Goal: Task Accomplishment & Management: Complete application form

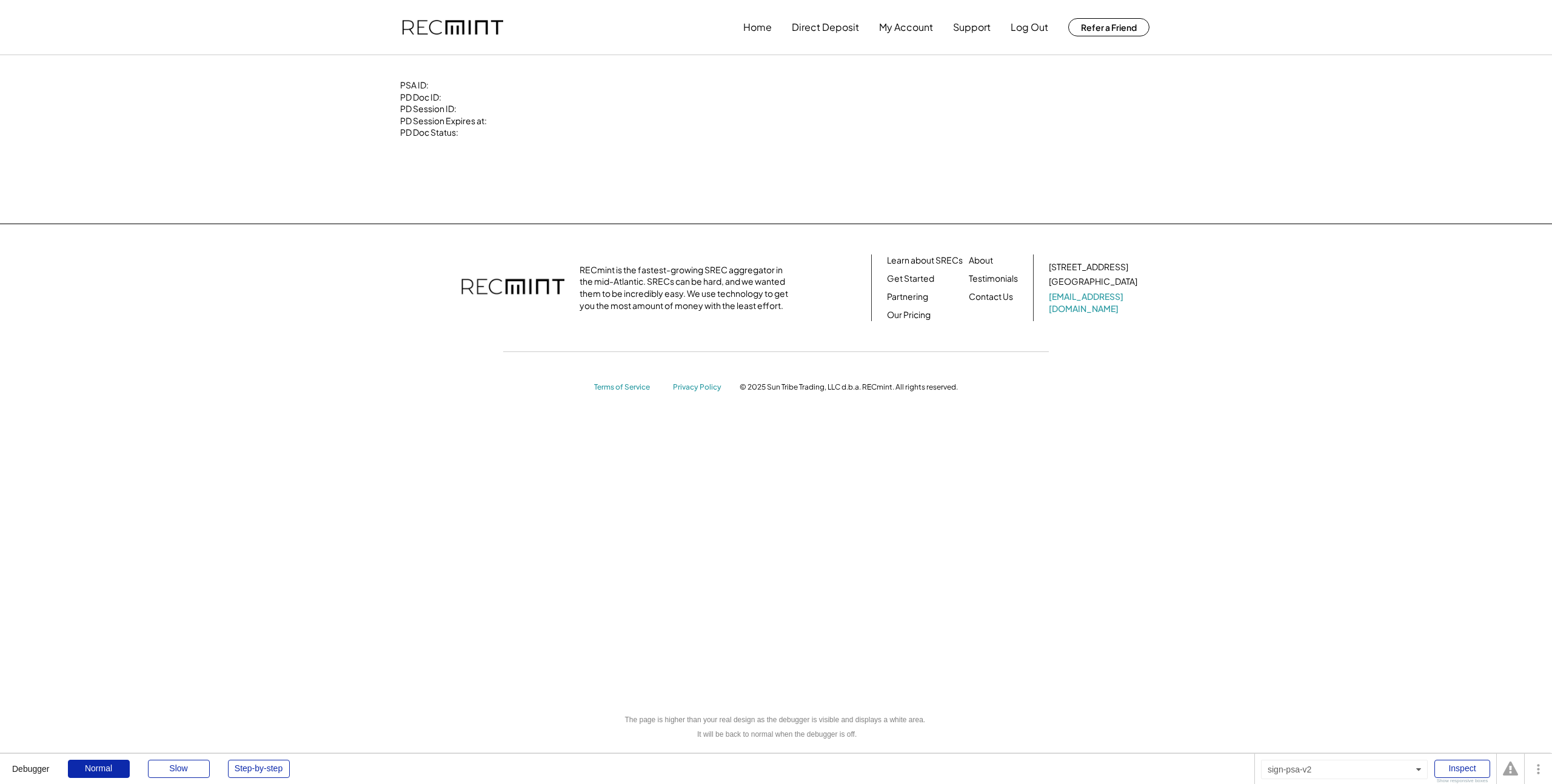
click at [732, 127] on div "PSA ID: PD Doc ID: PD Session ID: PD Session Expires at: PD Doc Status:" at bounding box center [776, 139] width 776 height 120
click at [756, 31] on button "Home" at bounding box center [757, 27] width 28 height 24
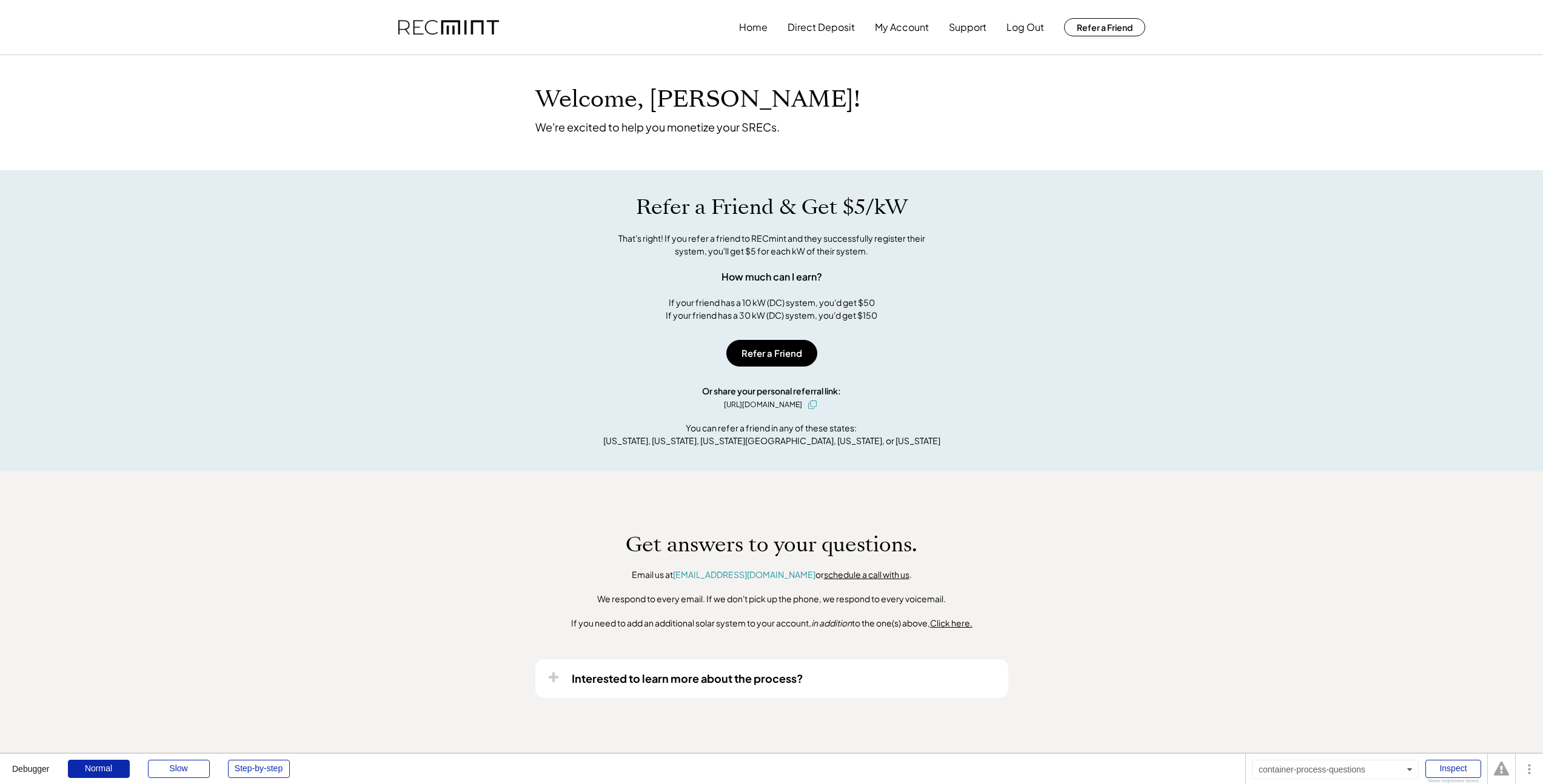
click at [965, 621] on u "Click here." at bounding box center [950, 623] width 43 height 11
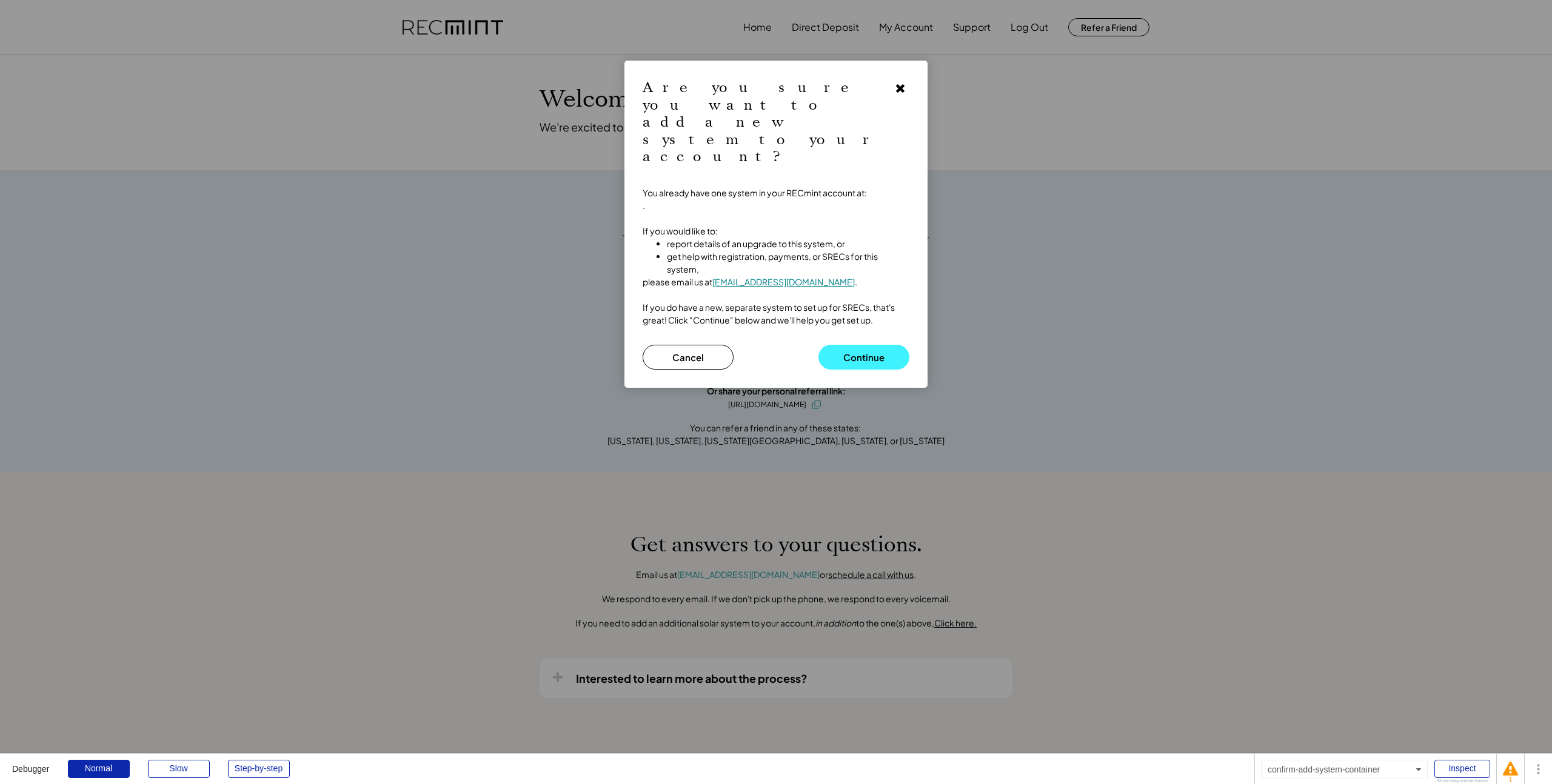
click at [863, 345] on button "Continue" at bounding box center [863, 357] width 91 height 25
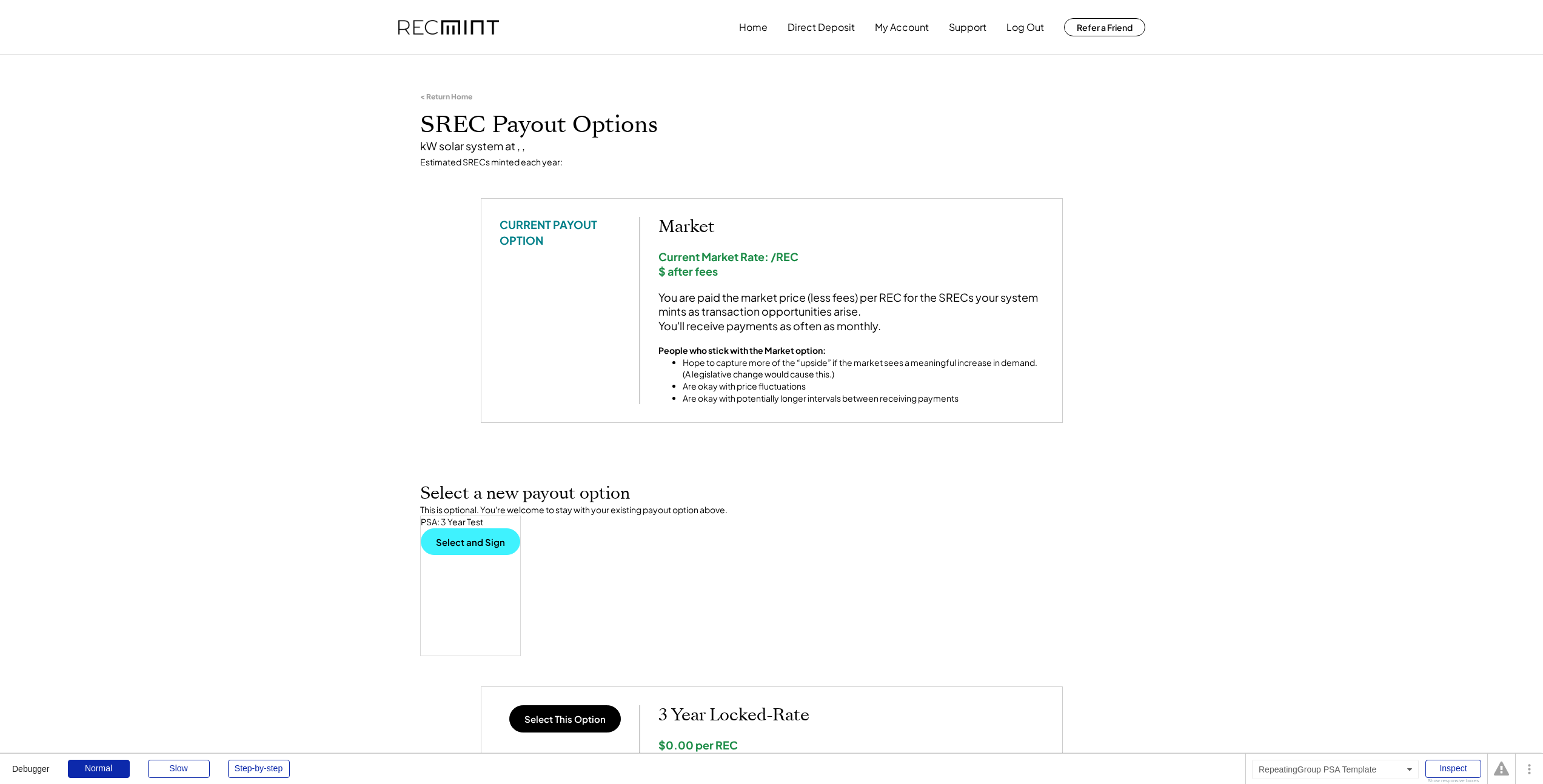
click at [460, 543] on button "Select and Sign" at bounding box center [470, 541] width 99 height 27
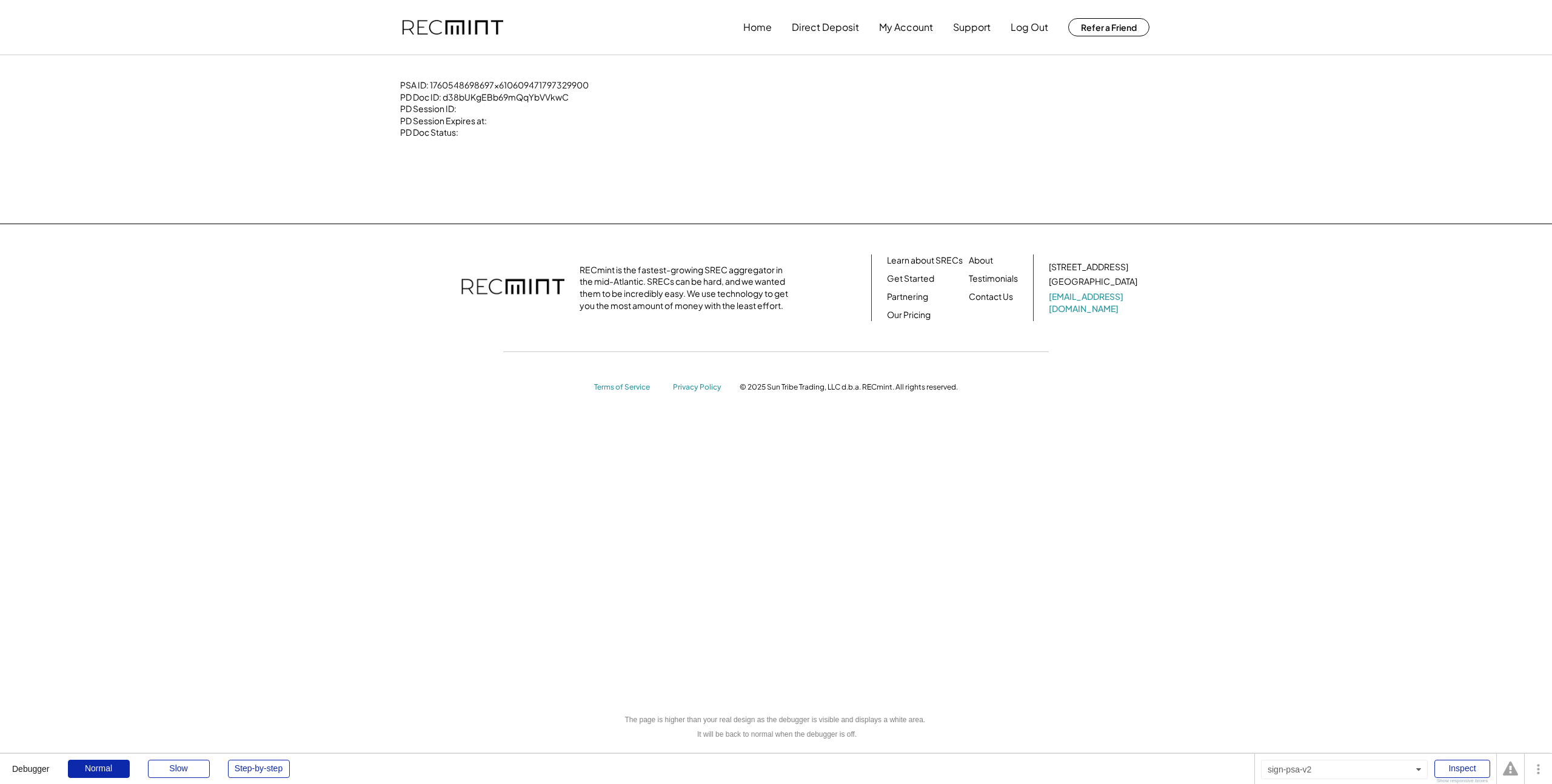
click at [235, 352] on div "RECmint is the fastest-growing SREC aggregator in the mid-Atlantic. SRECs can b…" at bounding box center [776, 322] width 1552 height 199
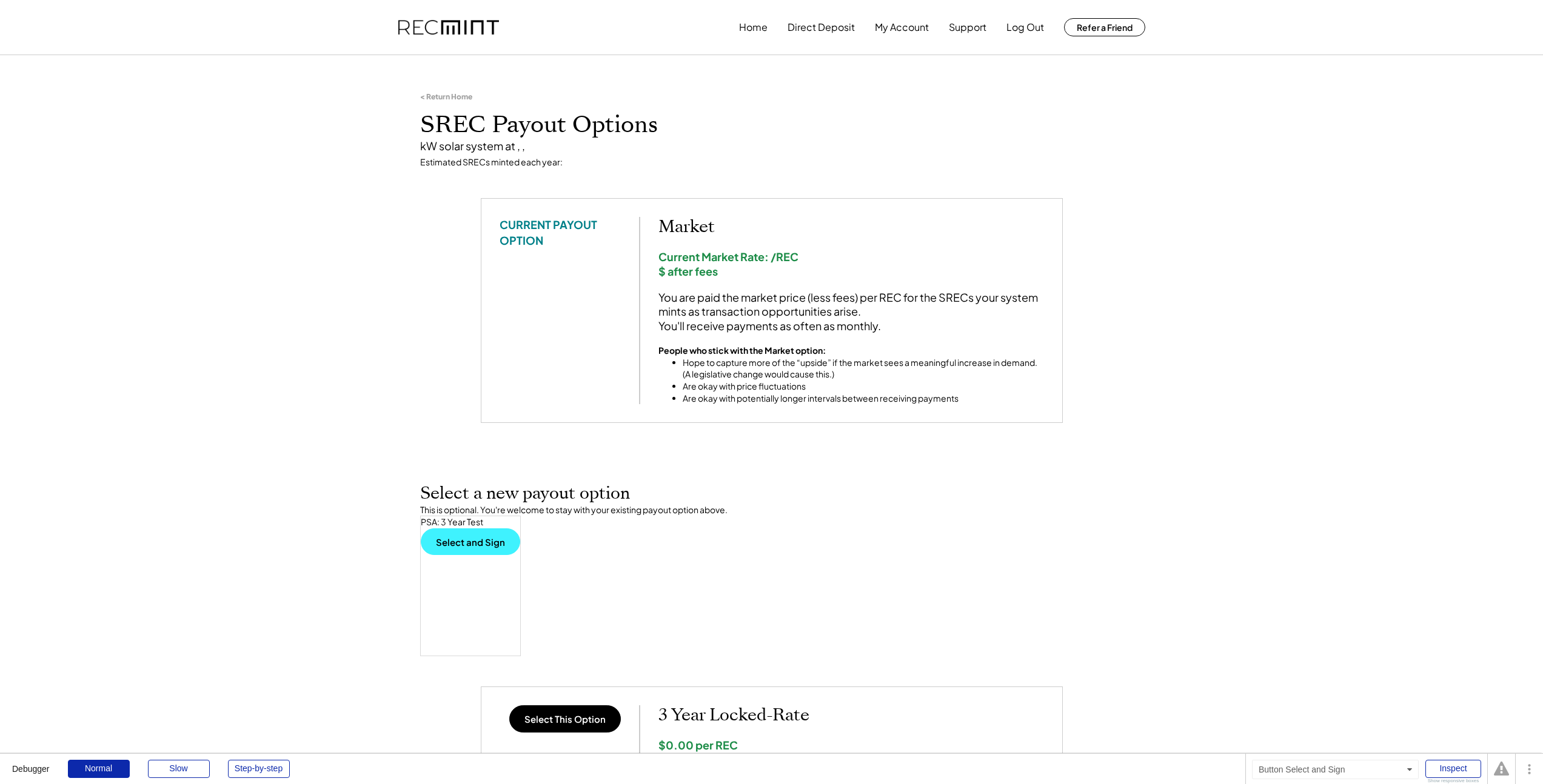
click at [472, 538] on button "Select and Sign" at bounding box center [470, 541] width 99 height 27
click at [497, 534] on button "Select and Sign" at bounding box center [470, 541] width 99 height 27
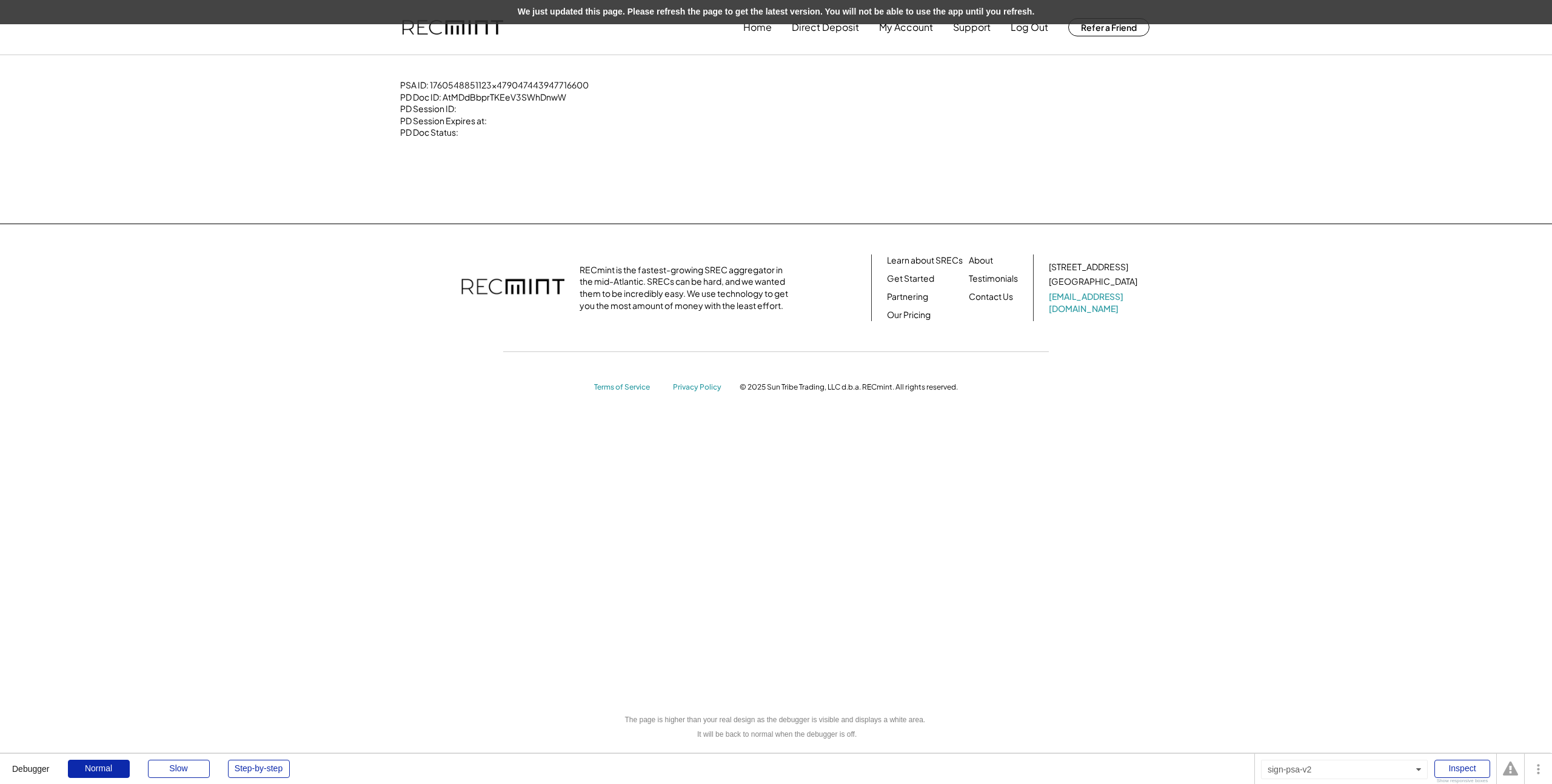
drag, startPoint x: 313, startPoint y: 175, endPoint x: 268, endPoint y: 169, distance: 45.4
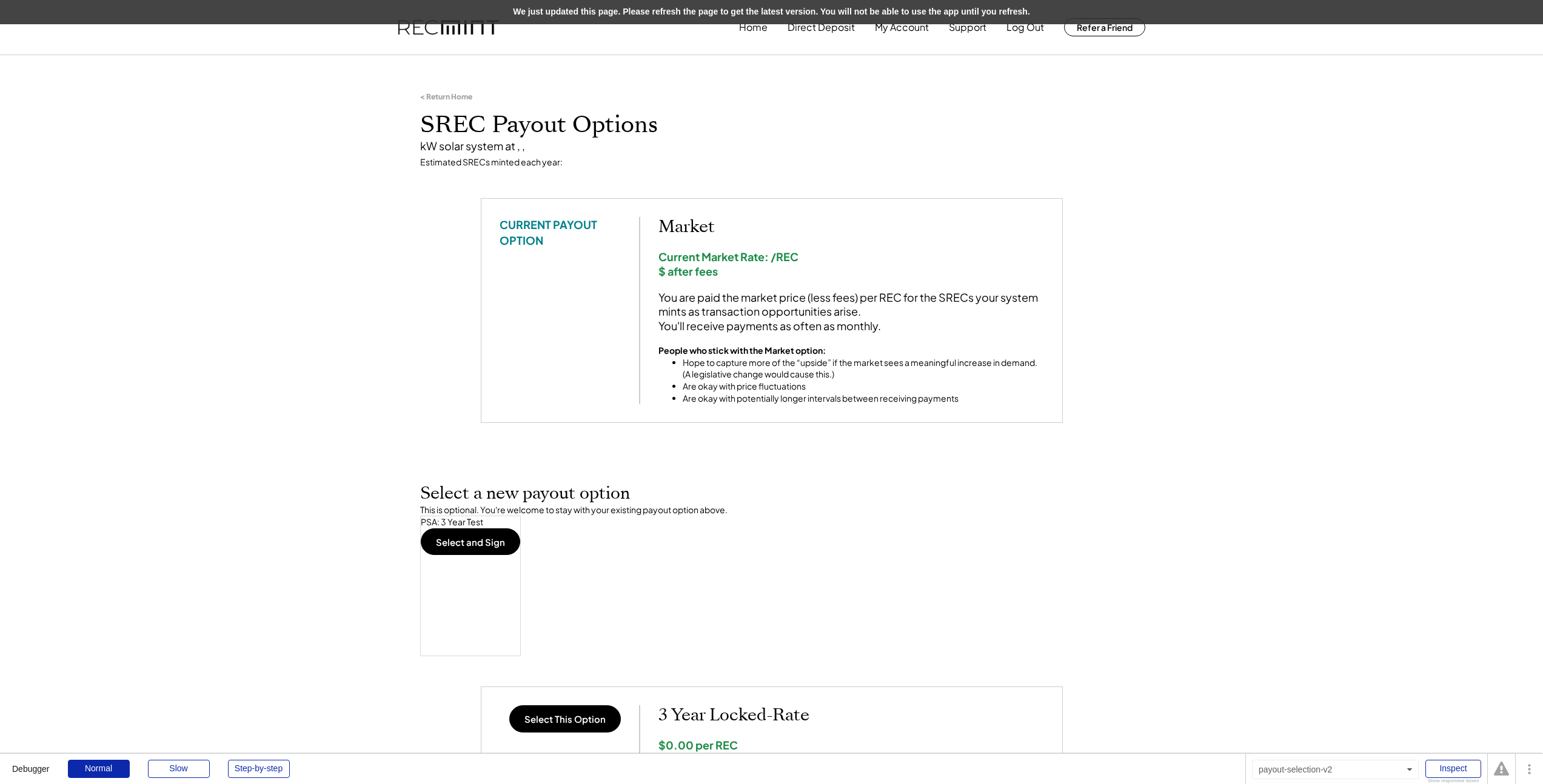
click at [673, 17] on div "We just updated this page. Please refresh the page to get the latest version. Y…" at bounding box center [772, 12] width 1543 height 24
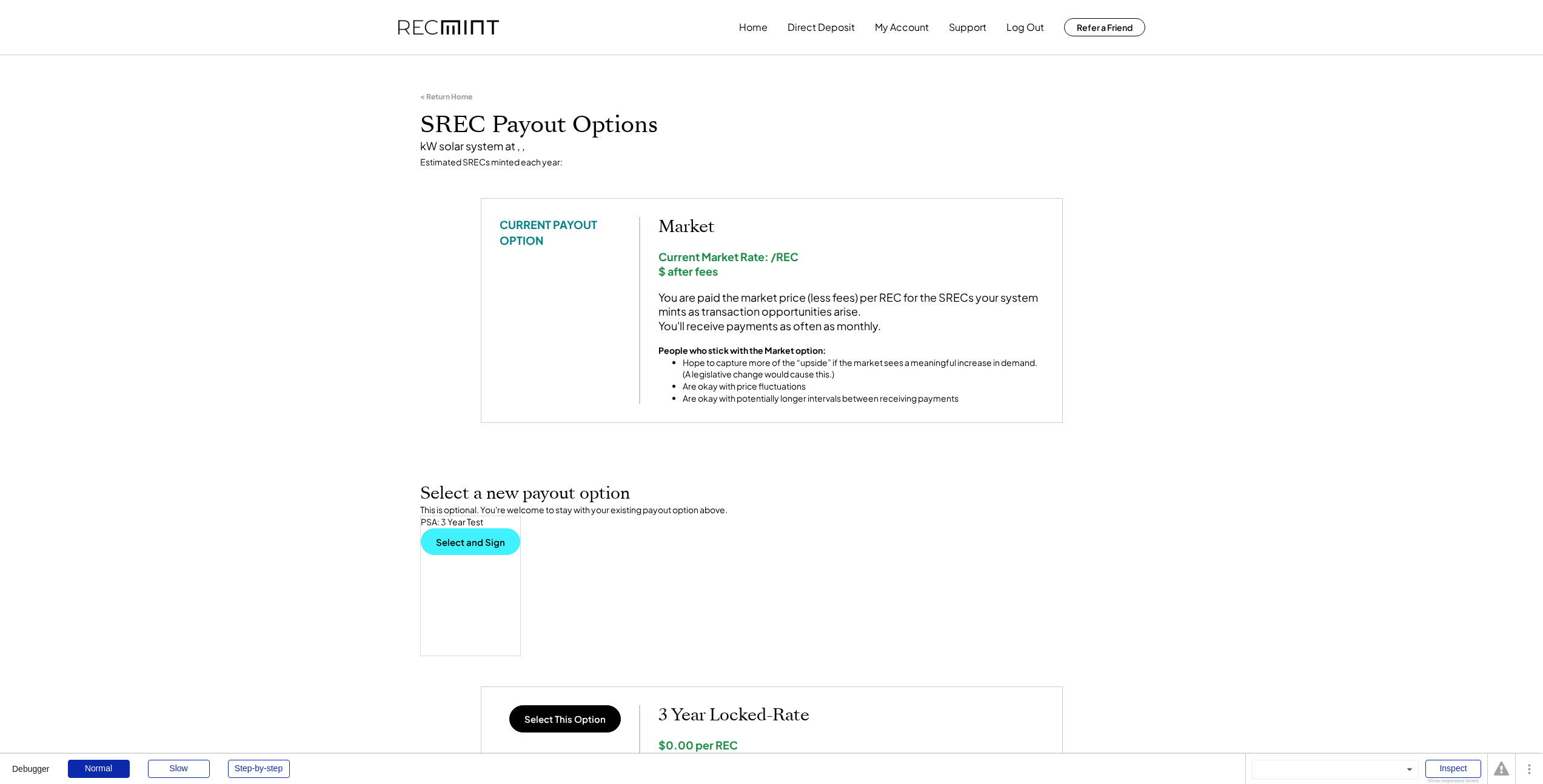
click at [459, 544] on button "Select and Sign" at bounding box center [470, 541] width 99 height 27
click at [465, 536] on button "Select and Sign" at bounding box center [470, 541] width 99 height 27
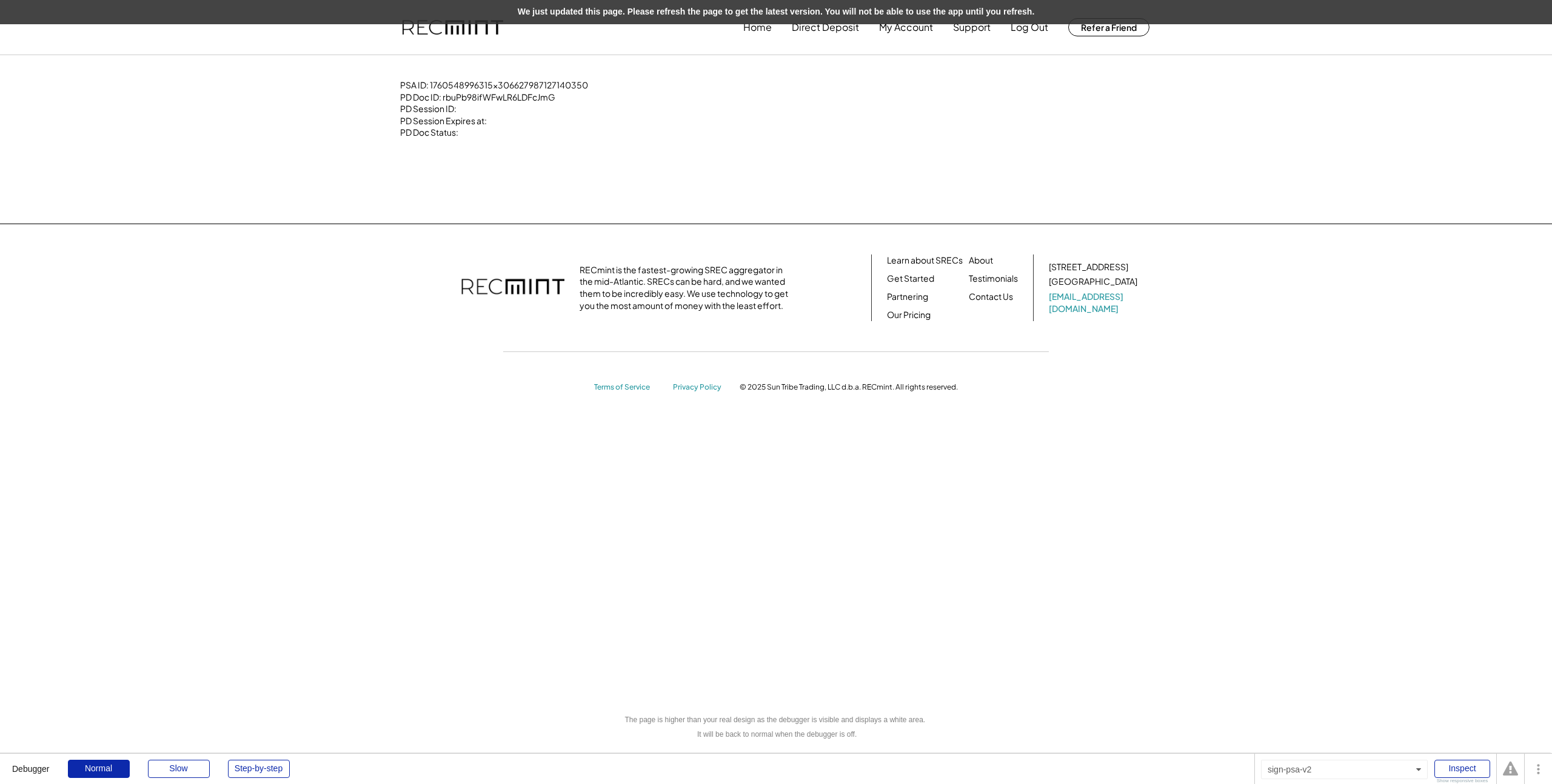
click at [466, 13] on div "We just updated this page. Please refresh the page to get the latest version. Y…" at bounding box center [776, 12] width 1552 height 24
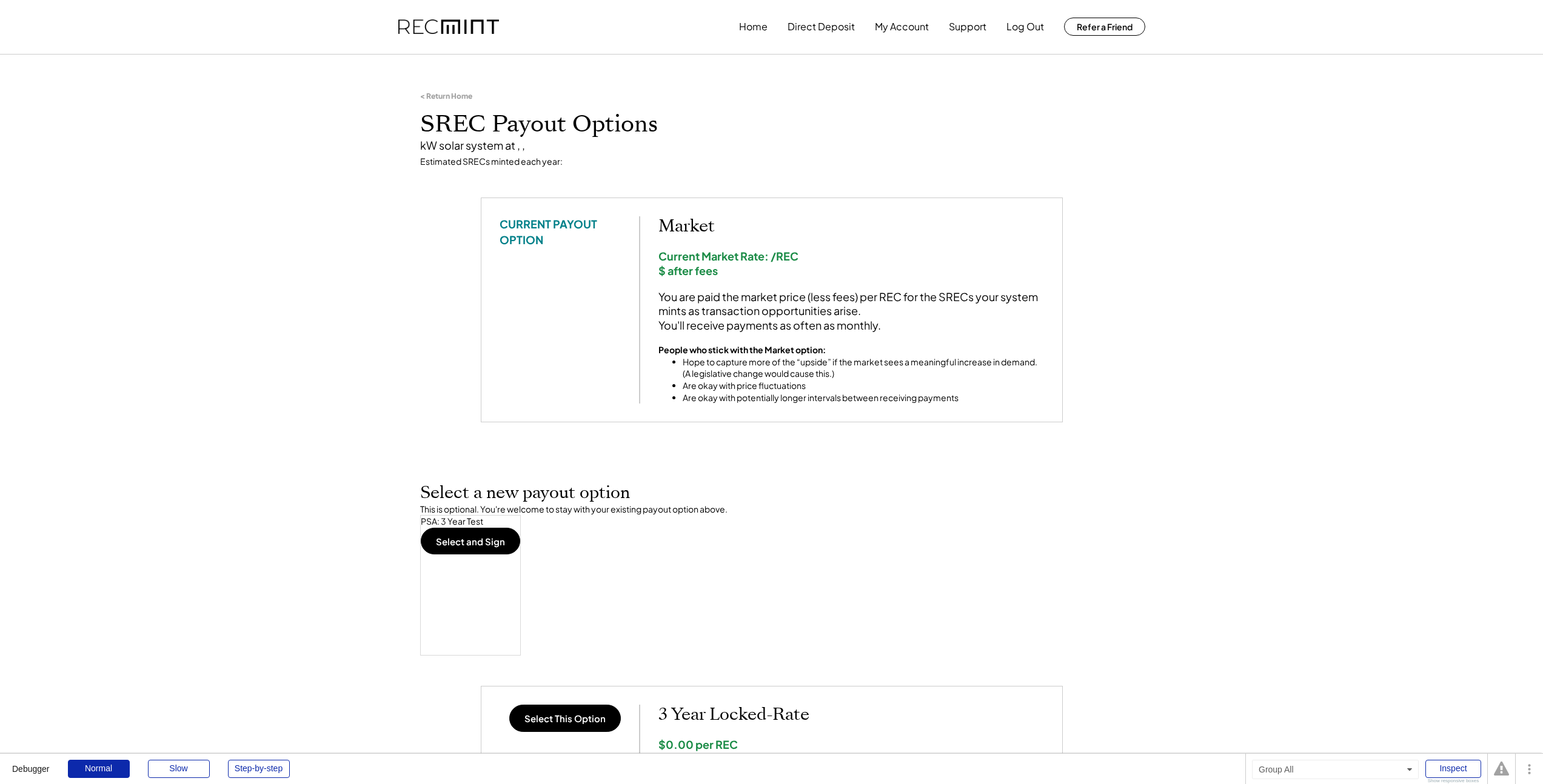
scroll to position [2, 0]
click at [490, 545] on button "Select and Sign" at bounding box center [470, 539] width 99 height 27
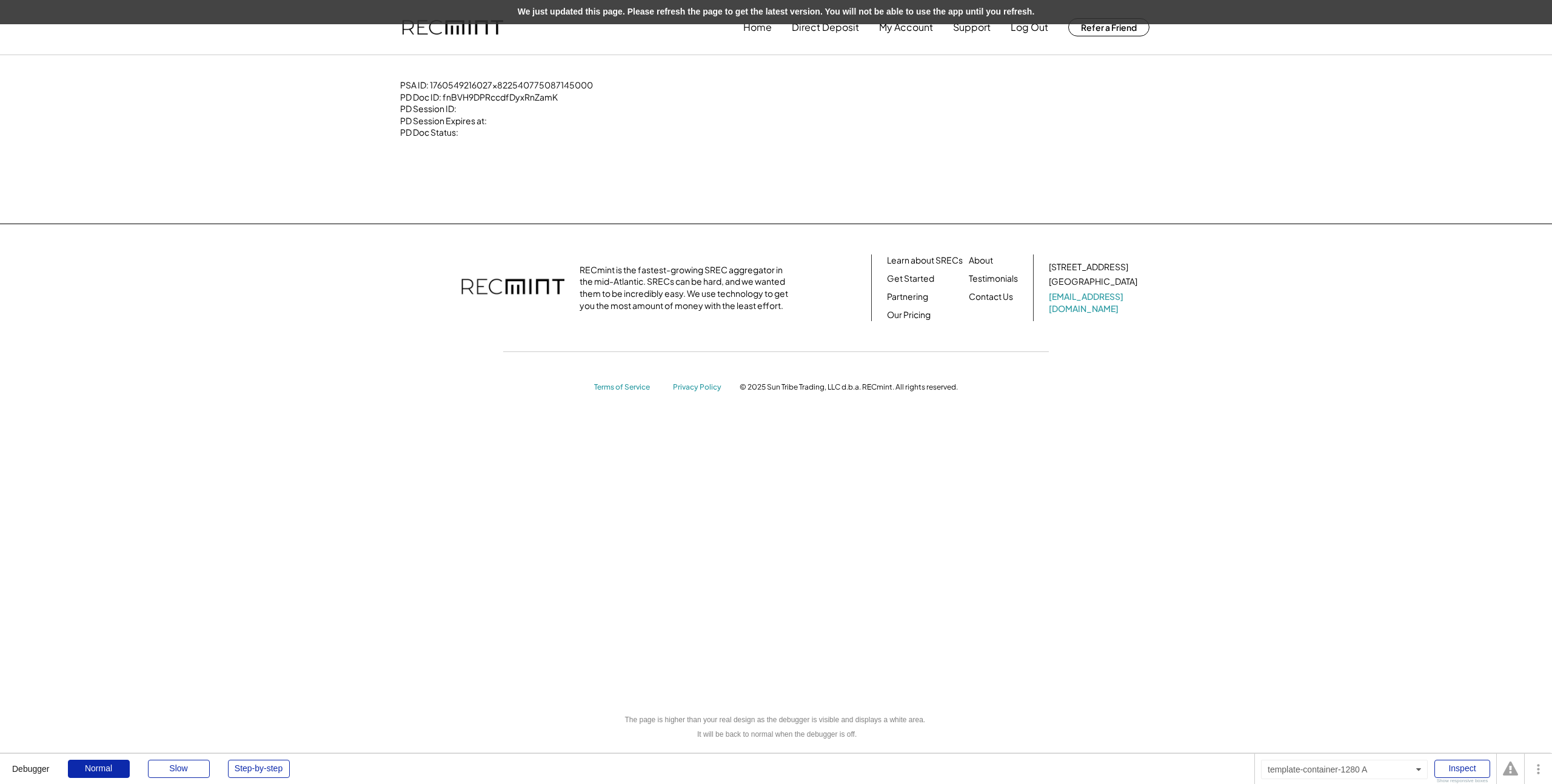
drag, startPoint x: 754, startPoint y: 99, endPoint x: 747, endPoint y: 108, distance: 11.4
click at [750, 111] on div "PSA ID: 1760549216027x822540775087145000 PD Doc ID: fnBVH9DPRccdfDyxRnZamK PD S…" at bounding box center [776, 139] width 776 height 120
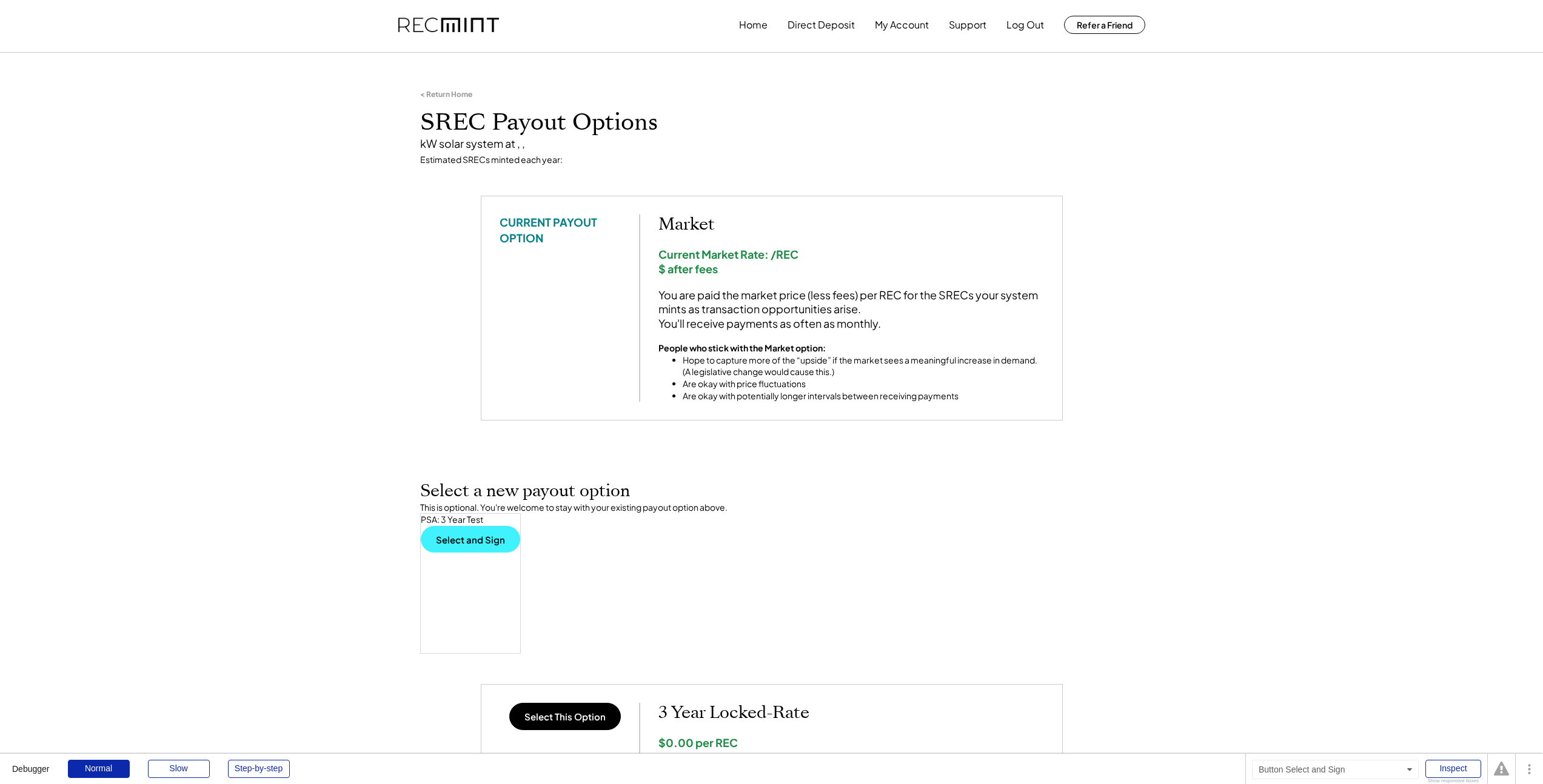
click at [439, 548] on button "Select and Sign" at bounding box center [470, 539] width 99 height 27
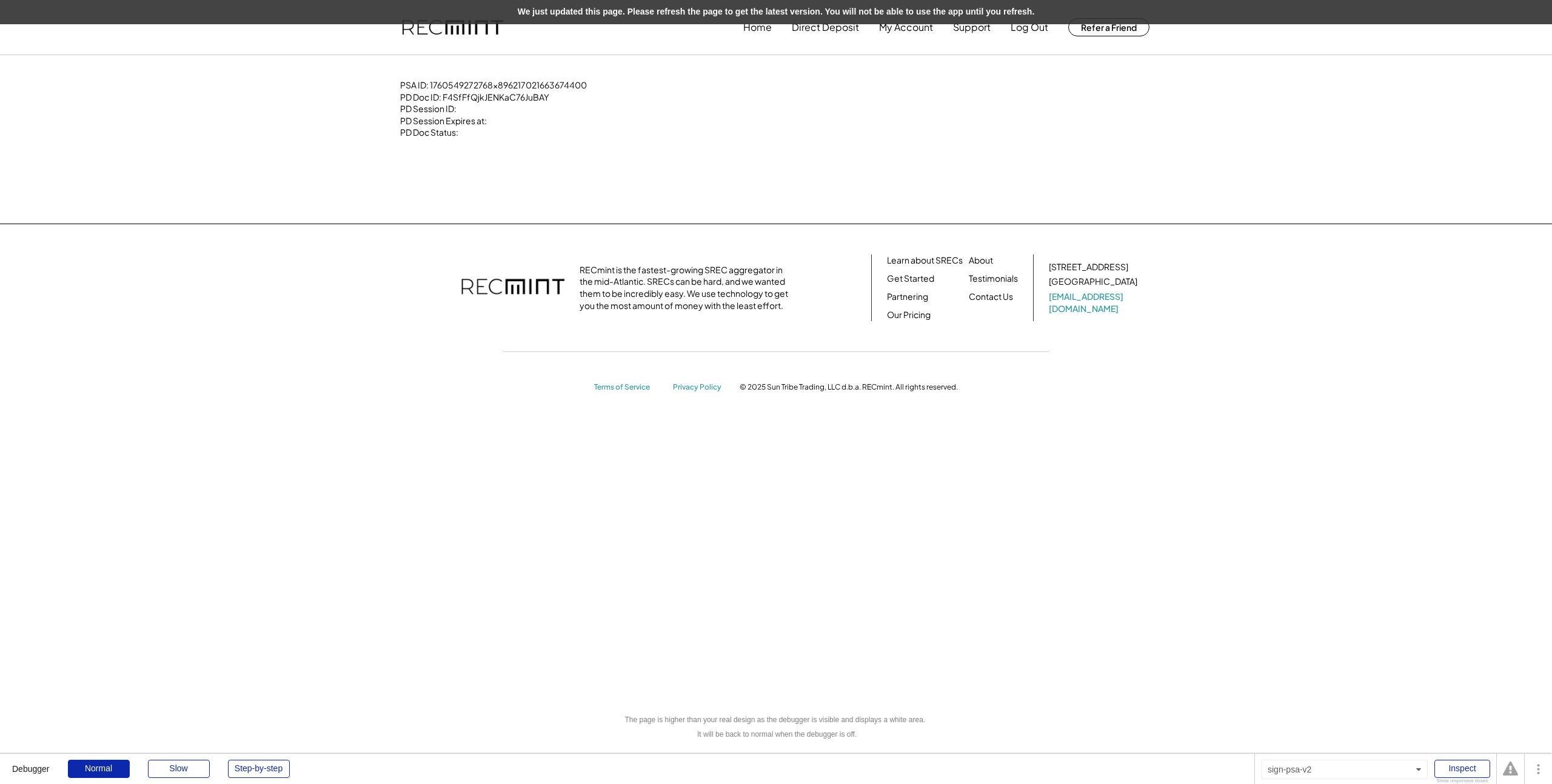
click at [726, 17] on div "We just updated this page. Please refresh the page to get the latest version. Y…" at bounding box center [776, 12] width 1552 height 24
click at [549, 30] on div "Home Direct Deposit My Account Support Log Out Refer a Friend" at bounding box center [776, 27] width 776 height 55
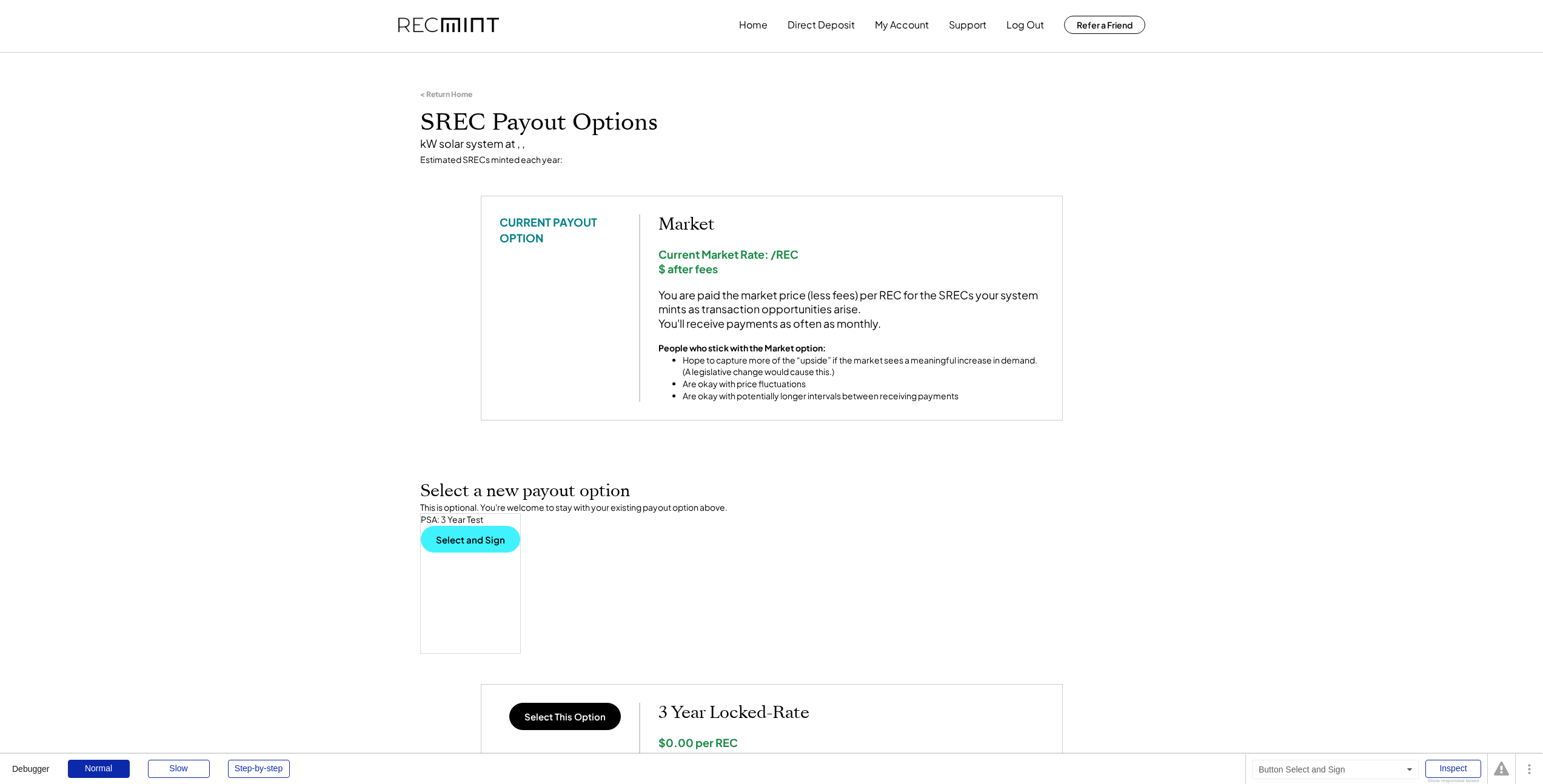
click at [448, 541] on button "Select and Sign" at bounding box center [470, 539] width 99 height 27
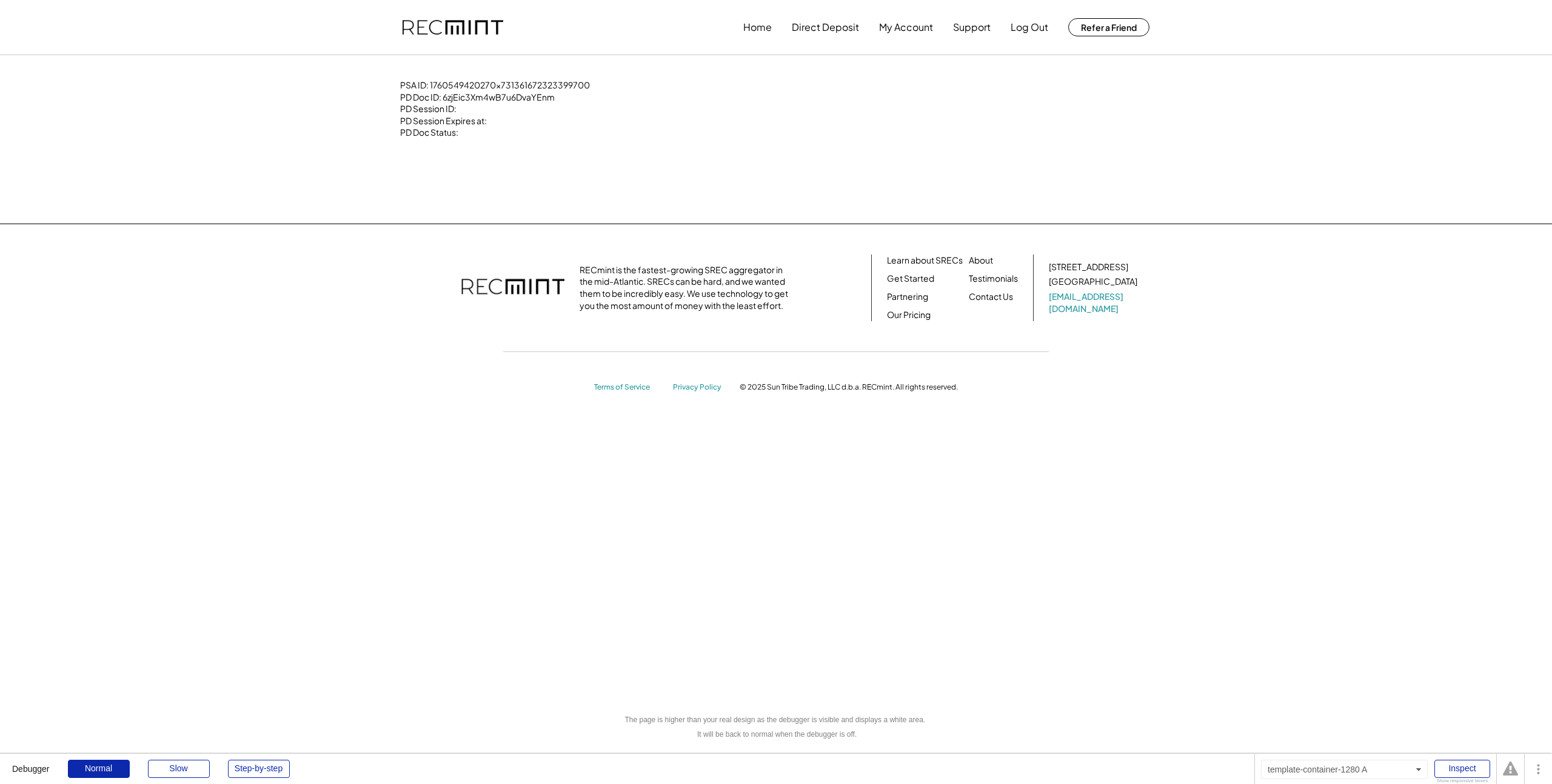
click at [435, 104] on div "PSA ID: 1760549420270x731361672323399700 PD Doc ID: 6zjEic3Xm4wB7u6DvaYEnm PD S…" at bounding box center [494, 109] width 189 height 60
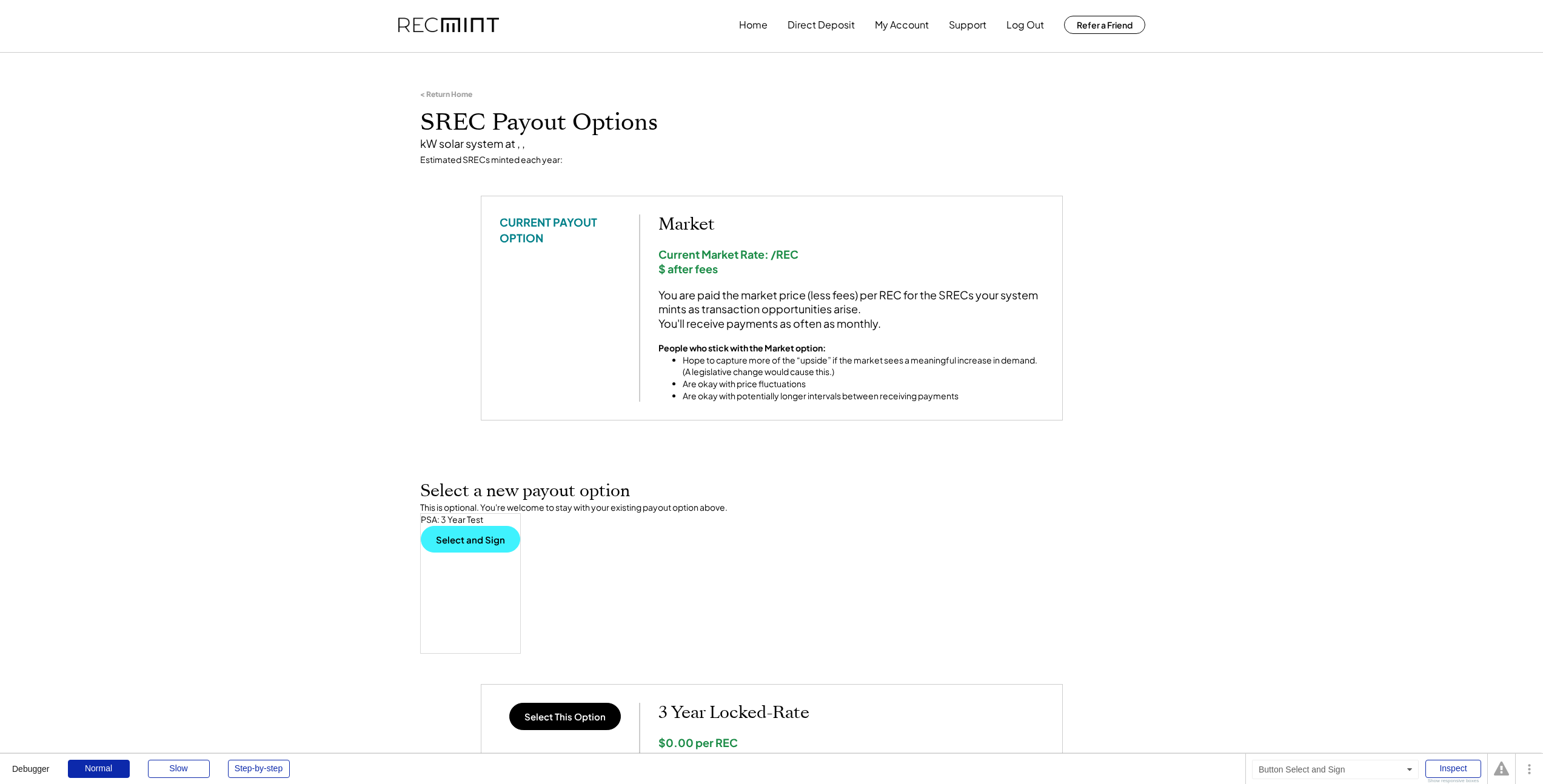
click at [457, 543] on button "Select and Sign" at bounding box center [470, 539] width 99 height 27
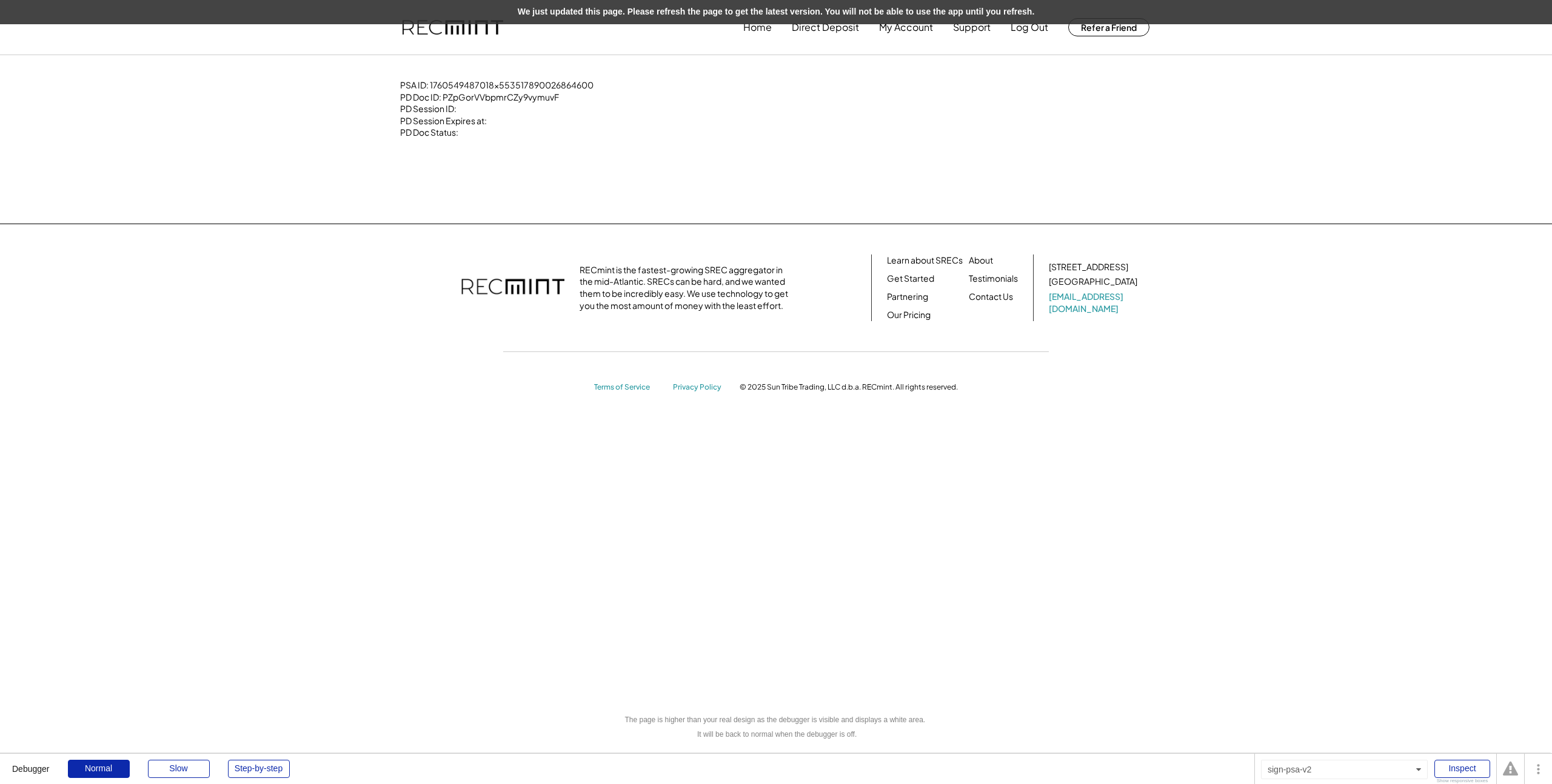
click at [517, 14] on div "We just updated this page. Please refresh the page to get the latest version. Y…" at bounding box center [776, 12] width 1552 height 24
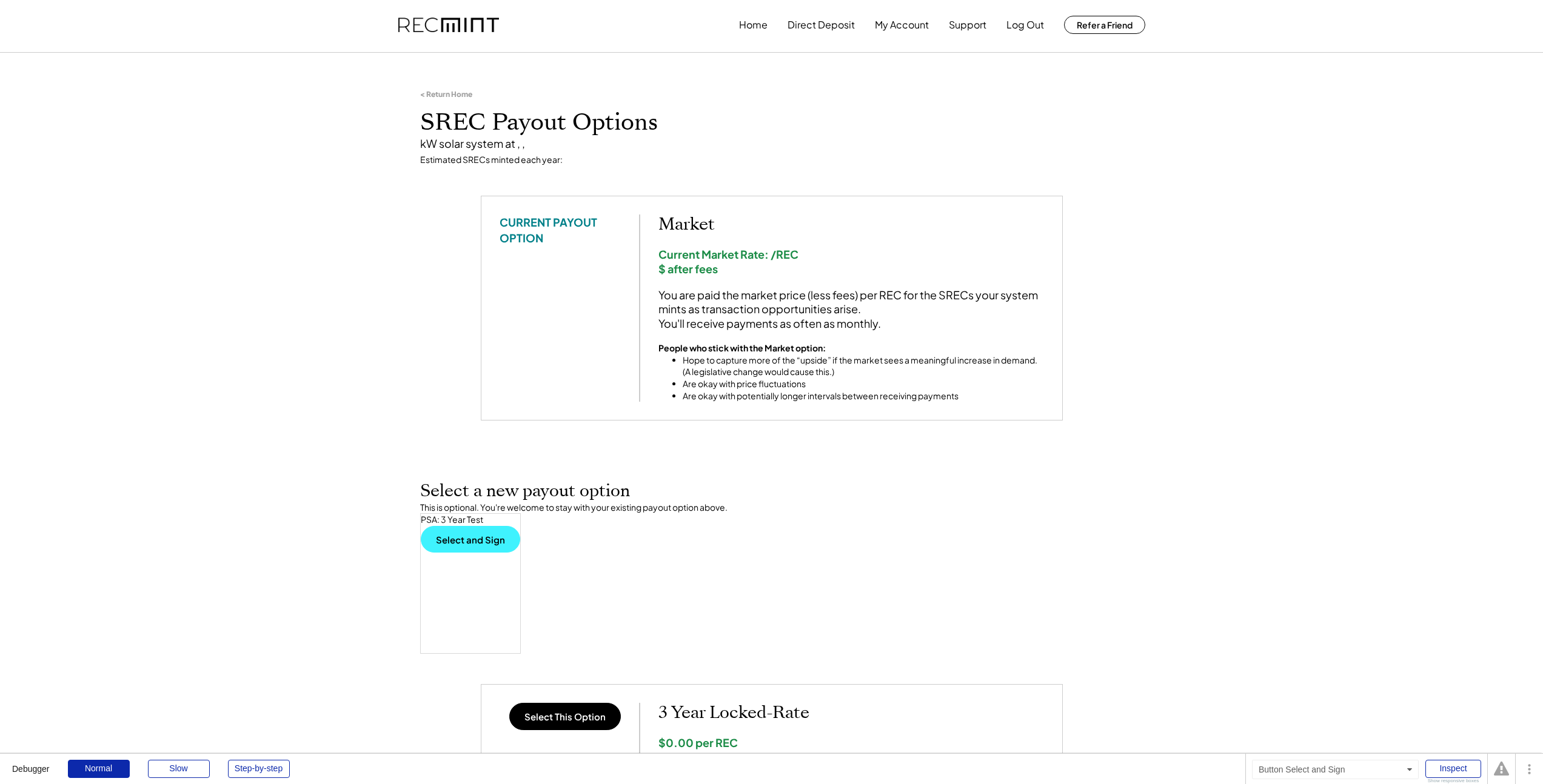
click at [493, 535] on button "Select and Sign" at bounding box center [470, 539] width 99 height 27
click at [474, 534] on button "Select and Sign" at bounding box center [470, 539] width 99 height 27
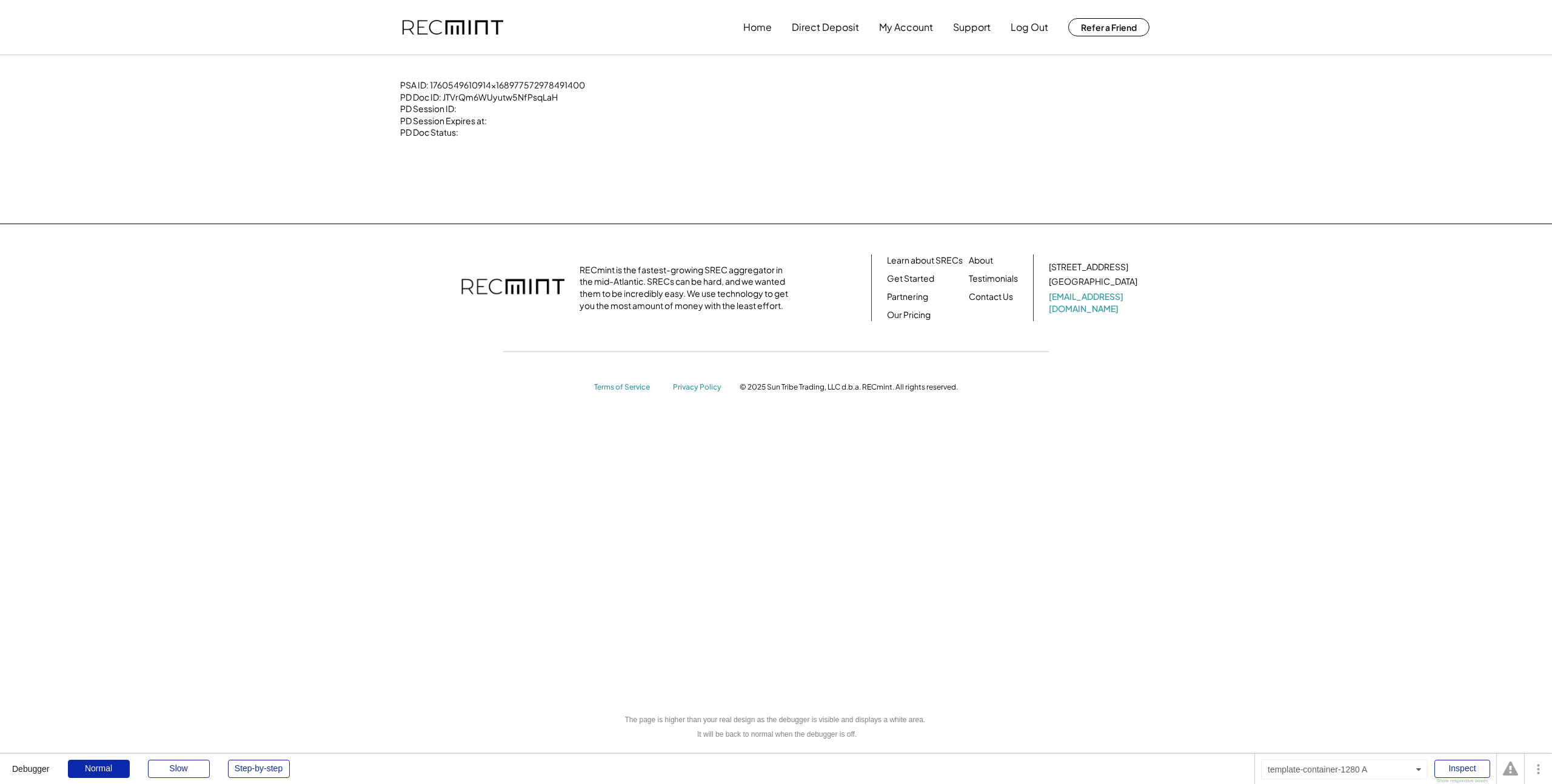
click at [624, 144] on div "PSA ID: 1760549610914x168977572978491400 PD Doc ID: JTVrQm6WUyutw5NfPsqLaH PD S…" at bounding box center [776, 139] width 776 height 120
drag, startPoint x: 621, startPoint y: 140, endPoint x: 615, endPoint y: 136, distance: 7.2
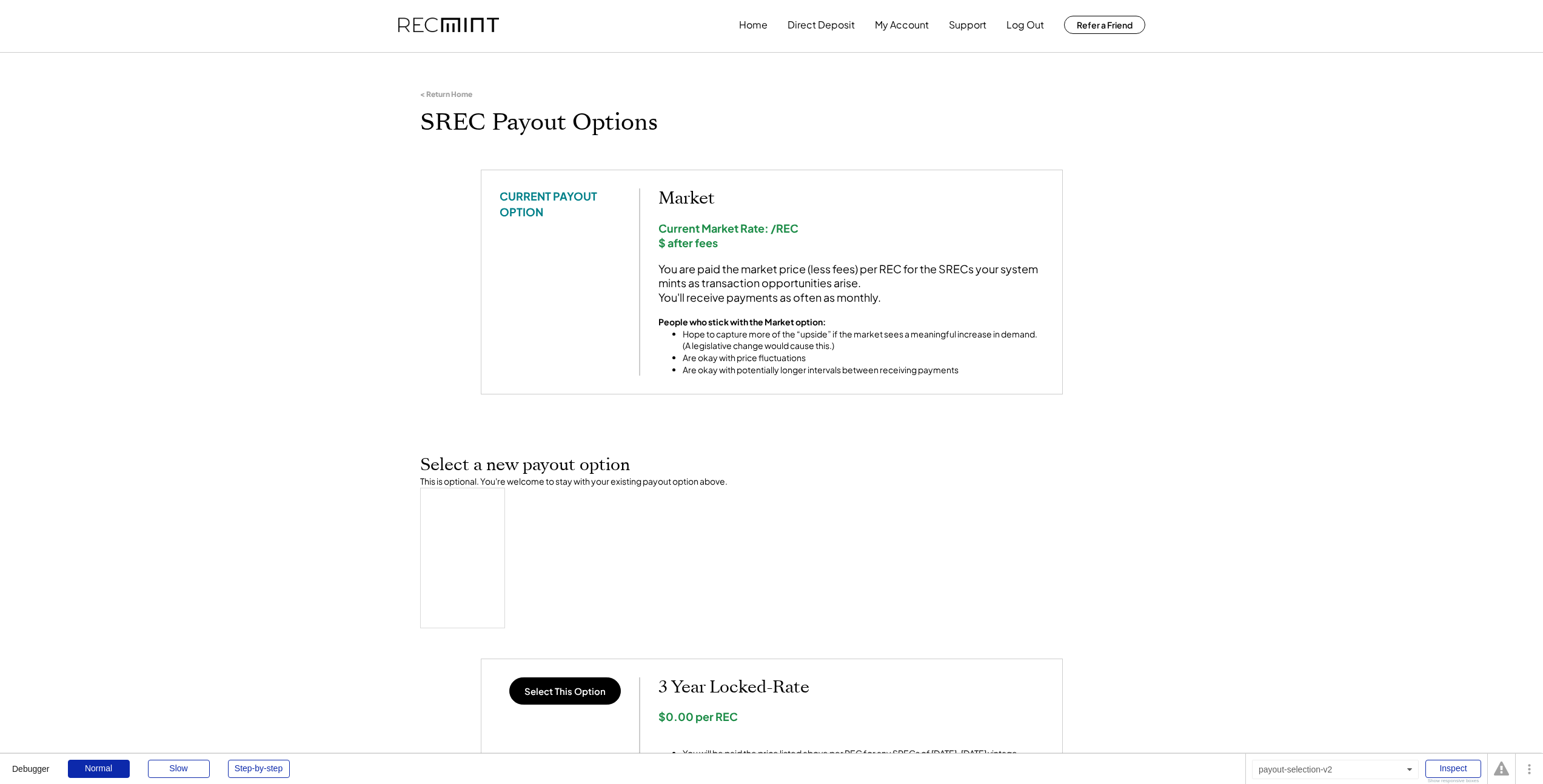
scroll to position [2, 0]
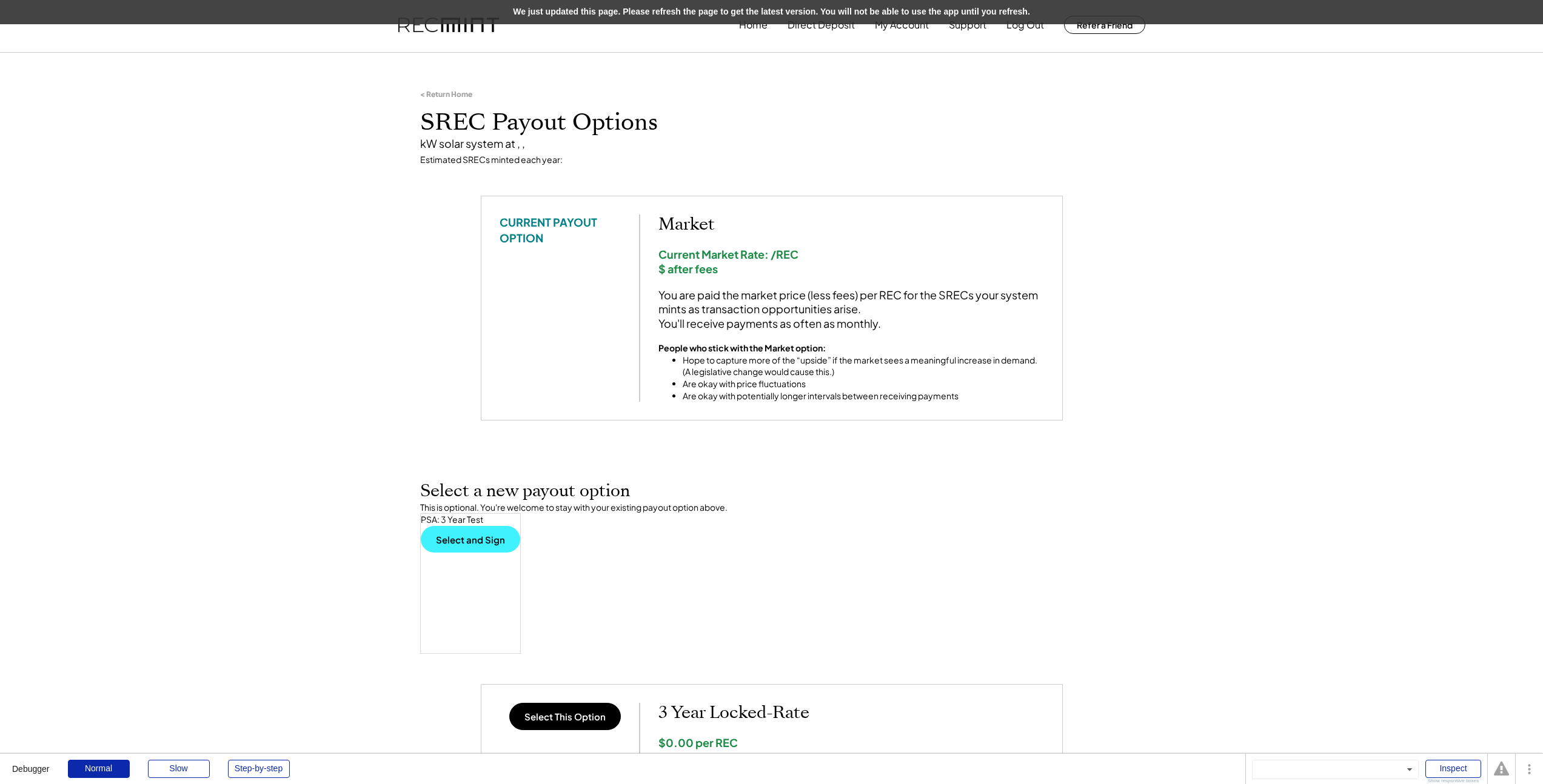
click at [485, 535] on button "Select and Sign" at bounding box center [470, 539] width 99 height 27
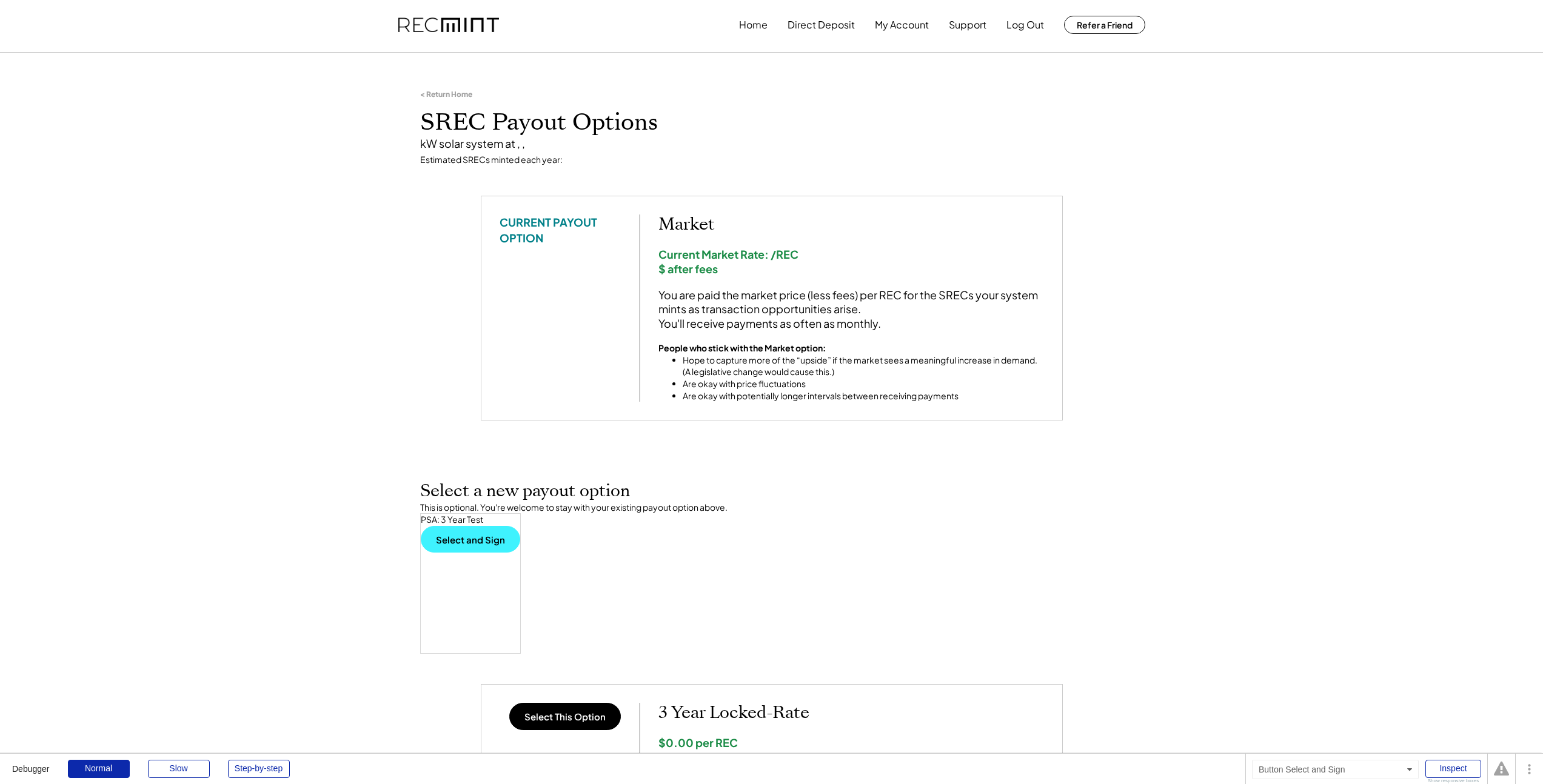
click at [439, 538] on button "Select and Sign" at bounding box center [470, 539] width 99 height 27
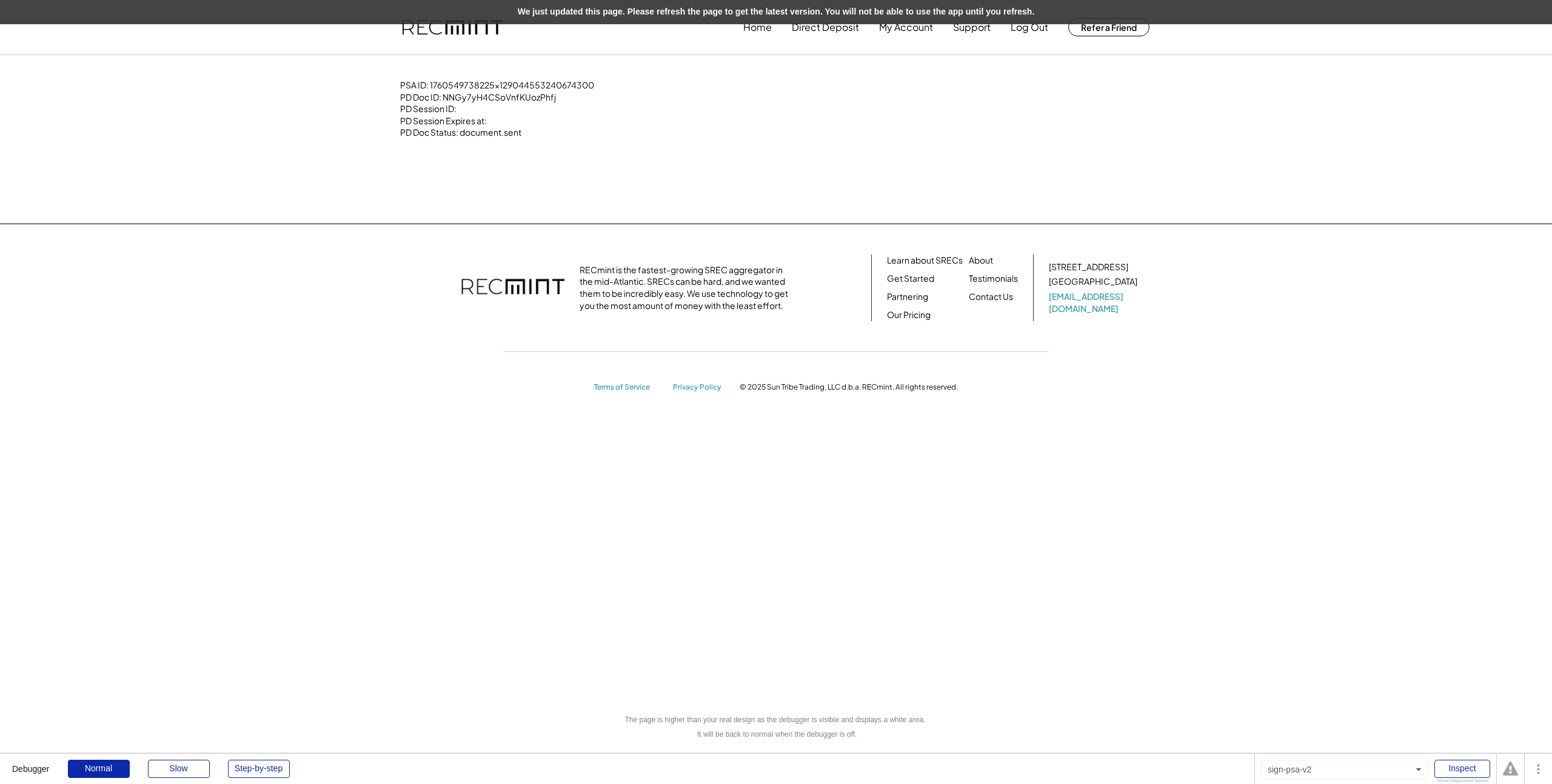
drag, startPoint x: 652, startPoint y: 50, endPoint x: 617, endPoint y: 2, distance: 59.4
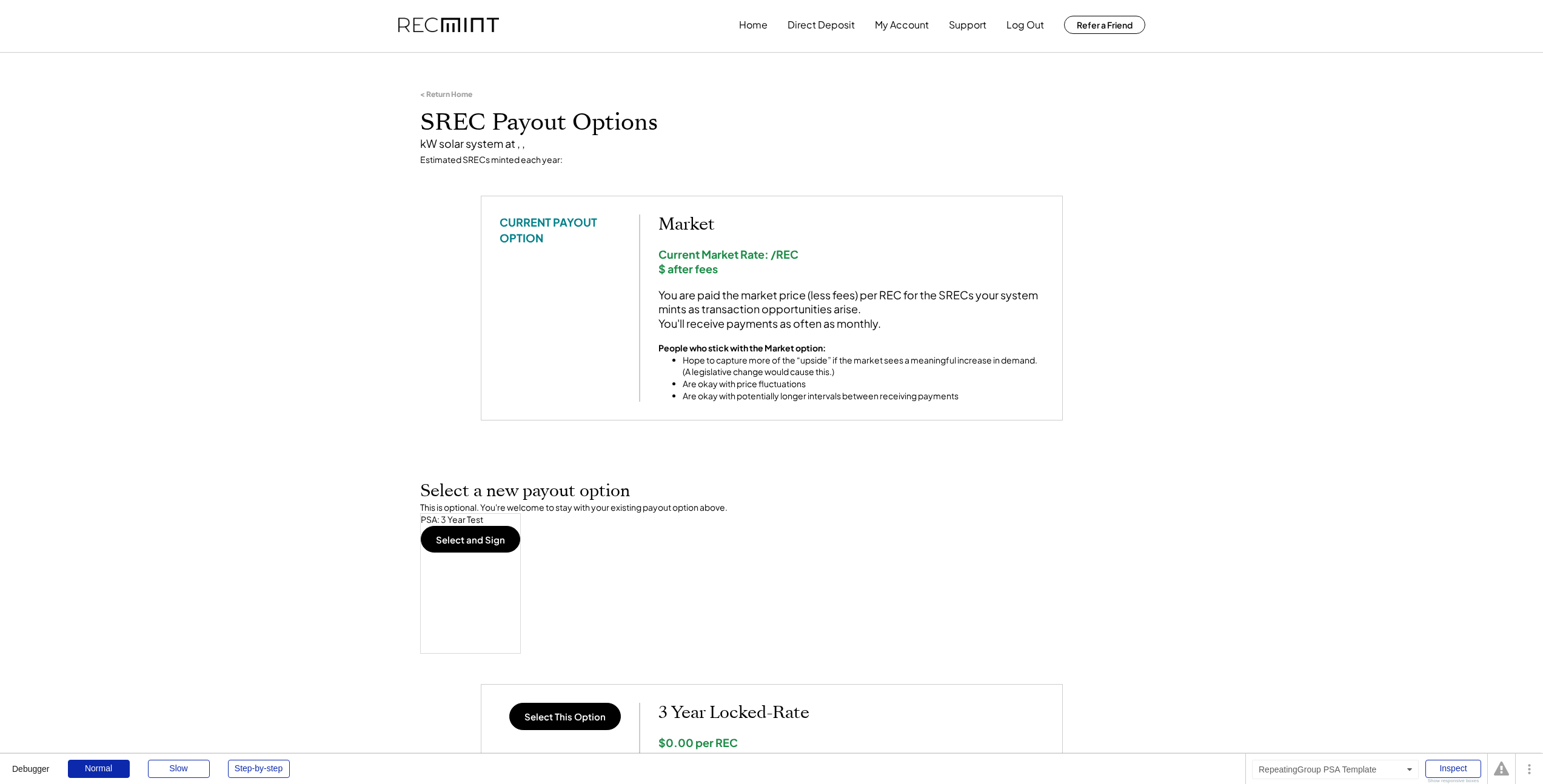
click at [420, 527] on div "PSA: 3 Year Test Select and Sign" at bounding box center [470, 583] width 101 height 140
click at [442, 531] on button "Select and Sign" at bounding box center [470, 539] width 99 height 27
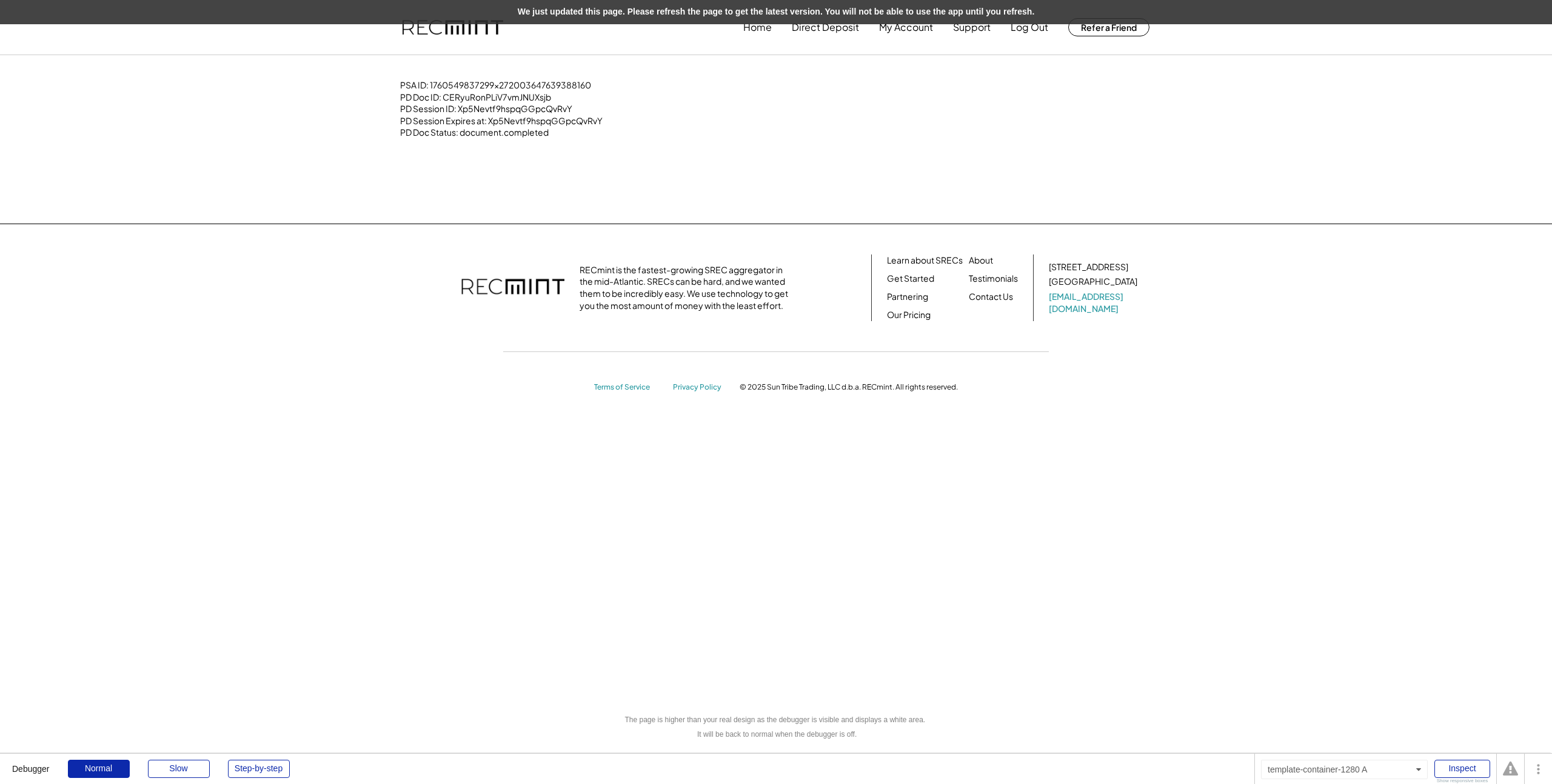
click at [634, 138] on div "PSA ID: 1760549837299x272003647639388160 PD Doc ID: CERyuRonPLiV7vmJNUXsjb PD S…" at bounding box center [776, 139] width 776 height 120
drag, startPoint x: 684, startPoint y: 123, endPoint x: 678, endPoint y: 122, distance: 6.1
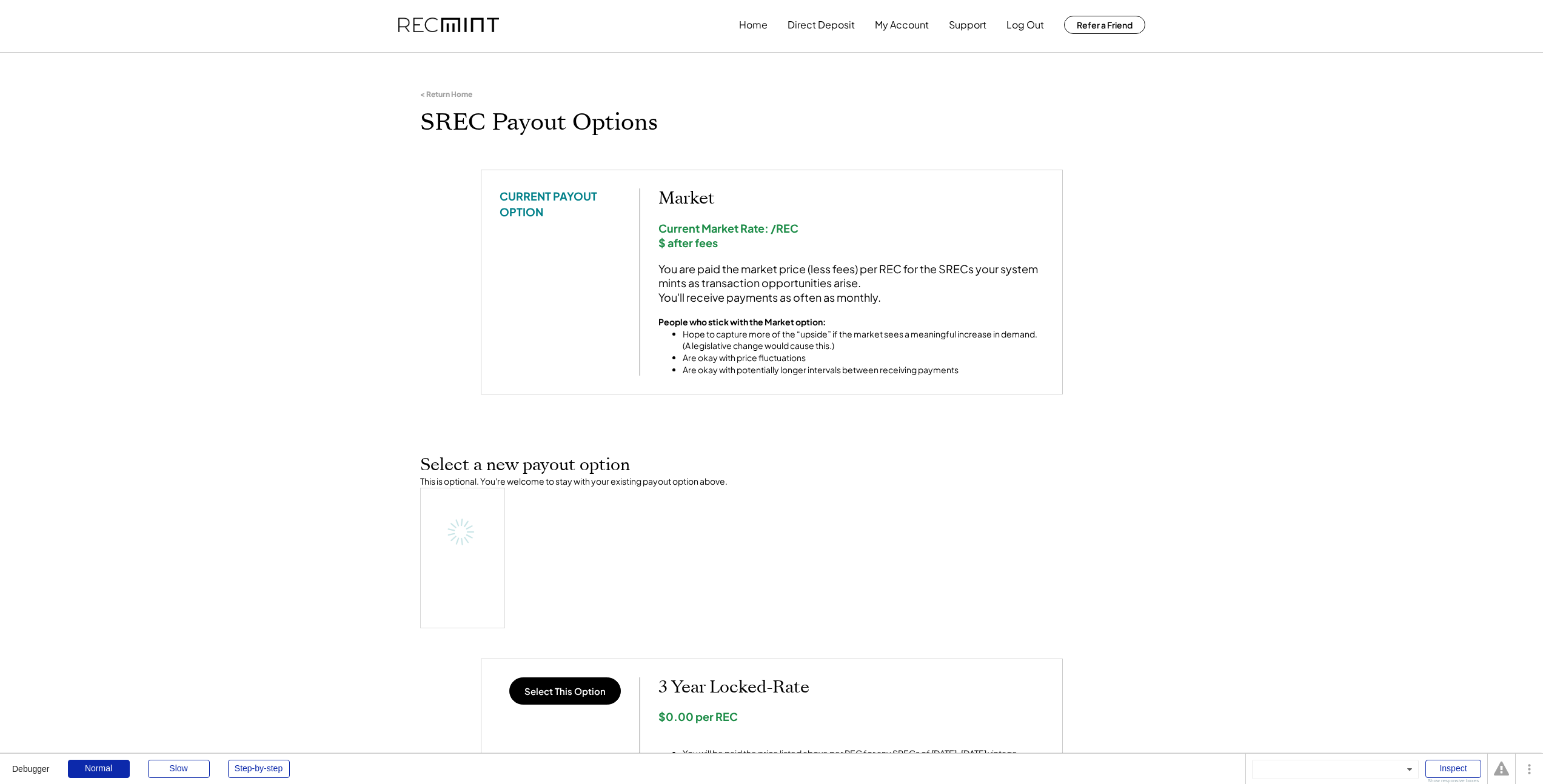
scroll to position [2, 0]
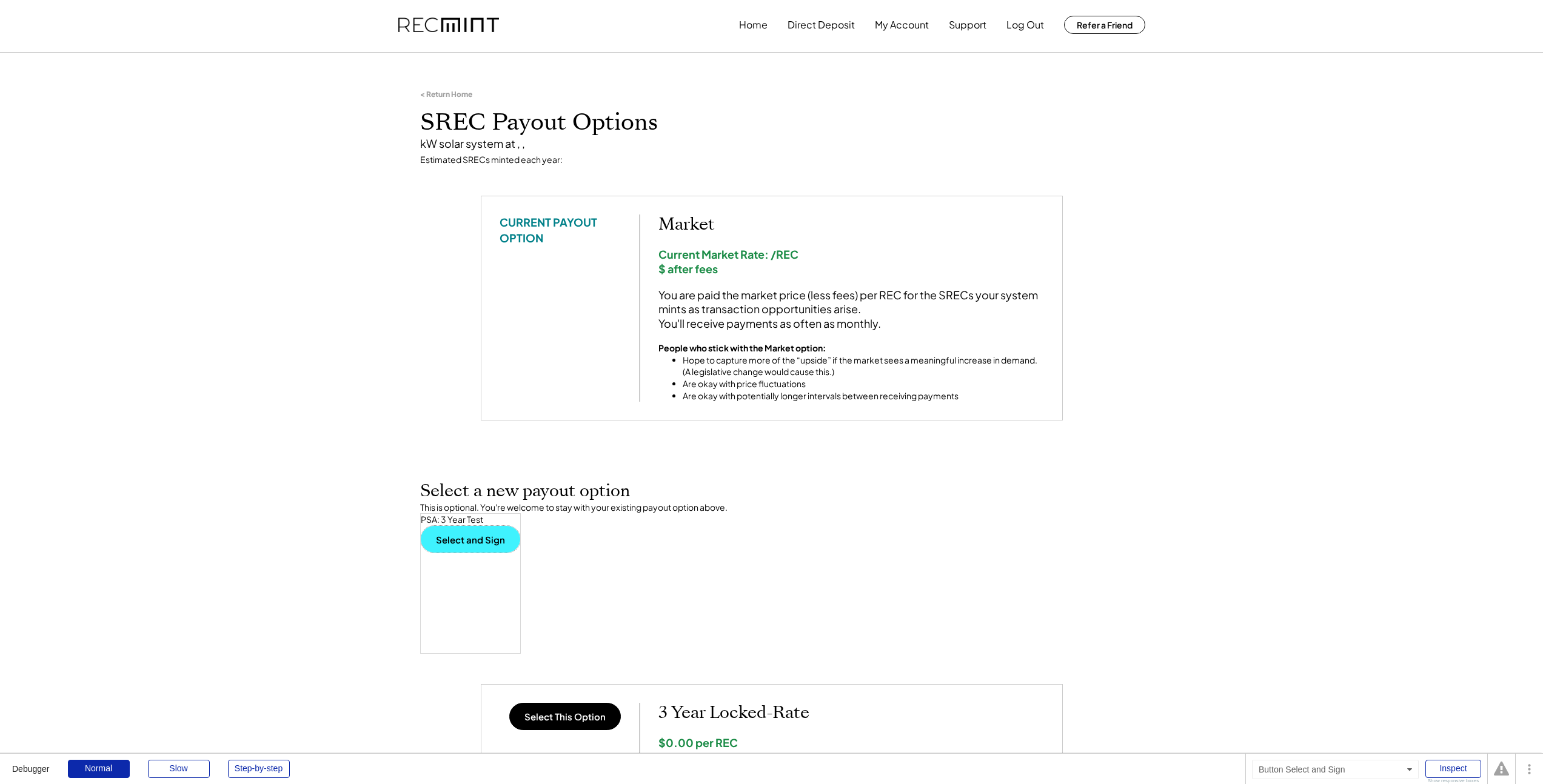
click at [501, 536] on button "Select and Sign" at bounding box center [470, 539] width 99 height 27
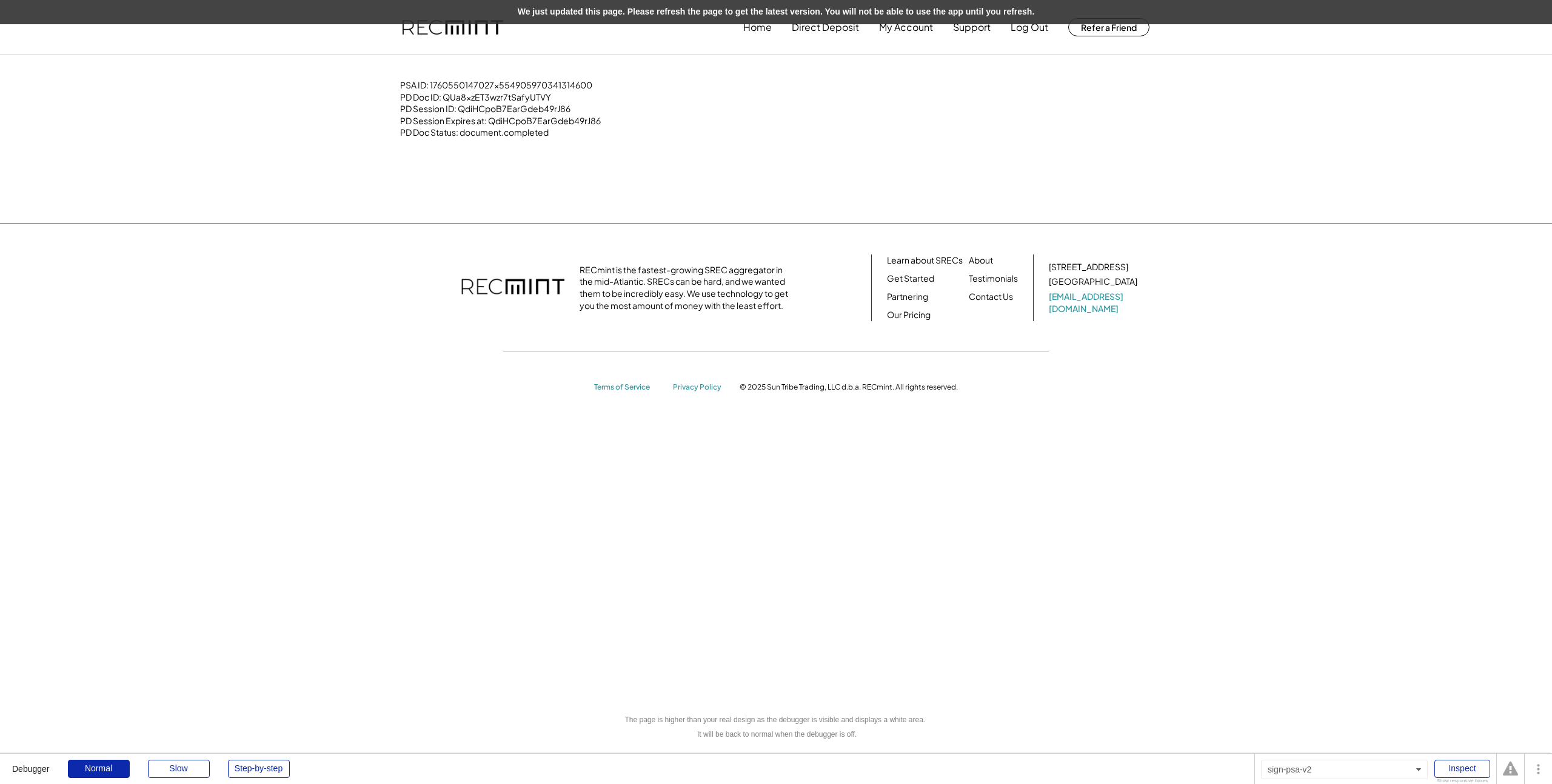
click at [619, 214] on div "Home Direct Deposit My Account Support Log Out Refer a Friend PSA ID: 176055014…" at bounding box center [776, 392] width 1552 height 784
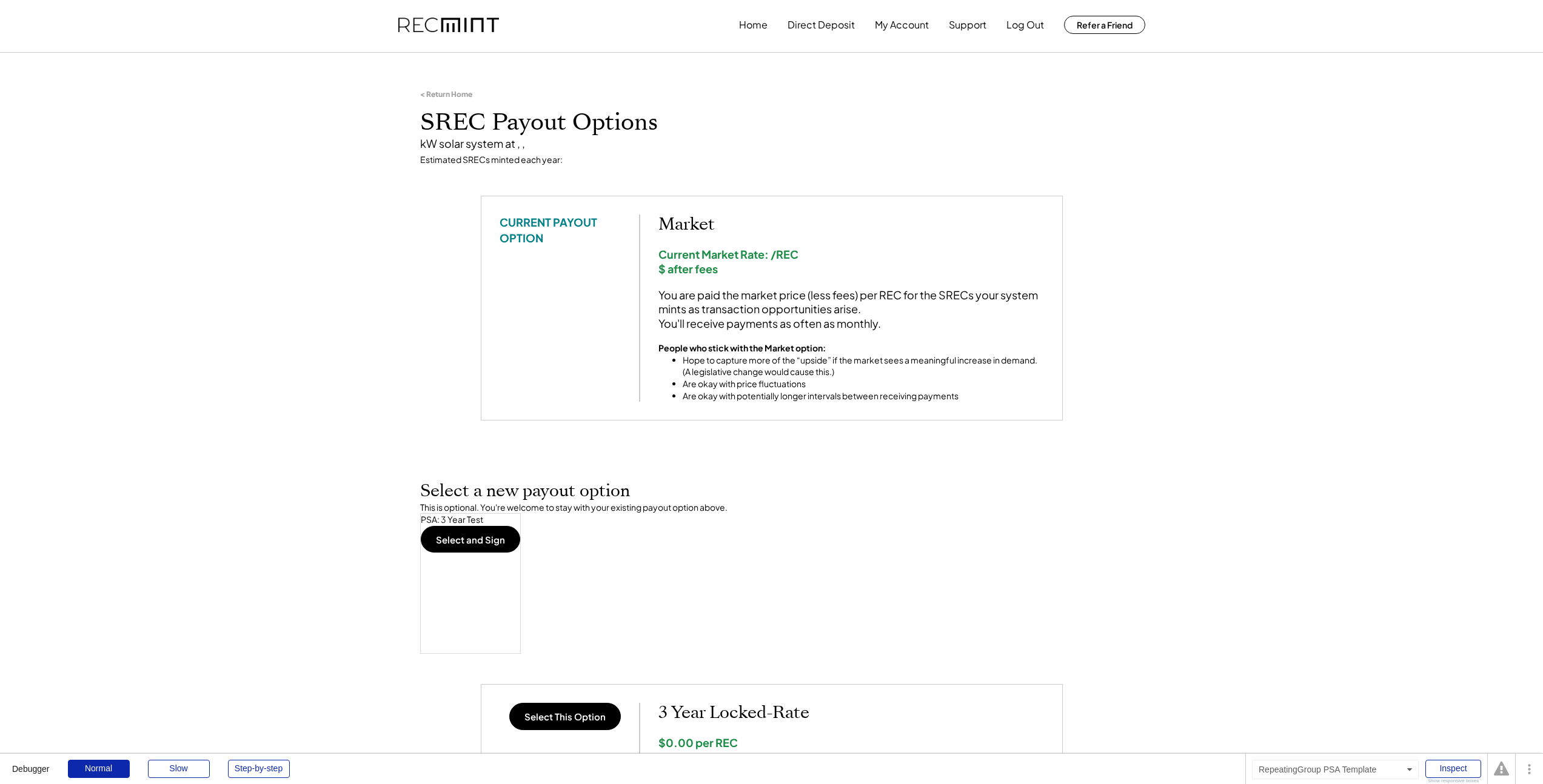
click at [477, 555] on div "PSA: 3 Year Test Select and Sign" at bounding box center [470, 583] width 101 height 140
click at [481, 545] on button "Select and Sign" at bounding box center [470, 539] width 99 height 27
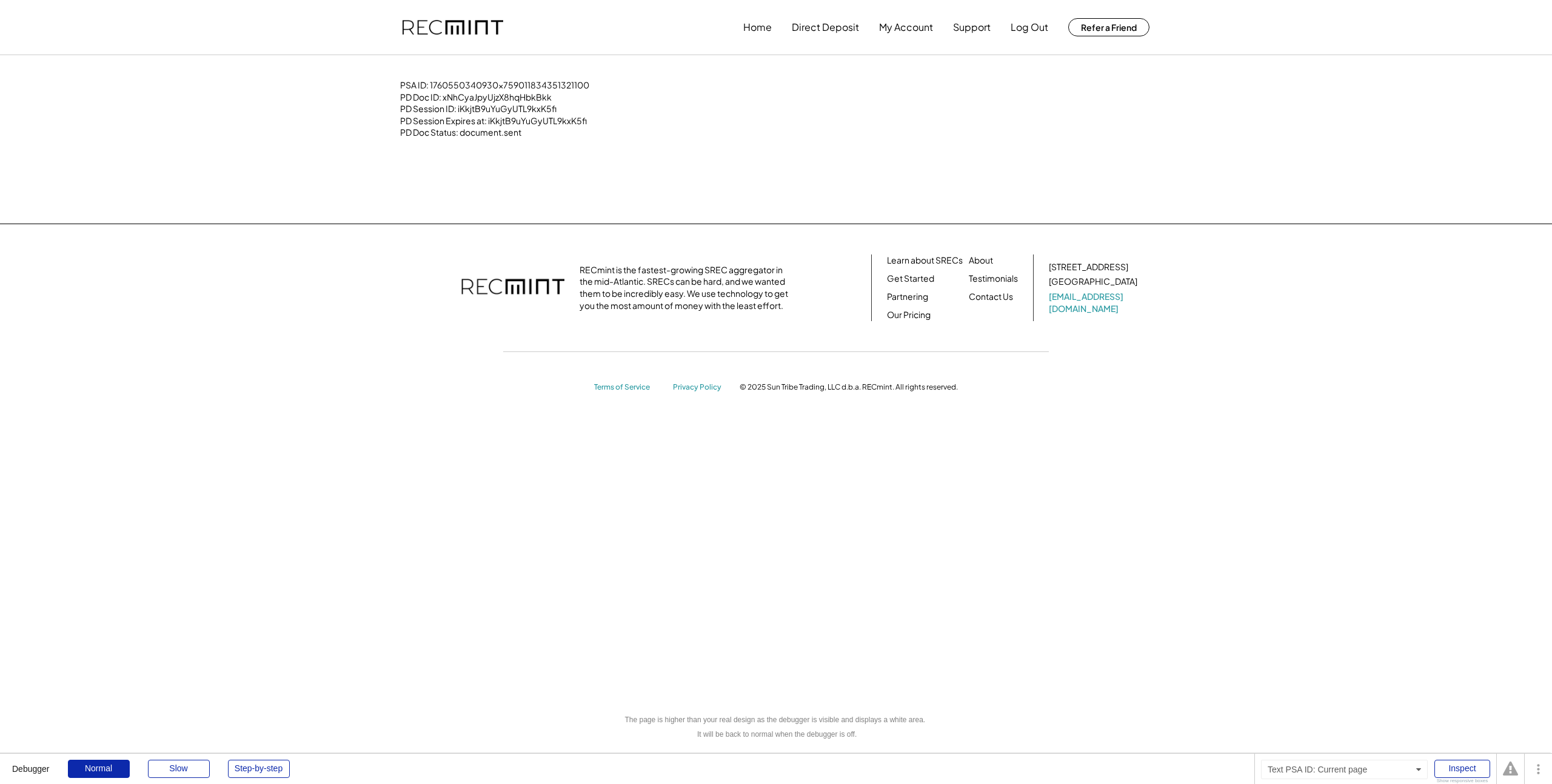
drag, startPoint x: 563, startPoint y: 84, endPoint x: 568, endPoint y: 87, distance: 5.8
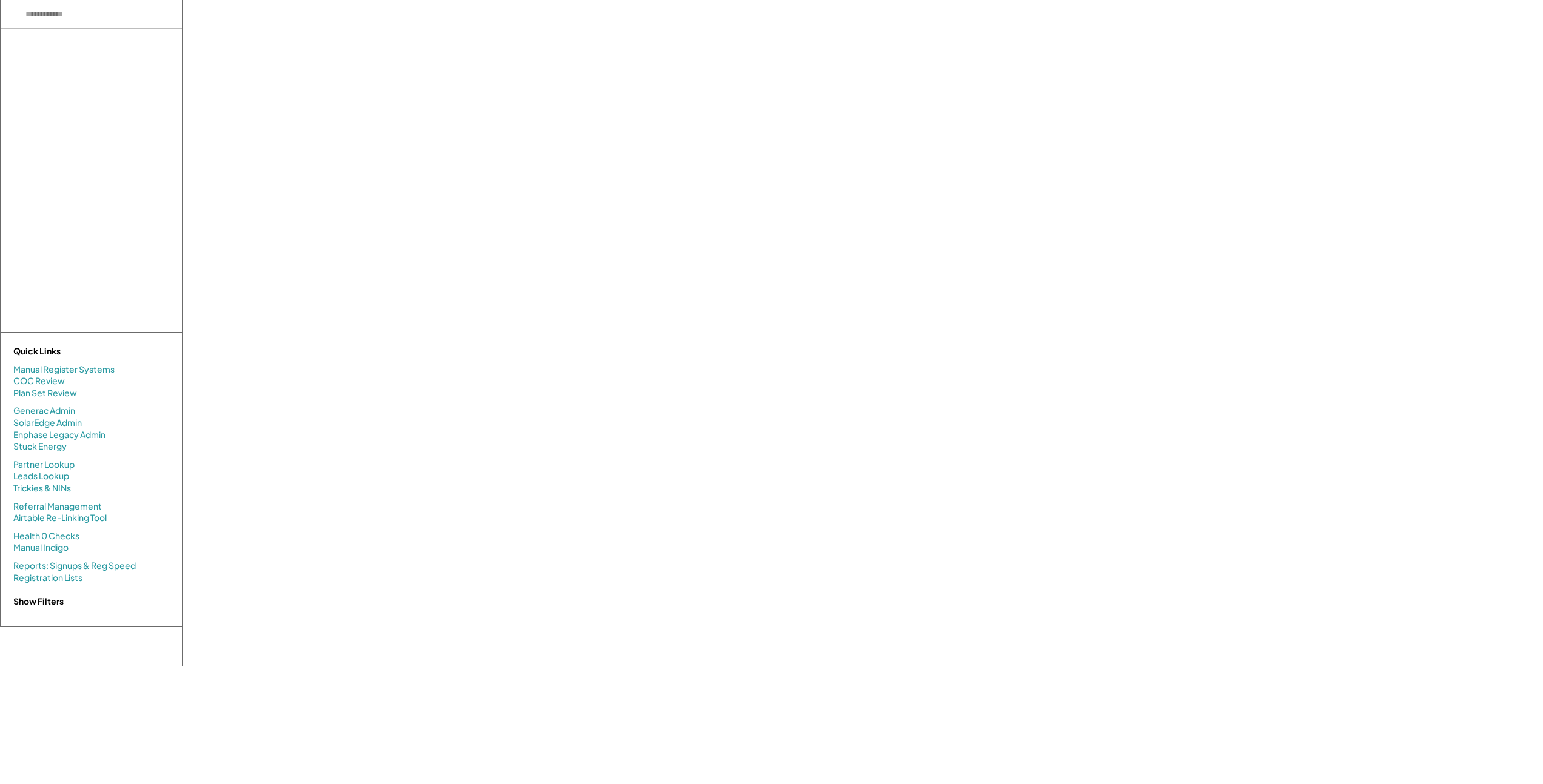
click at [112, 21] on input "input" at bounding box center [92, 15] width 181 height 29
type input "**********"
click at [963, 63] on div "USER INFO Not Signed Up Yet Open User Functions ↓ SYSTEM BASICS & DETAILS No Pl…" at bounding box center [868, 333] width 1347 height 666
click at [1222, 420] on div "USER INFO Not Signed Up Yet Open User Functions ↓ SYSTEM BASICS & DETAILS No Pl…" at bounding box center [868, 333] width 1347 height 666
click at [909, 250] on div "USER INFO Not Signed Up Yet Open User Functions ↓ SYSTEM BASICS & DETAILS No Pl…" at bounding box center [868, 333] width 1347 height 666
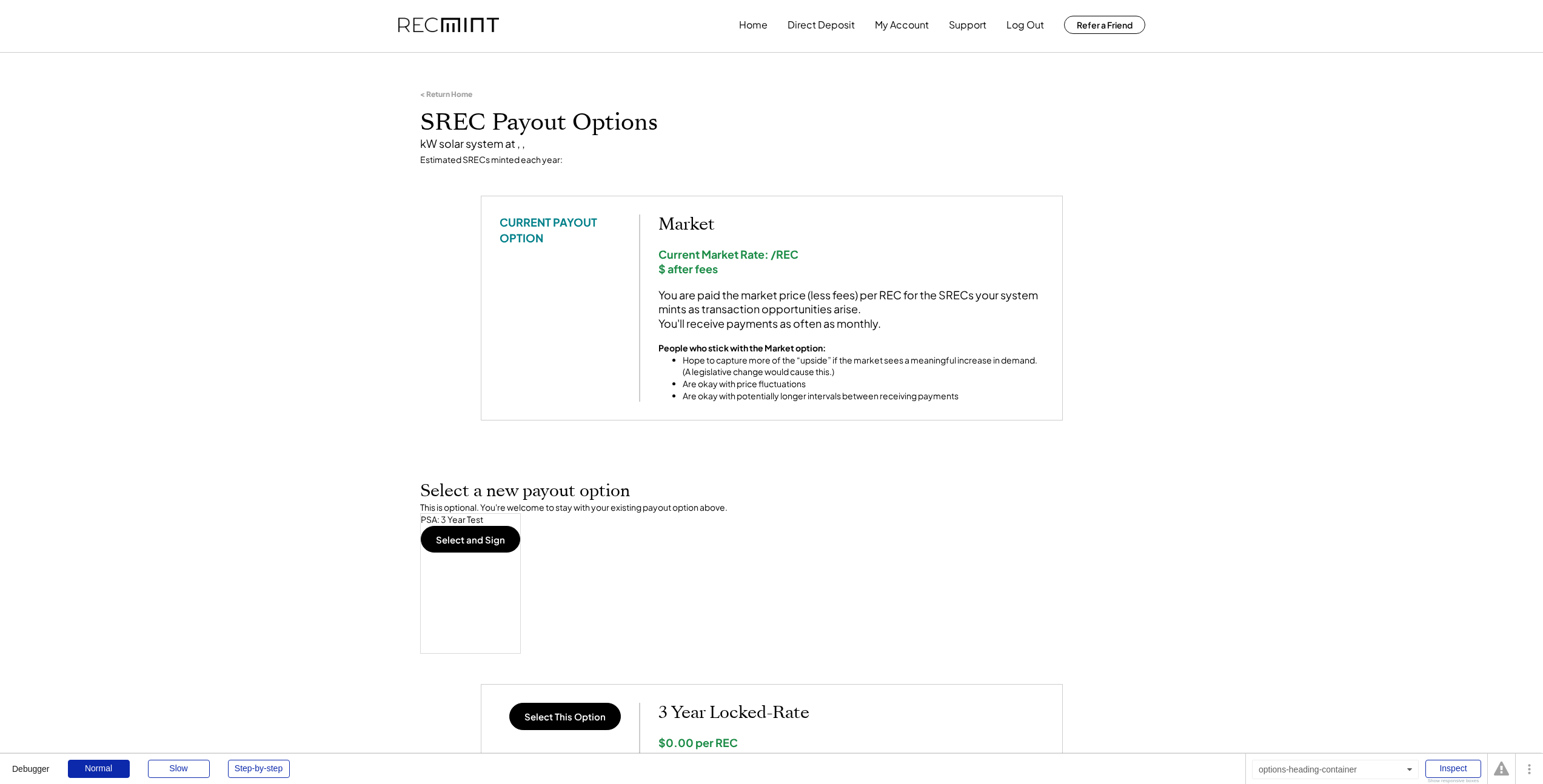
click at [774, 537] on div "Select a new payout option This is optional. You're welcome to stay with your e…" at bounding box center [772, 567] width 703 height 172
click at [825, 543] on div "Select a new payout option This is optional. You're welcome to stay with your e…" at bounding box center [772, 565] width 703 height 172
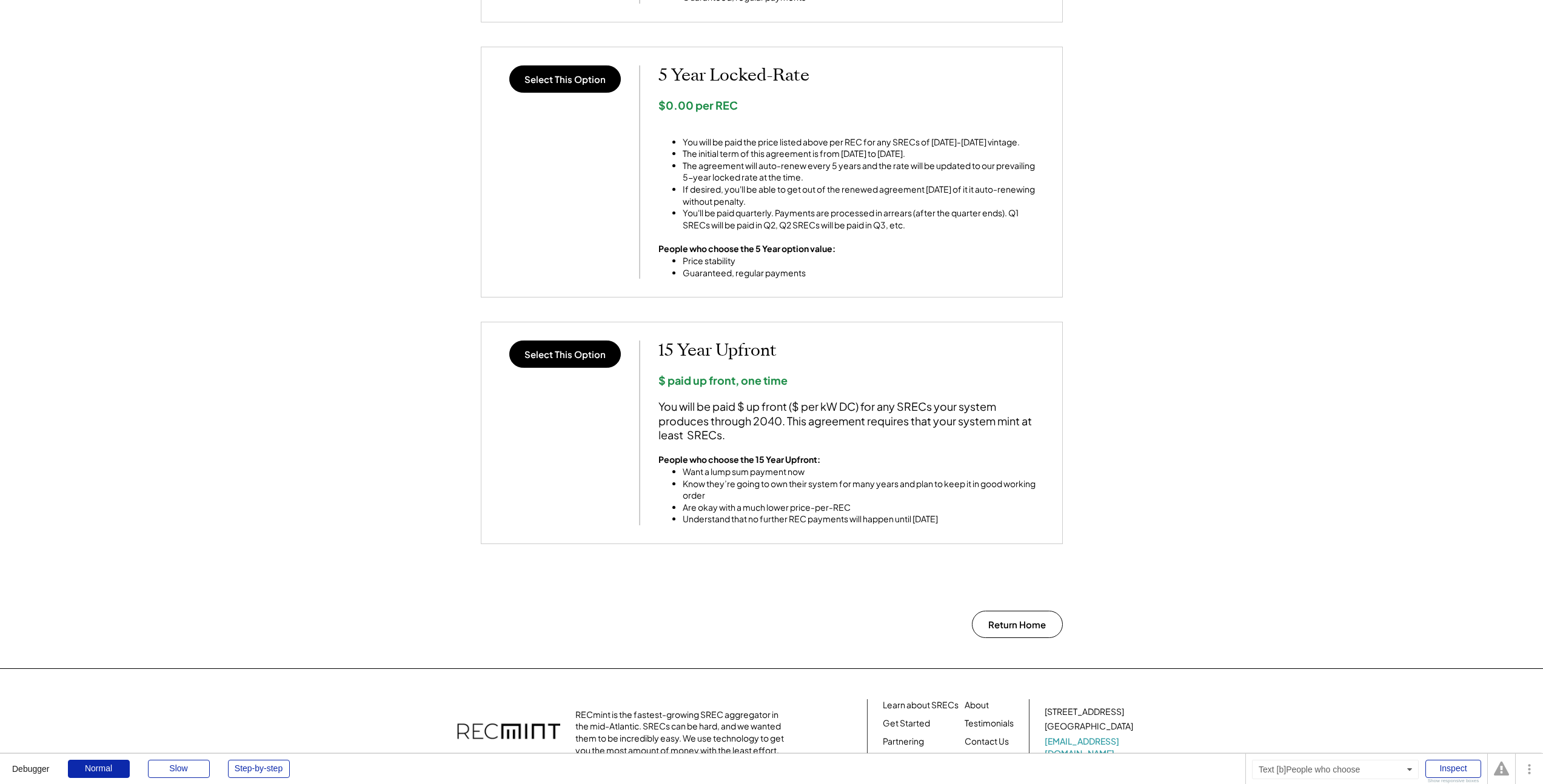
scroll to position [0, 0]
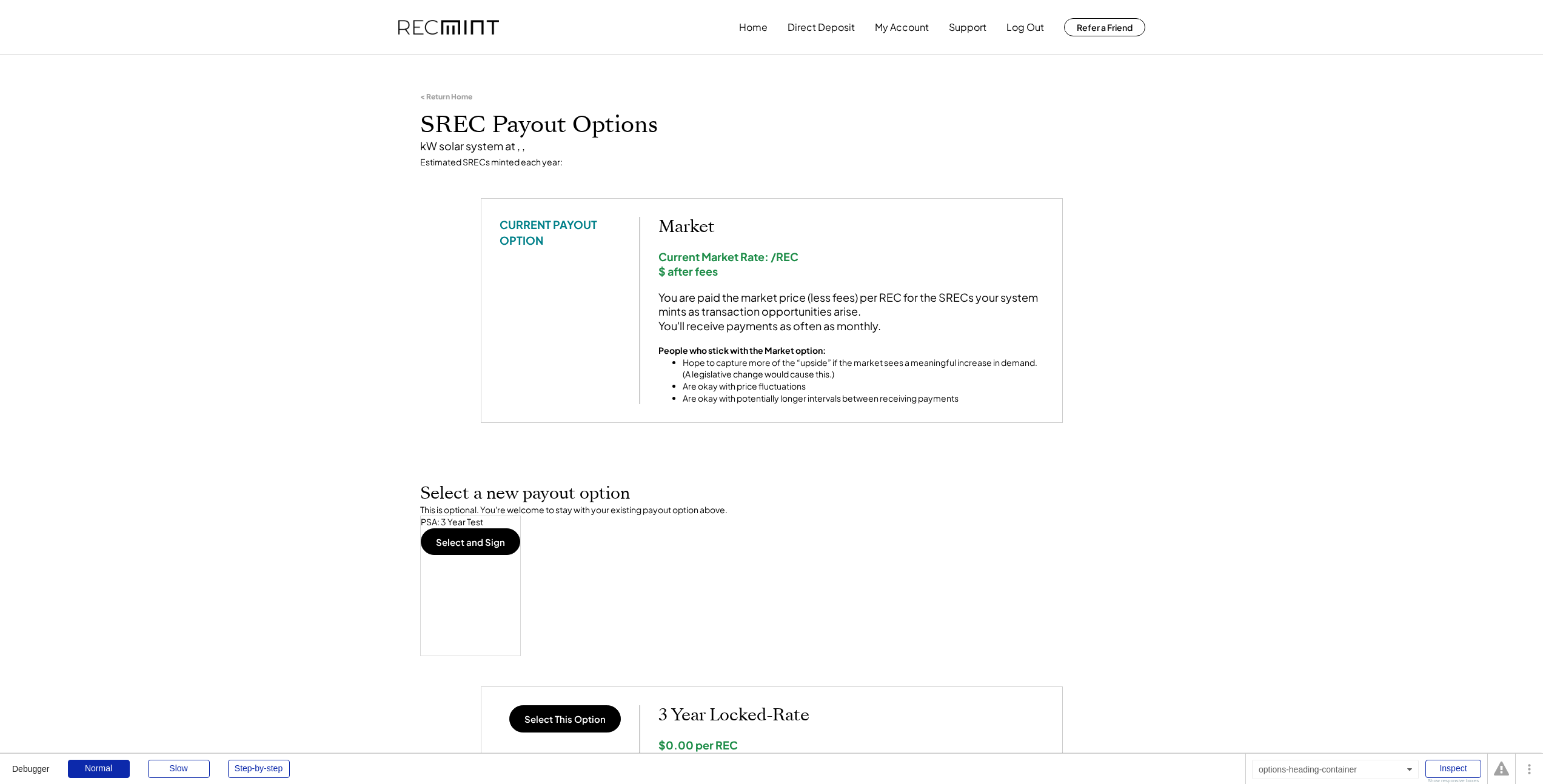
click at [807, 487] on h2 "Select a new payout option" at bounding box center [772, 494] width 703 height 21
click at [932, 205] on div "CURRENT PAYOUT OPTION Market Current Market Rate: /REC $ after fees You are pai…" at bounding box center [772, 310] width 582 height 225
click at [736, 507] on div "This is optional. You're welcome to stay with your existing payout option above." at bounding box center [772, 510] width 703 height 12
click at [818, 440] on div "CURRENT PAYOUT OPTION Market Current Market Rate: /REC $ after fees You are pai…" at bounding box center [772, 326] width 606 height 255
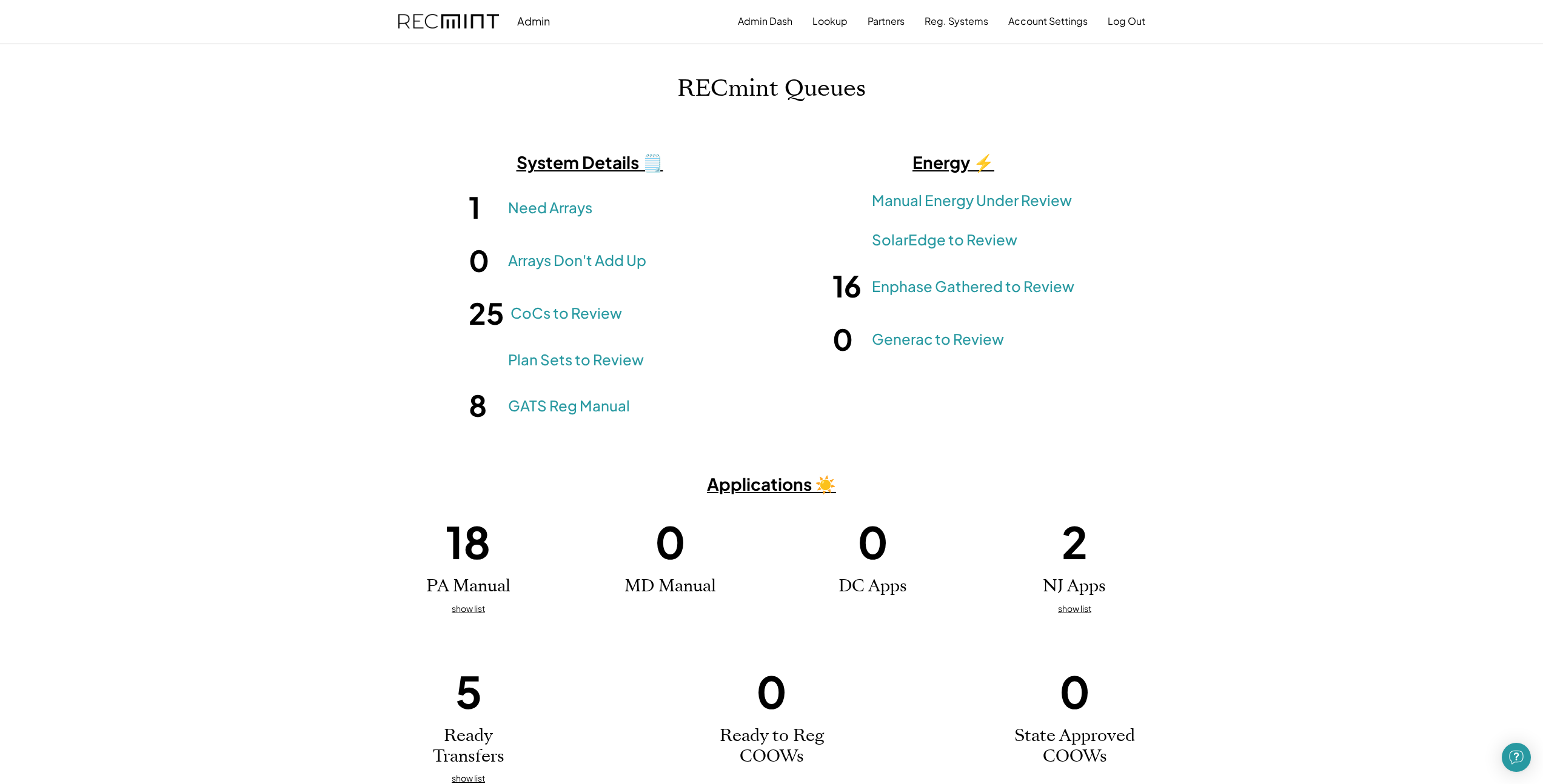
click at [197, 57] on div "Admin Admin Dash Lookup Partners Reg. Systems Account Settings Log Out RECmint …" at bounding box center [772, 417] width 1543 height 833
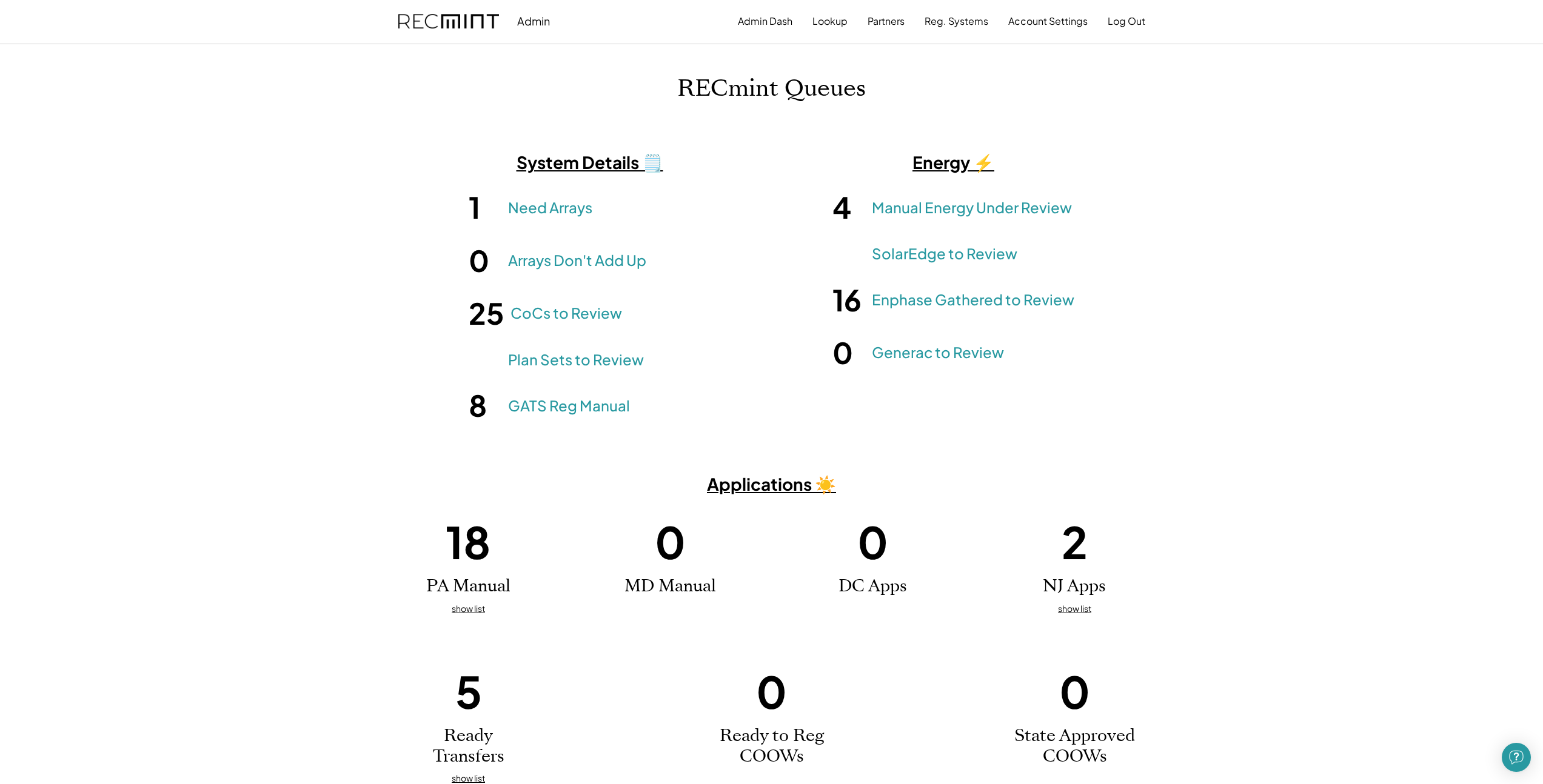
click at [1353, 238] on div "RECmint Queues System Details 🗒️ 1 Need Arrays 0 Arrays Don't Add Up 25 CoCs to…" at bounding box center [772, 429] width 1543 height 710
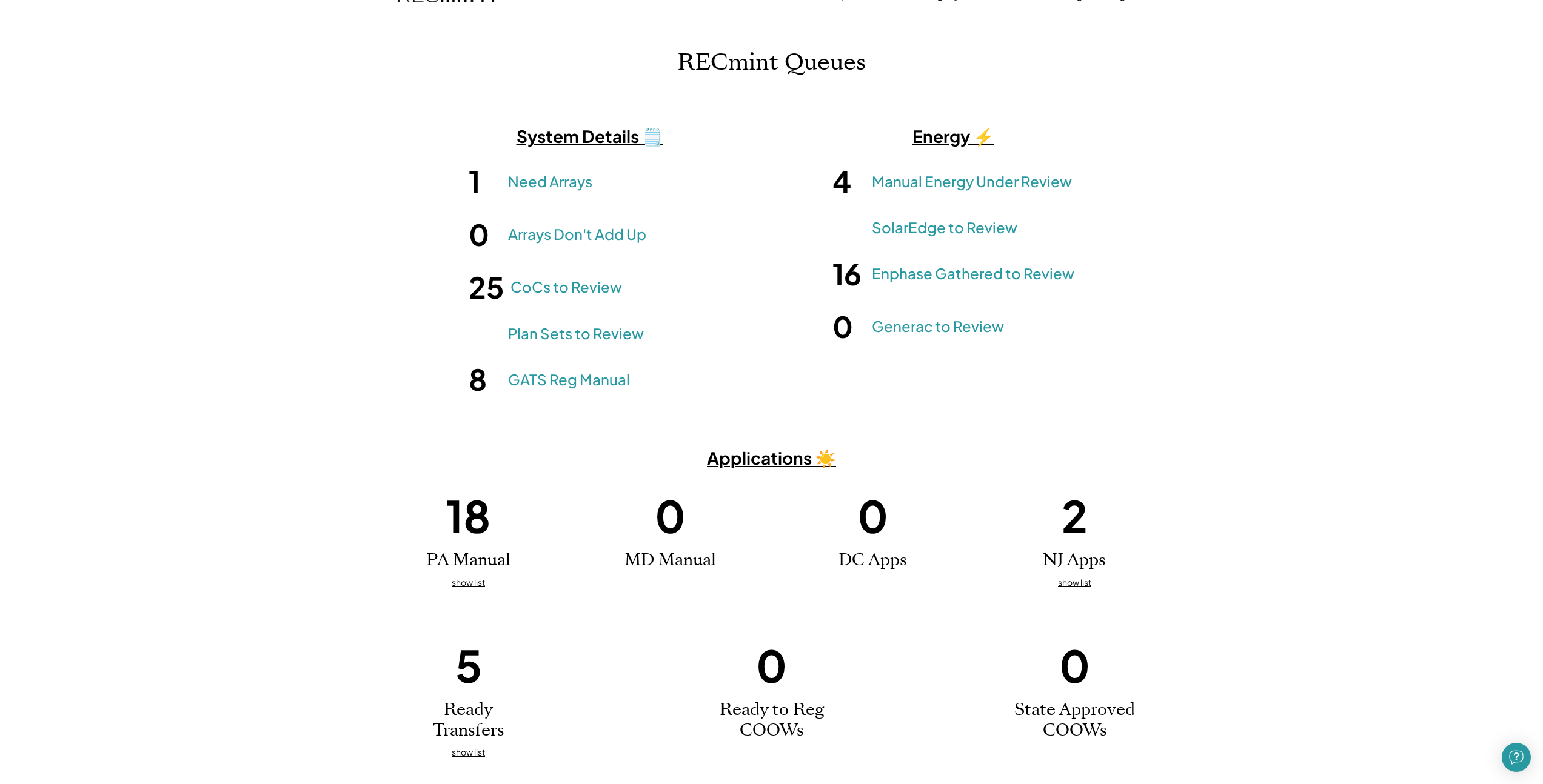
scroll to position [49, 0]
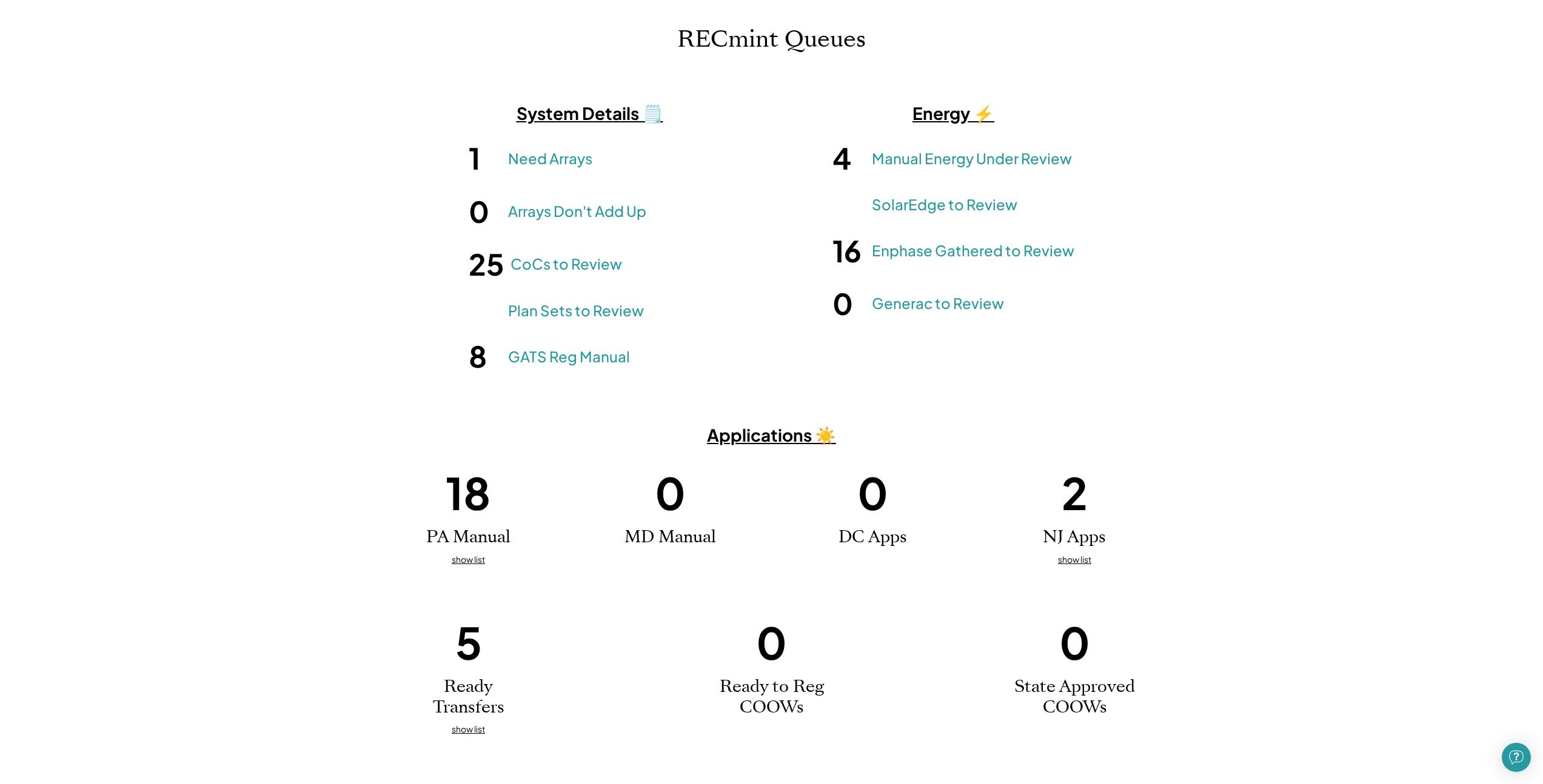
click at [1195, 424] on h3 "Applications ☀️" at bounding box center [772, 434] width 1543 height 22
drag, startPoint x: 228, startPoint y: 55, endPoint x: 185, endPoint y: 35, distance: 47.4
click at [217, 52] on div "RECmint Queues System Details 🗒️ 1 Need Arrays 0 Arrays Don't Add Up 25 CoCs to…" at bounding box center [772, 380] width 1543 height 710
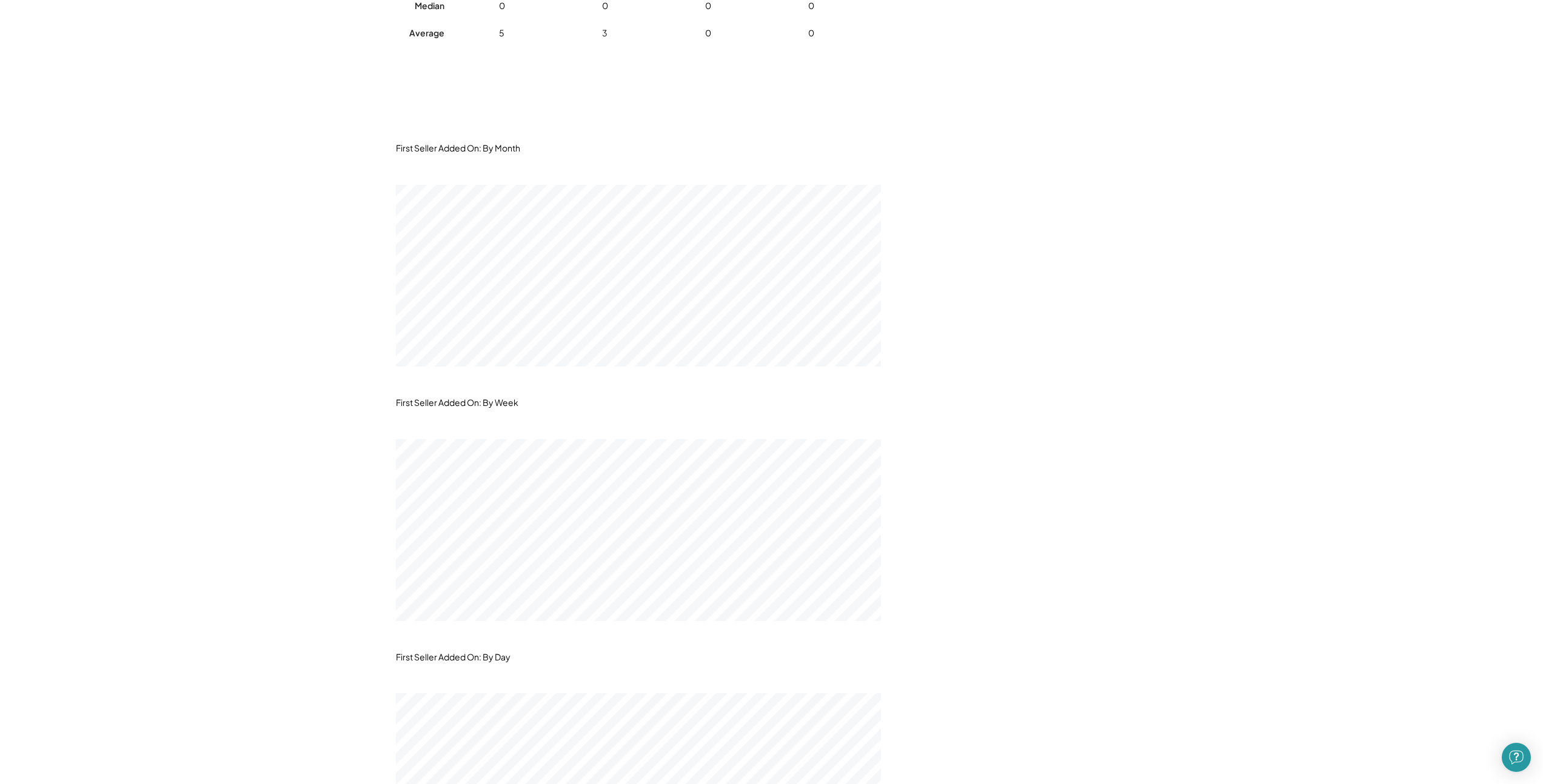
scroll to position [1151, 0]
click at [261, 533] on div "Admin Admin Dash Lookup Partners Reg. Systems Account Settings Log Out Admin Re…" at bounding box center [772, 618] width 1543 height 3539
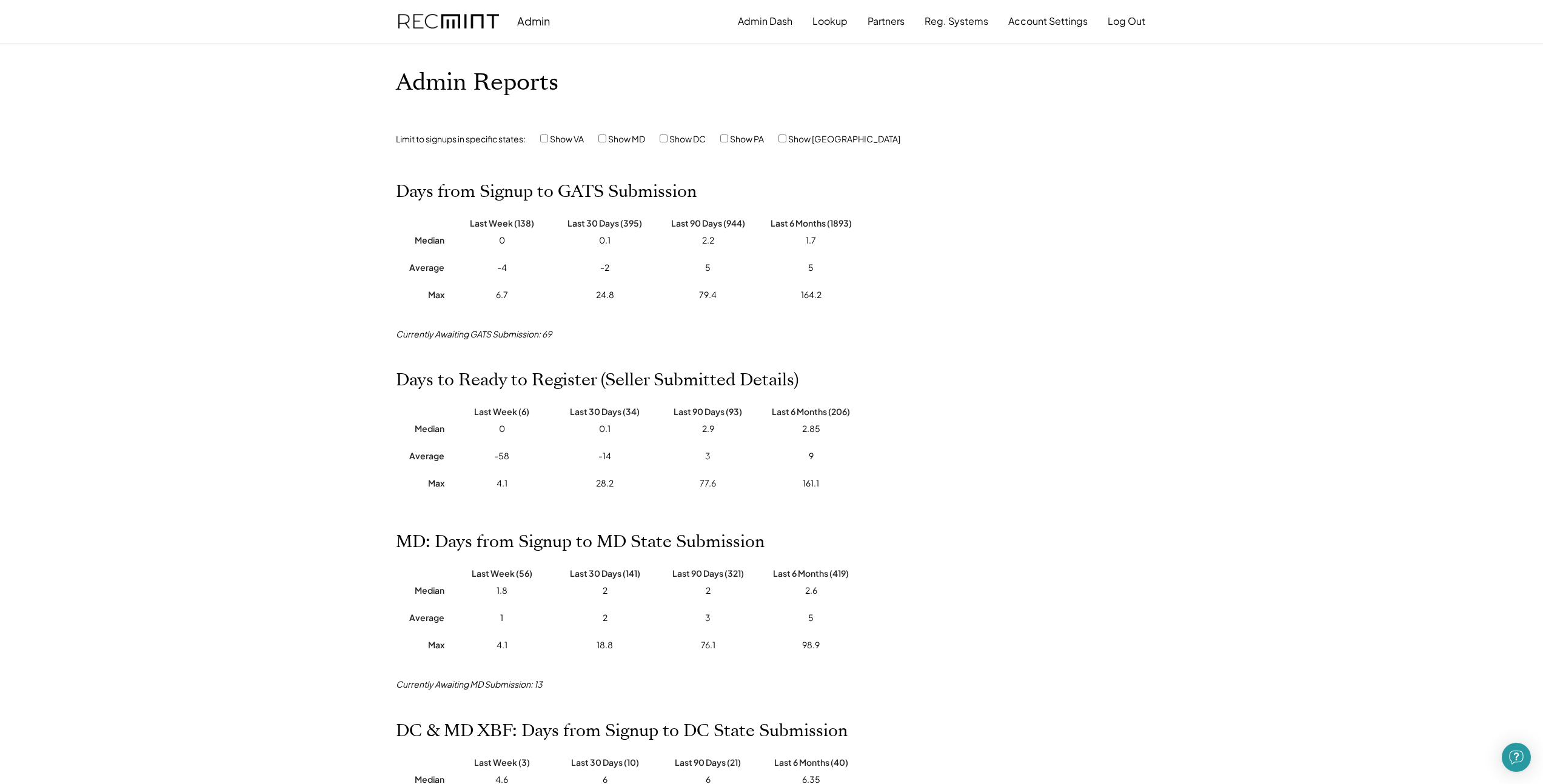
drag, startPoint x: 255, startPoint y: 46, endPoint x: 262, endPoint y: 31, distance: 16.6
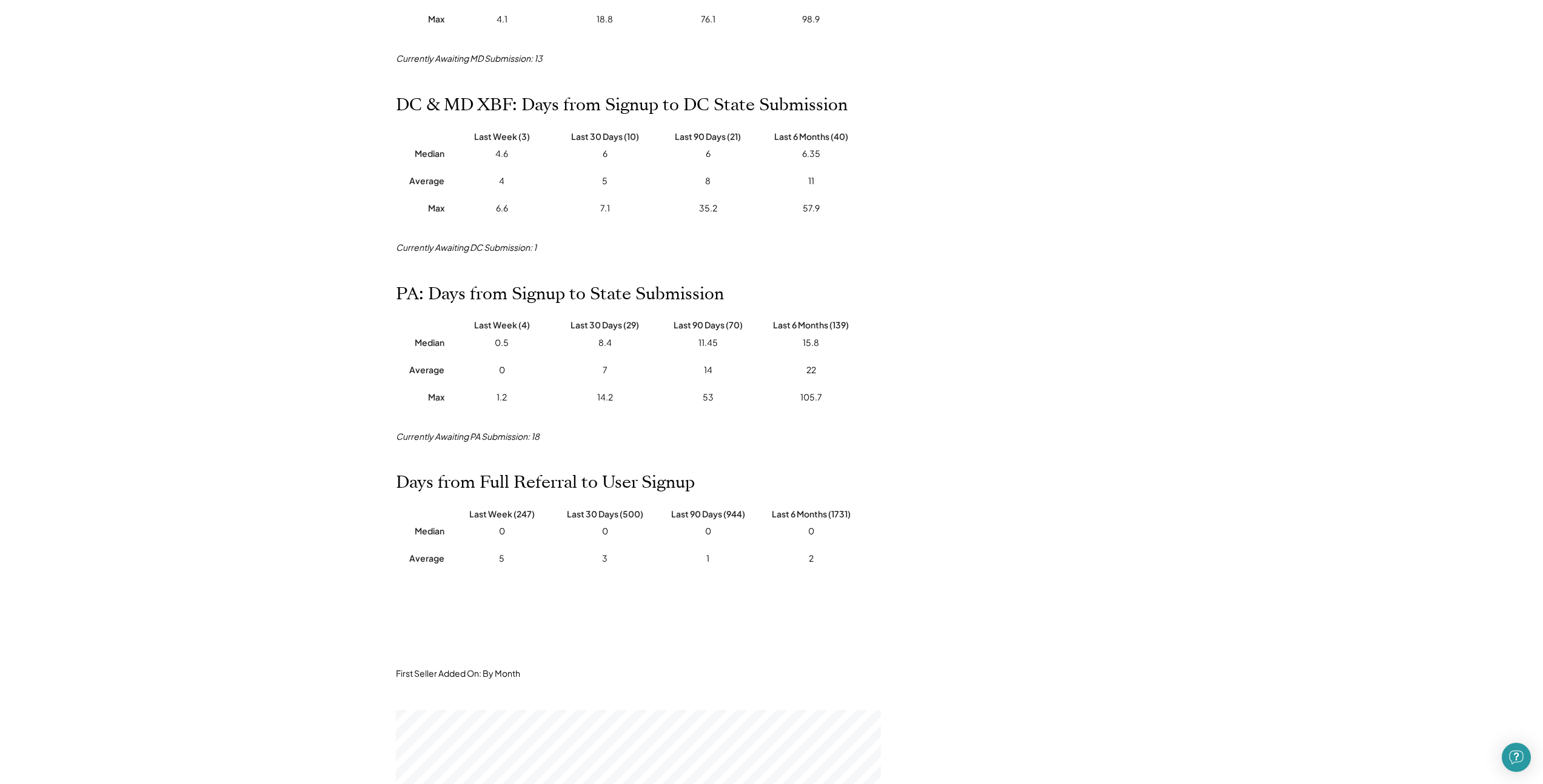
scroll to position [998, 0]
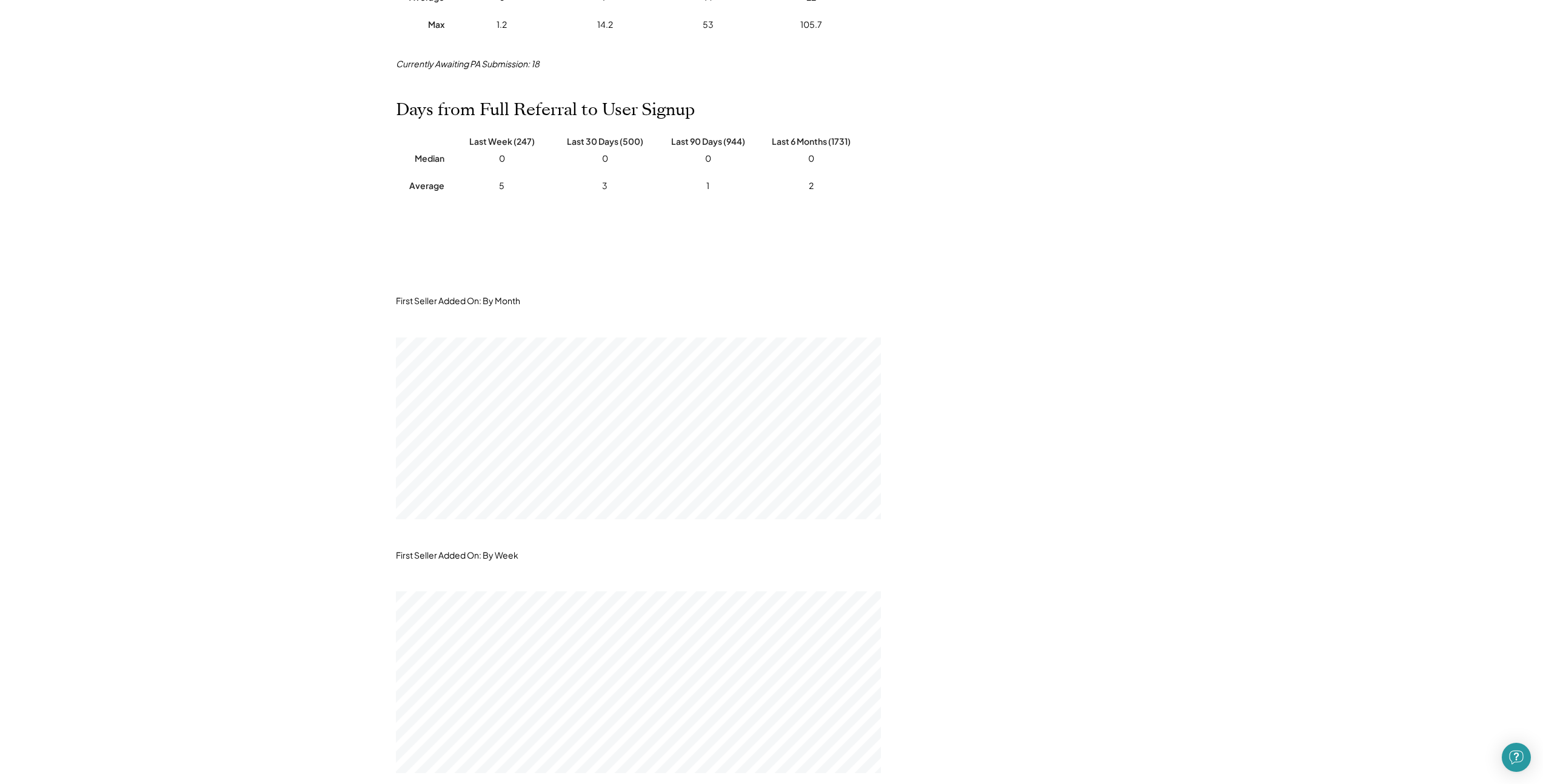
click at [1357, 481] on div "Admin Admin Dash Lookup Partners Reg. Systems Account Settings Log Out Admin Re…" at bounding box center [772, 771] width 1543 height 3539
click at [285, 86] on div "Admin Admin Dash Lookup Partners Reg. Systems Account Settings Log Out Admin Re…" at bounding box center [772, 771] width 1543 height 3539
click at [1234, 323] on div "Admin Admin Dash Lookup Partners Reg. Systems Account Settings Log Out Admin Re…" at bounding box center [772, 771] width 1543 height 3539
click at [1221, 379] on div "Admin Admin Dash Lookup Partners Reg. Systems Account Settings Log Out Admin Re…" at bounding box center [772, 771] width 1543 height 3539
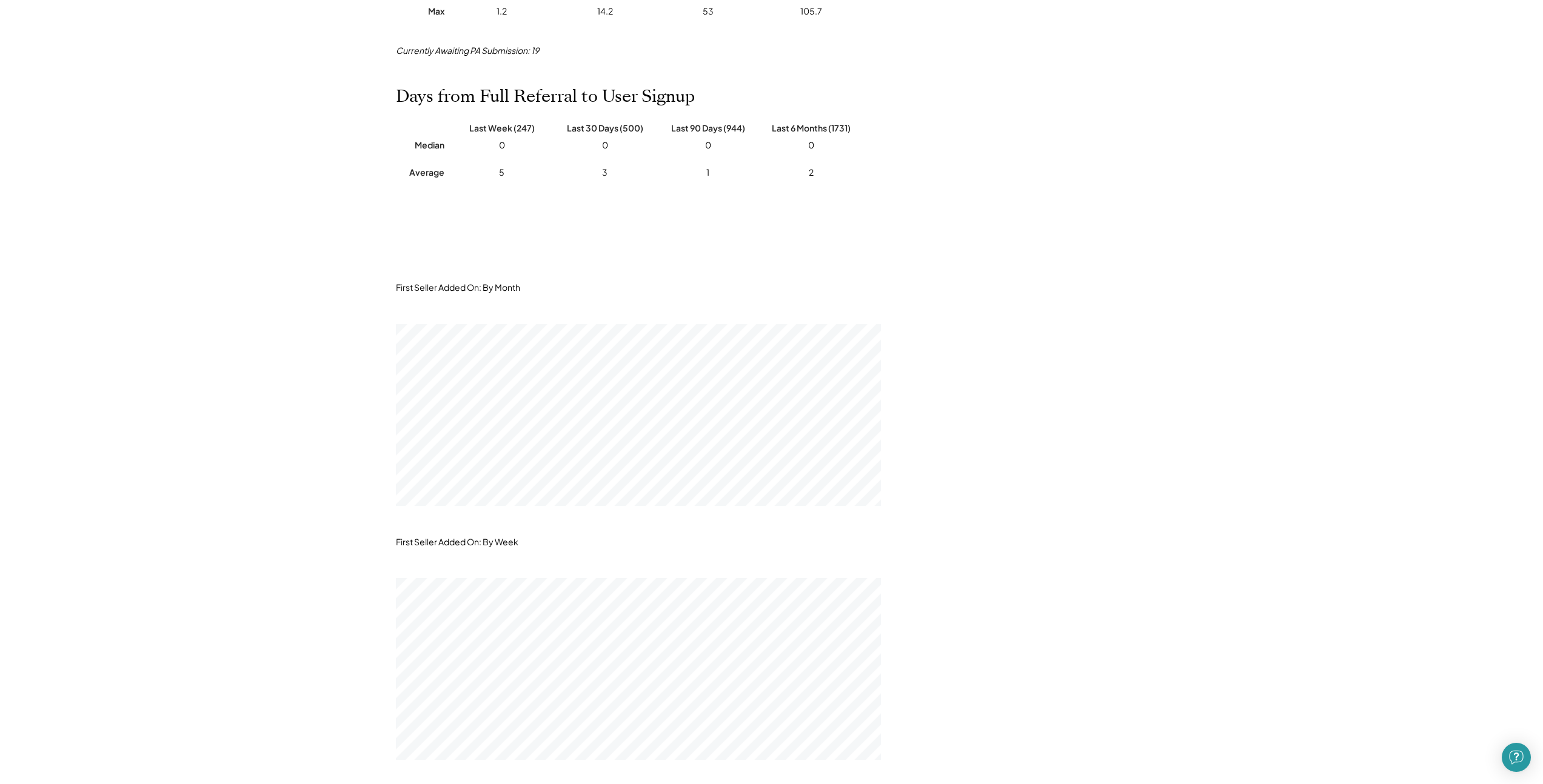
scroll to position [1110, 0]
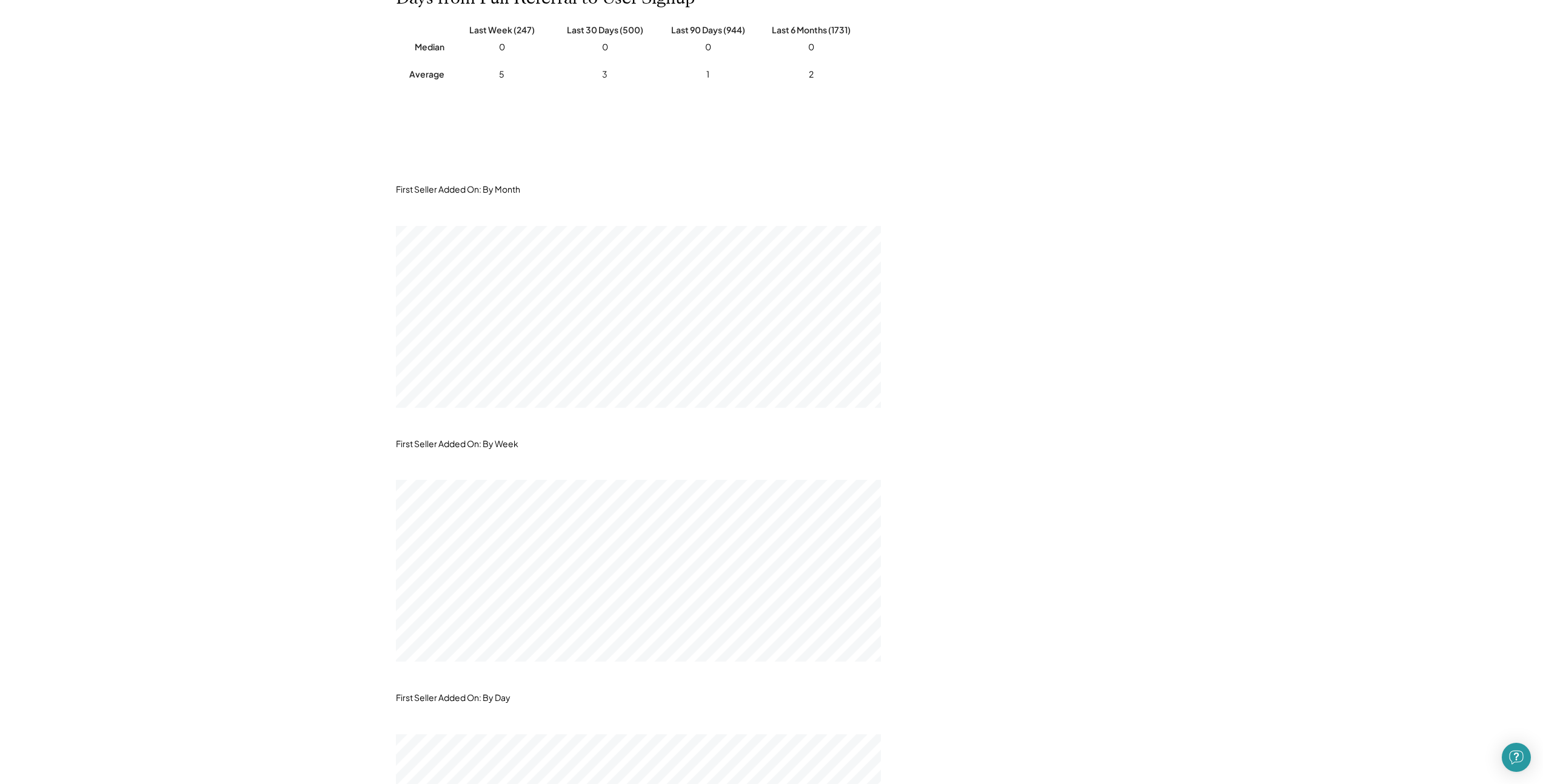
click at [1177, 357] on div "Admin Admin Dash Lookup Partners Reg. Systems Account Settings Log Out Admin Re…" at bounding box center [772, 660] width 1543 height 3539
click at [1176, 358] on div "Admin Admin Dash Lookup Partners Reg. Systems Account Settings Log Out Admin Re…" at bounding box center [772, 660] width 1543 height 3539
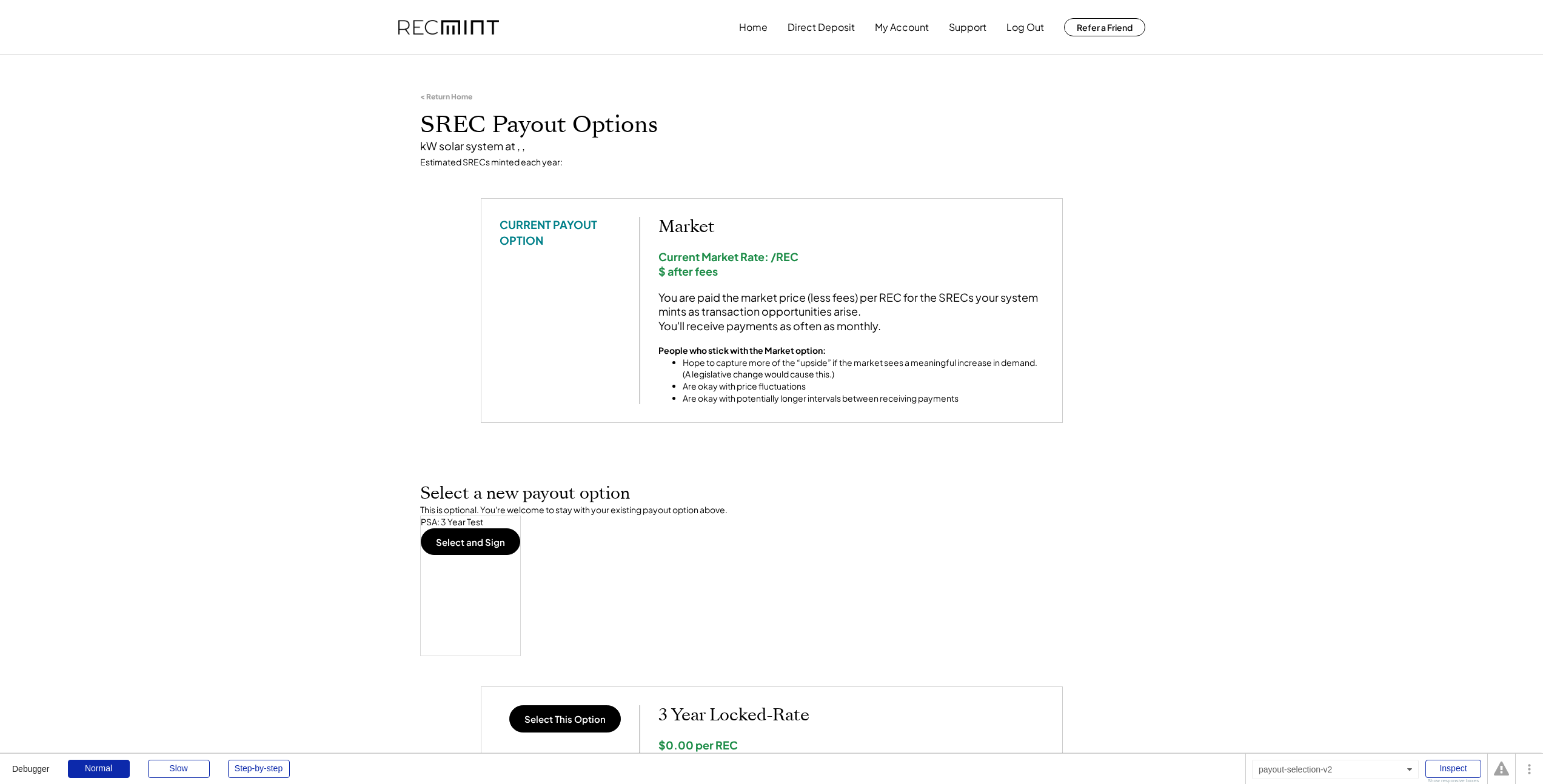
drag, startPoint x: 370, startPoint y: 231, endPoint x: 370, endPoint y: 241, distance: 10.0
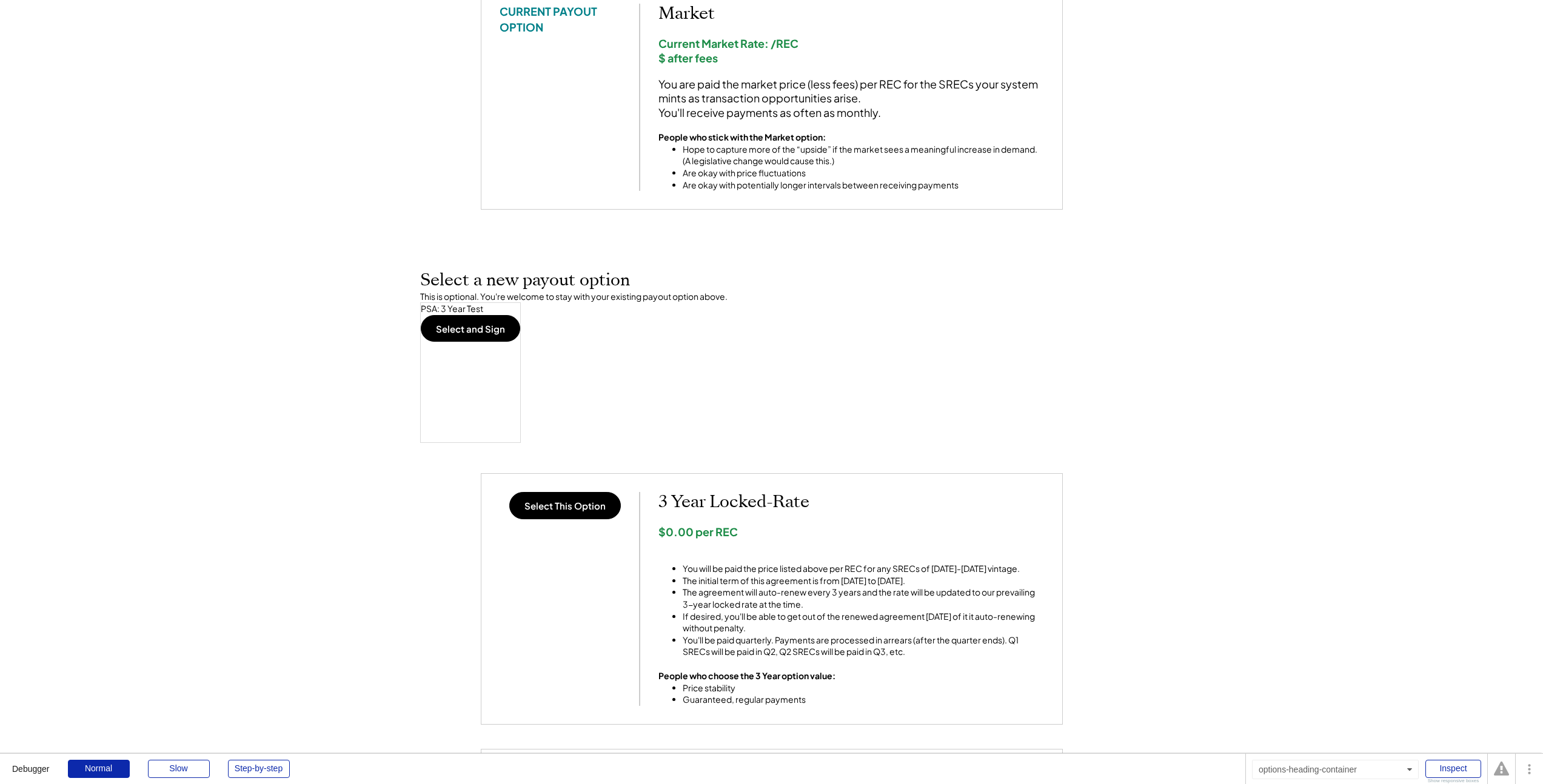
scroll to position [214, 0]
click at [589, 349] on div "Select a new payout option This is optional. You're welcome to stay with your e…" at bounding box center [772, 356] width 703 height 172
click at [772, 300] on div "This is optional. You're welcome to stay with your existing payout option above." at bounding box center [772, 296] width 703 height 12
drag, startPoint x: 615, startPoint y: 328, endPoint x: 608, endPoint y: 326, distance: 7.3
click at [614, 328] on div "Select a new payout option This is optional. You're welcome to stay with your e…" at bounding box center [772, 356] width 703 height 172
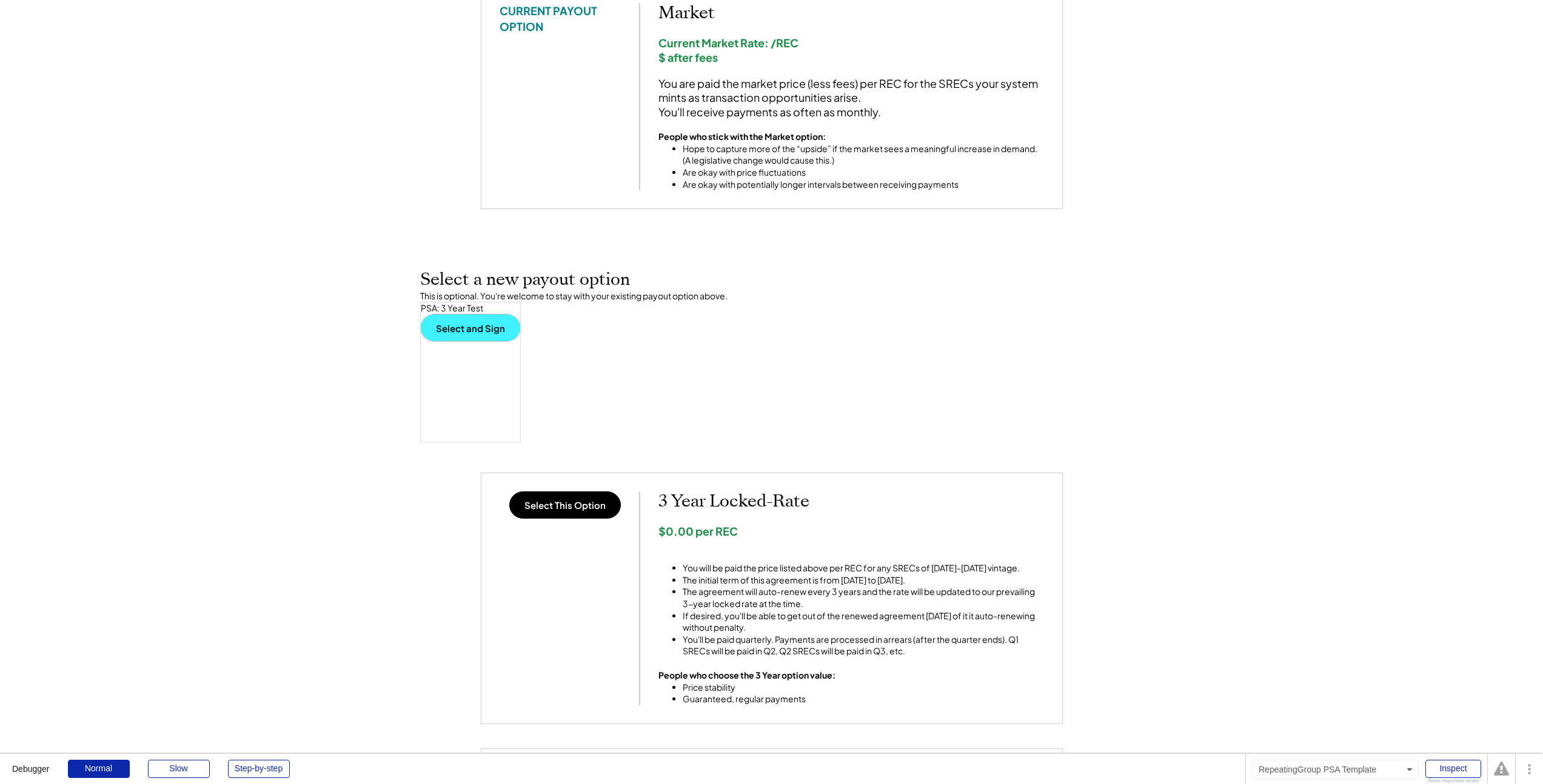
click at [474, 336] on button "Select and Sign" at bounding box center [470, 327] width 99 height 27
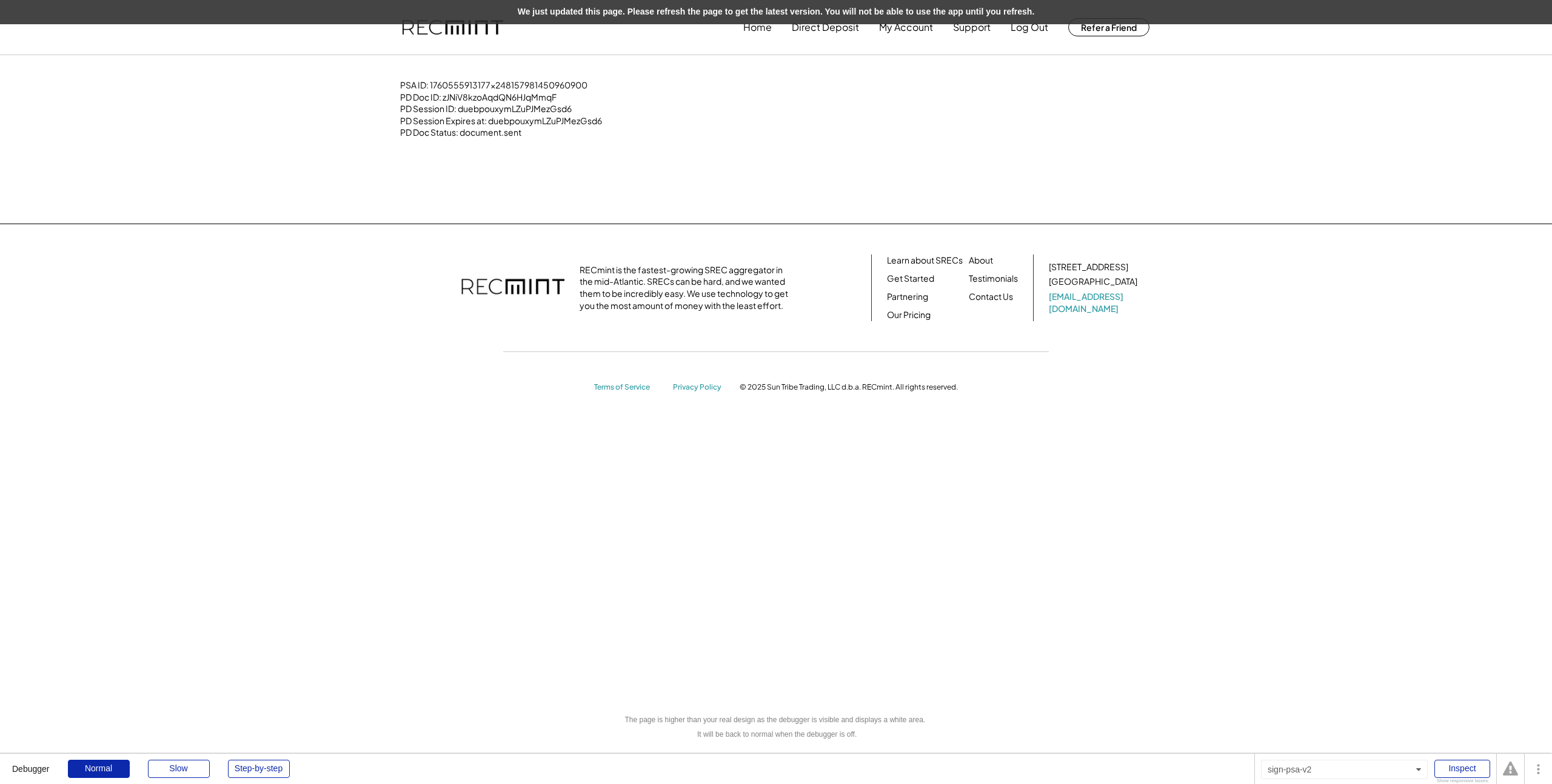
click at [496, 10] on div "We just updated this page. Please refresh the page to get the latest version. Y…" at bounding box center [776, 12] width 1552 height 24
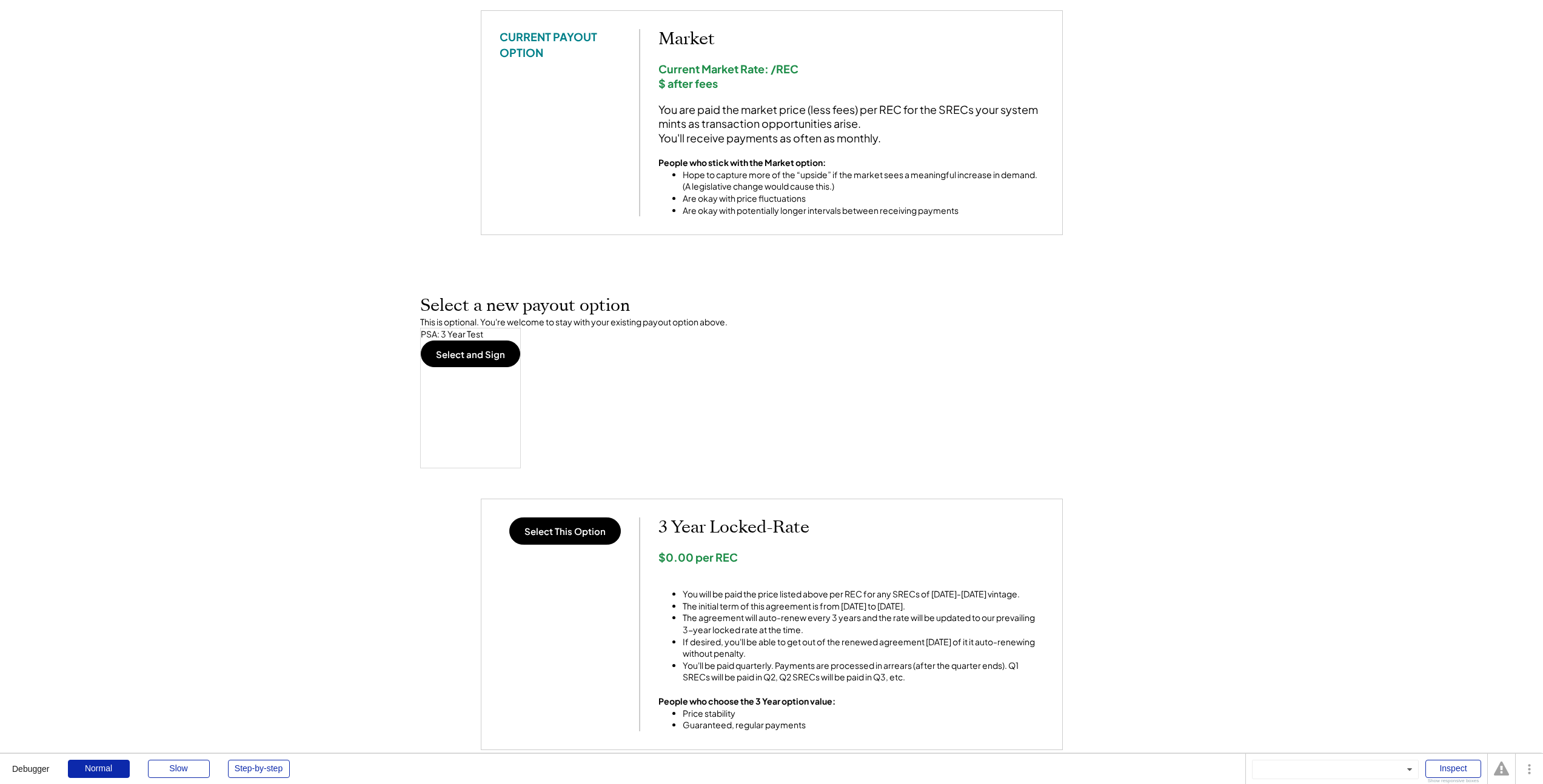
scroll to position [214, 0]
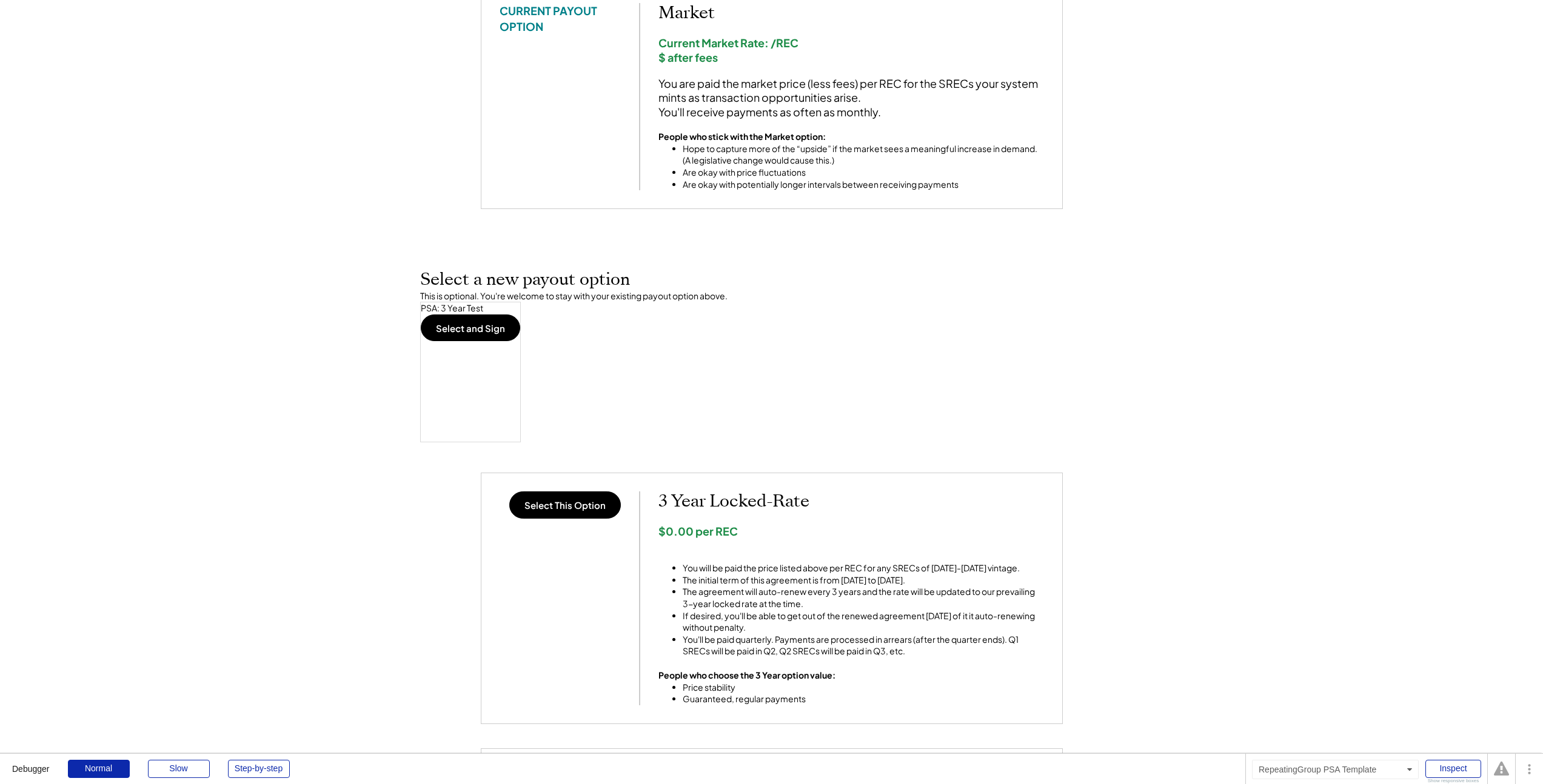
click at [477, 321] on button "Select and Sign" at bounding box center [470, 327] width 99 height 27
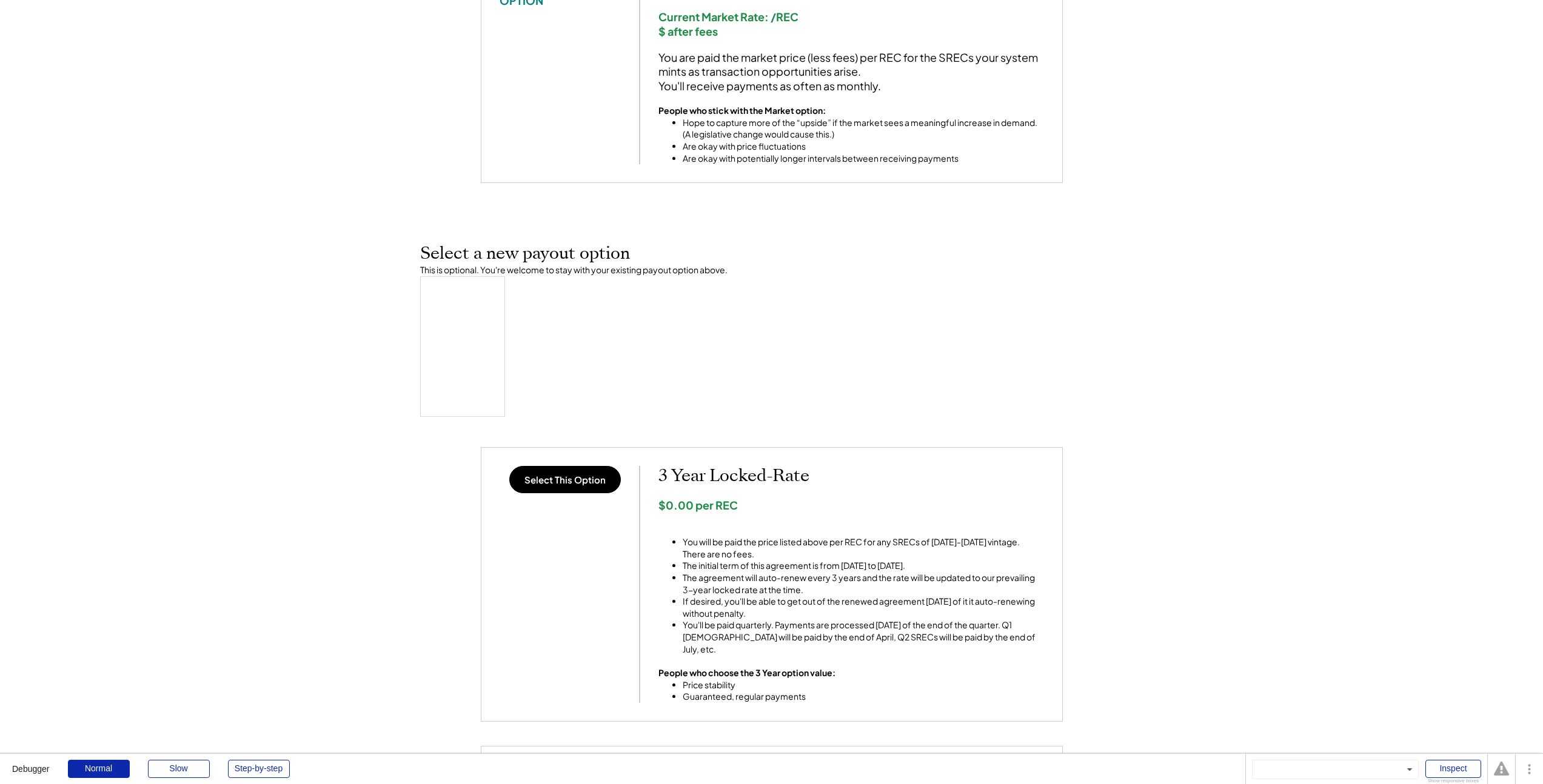
scroll to position [214, 0]
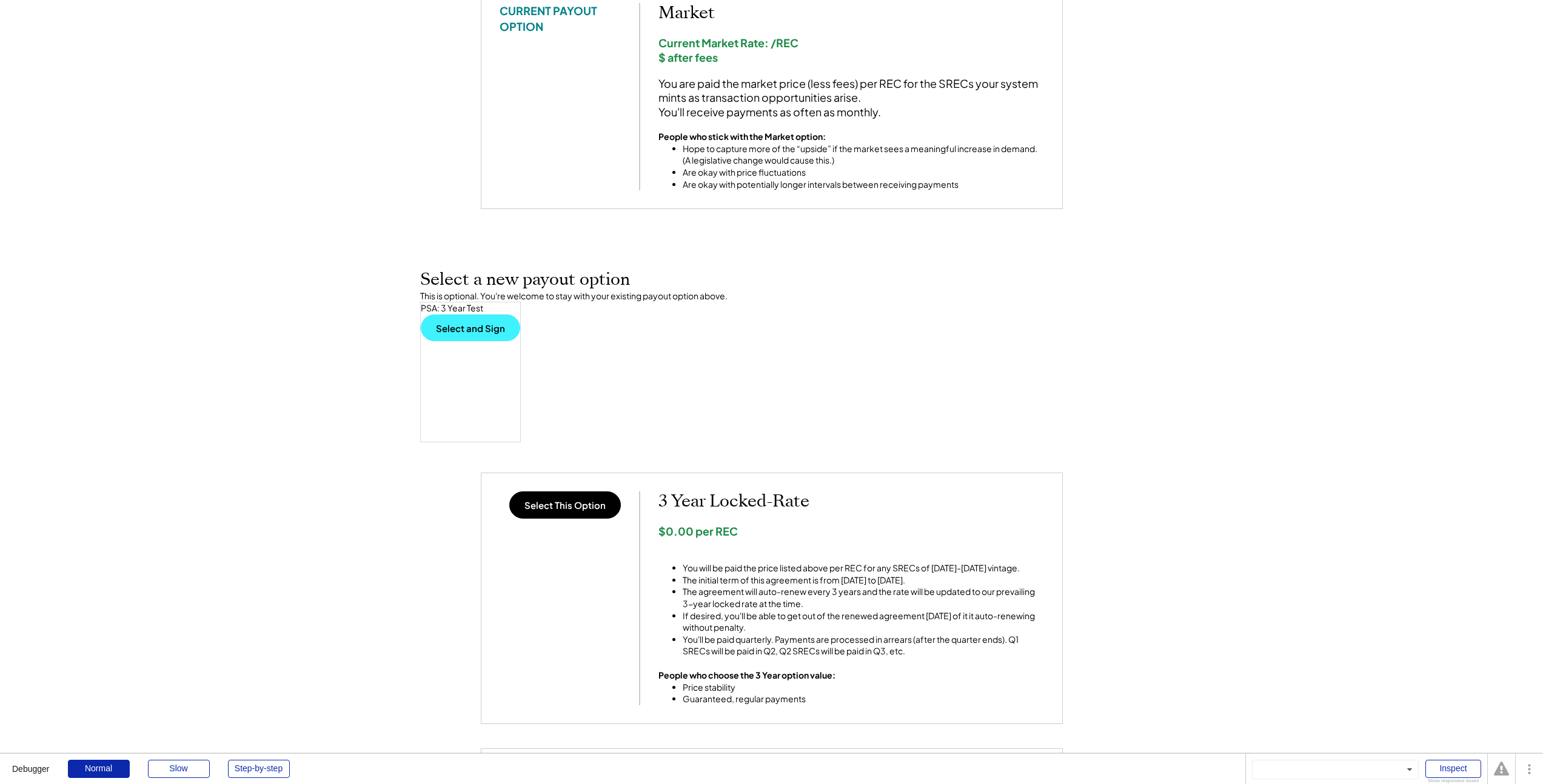
click at [455, 338] on button "Select and Sign" at bounding box center [470, 327] width 99 height 27
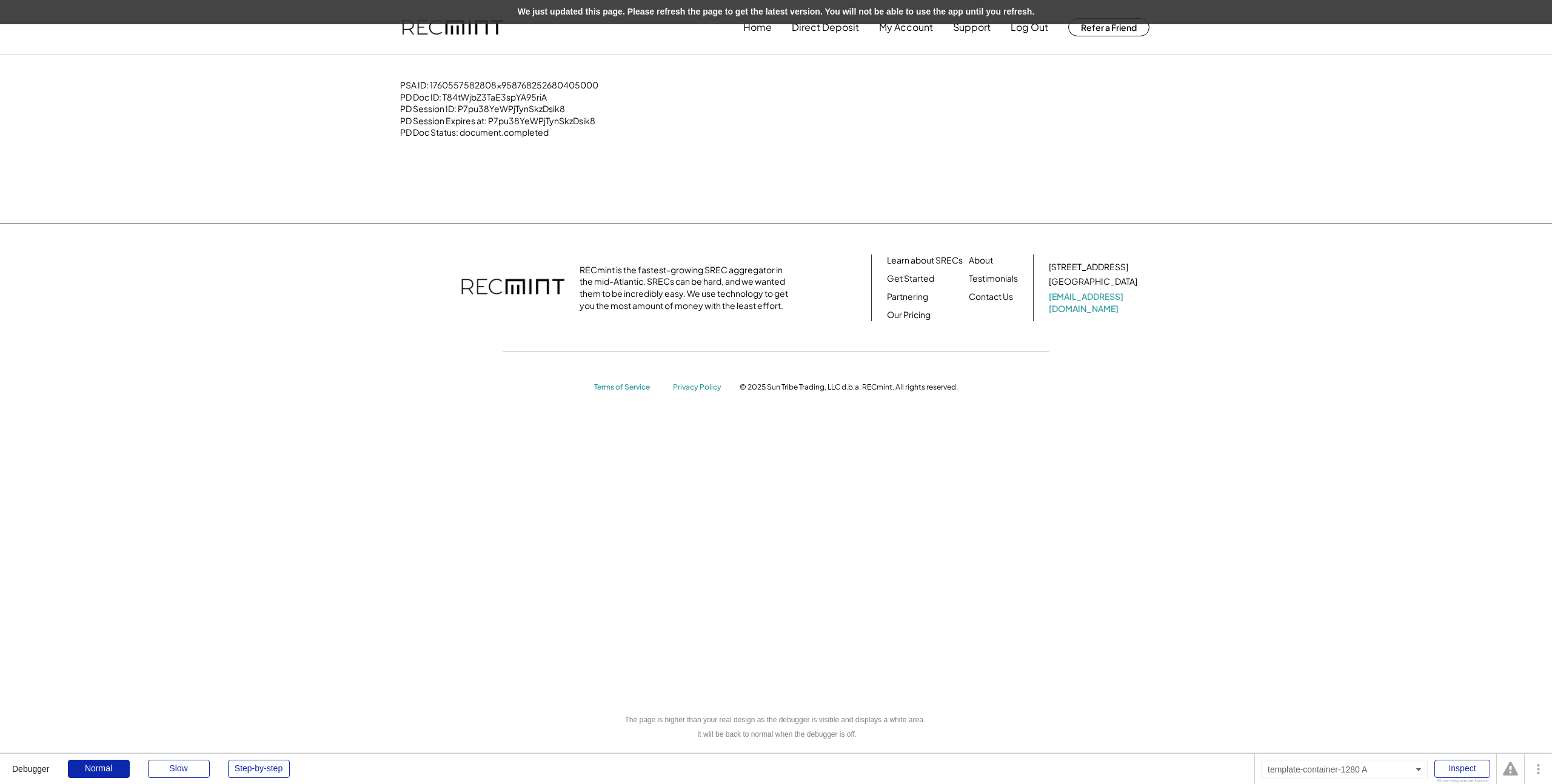
click at [649, 216] on div "Home Direct Deposit My Account Support Log Out Refer a Friend PSA ID: 176055758…" at bounding box center [776, 392] width 1552 height 784
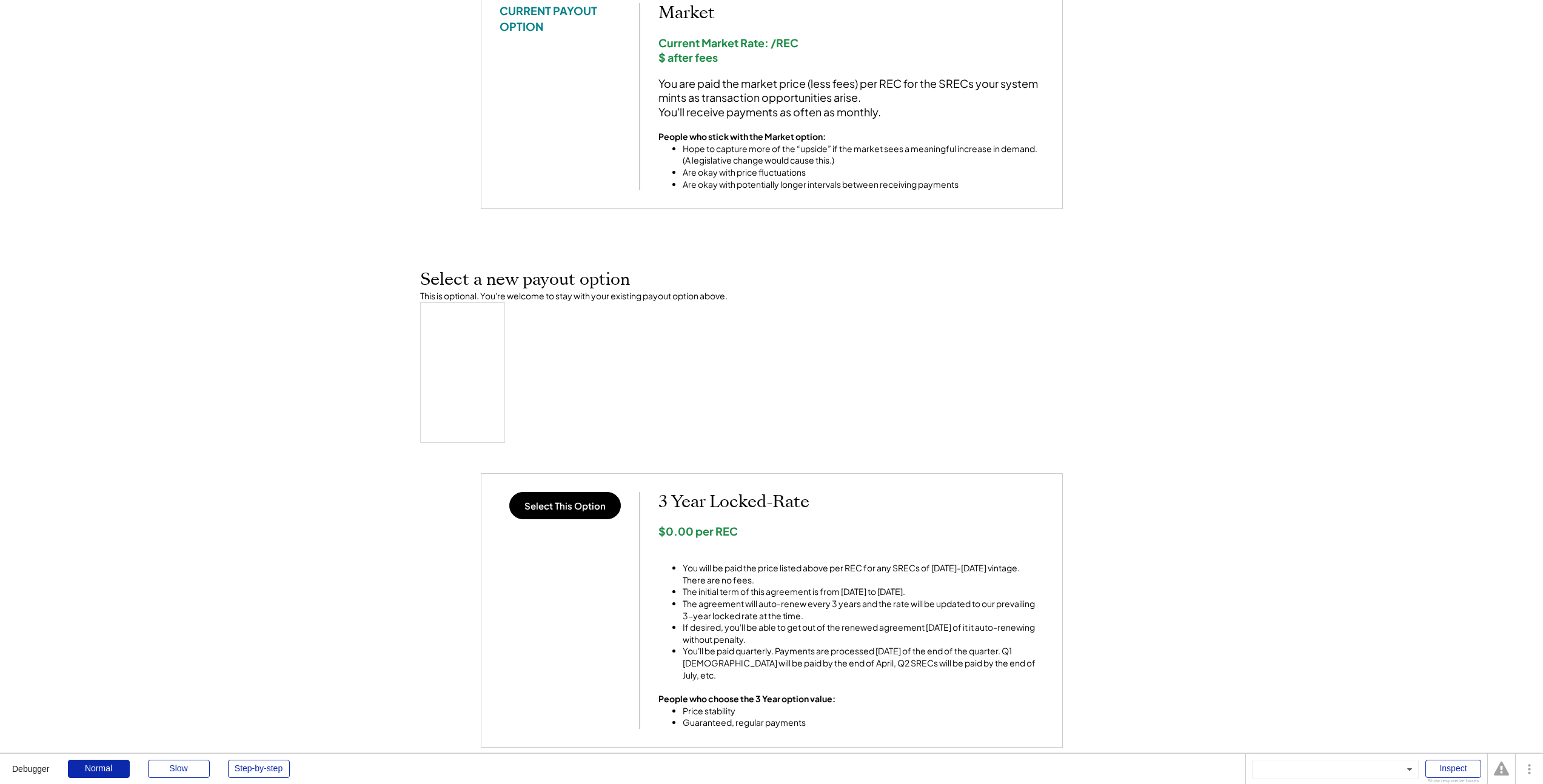
scroll to position [214, 0]
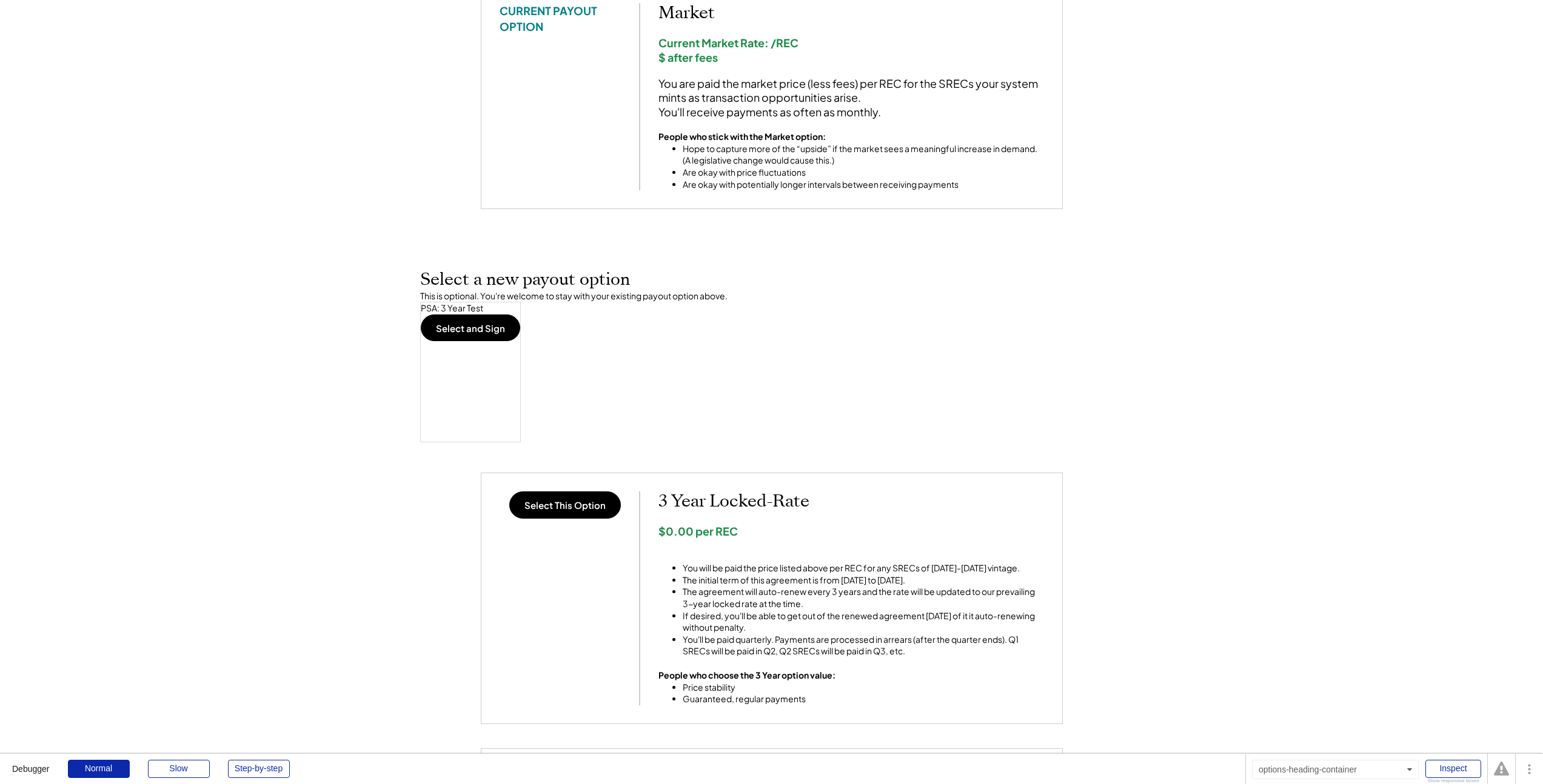
click at [539, 380] on div "Select a new payout option This is optional. You're welcome to stay with your e…" at bounding box center [772, 356] width 703 height 172
click at [479, 341] on div "PSA: 3 Year Test Select and Sign" at bounding box center [470, 371] width 101 height 140
click at [465, 327] on button "Select and Sign" at bounding box center [470, 327] width 99 height 27
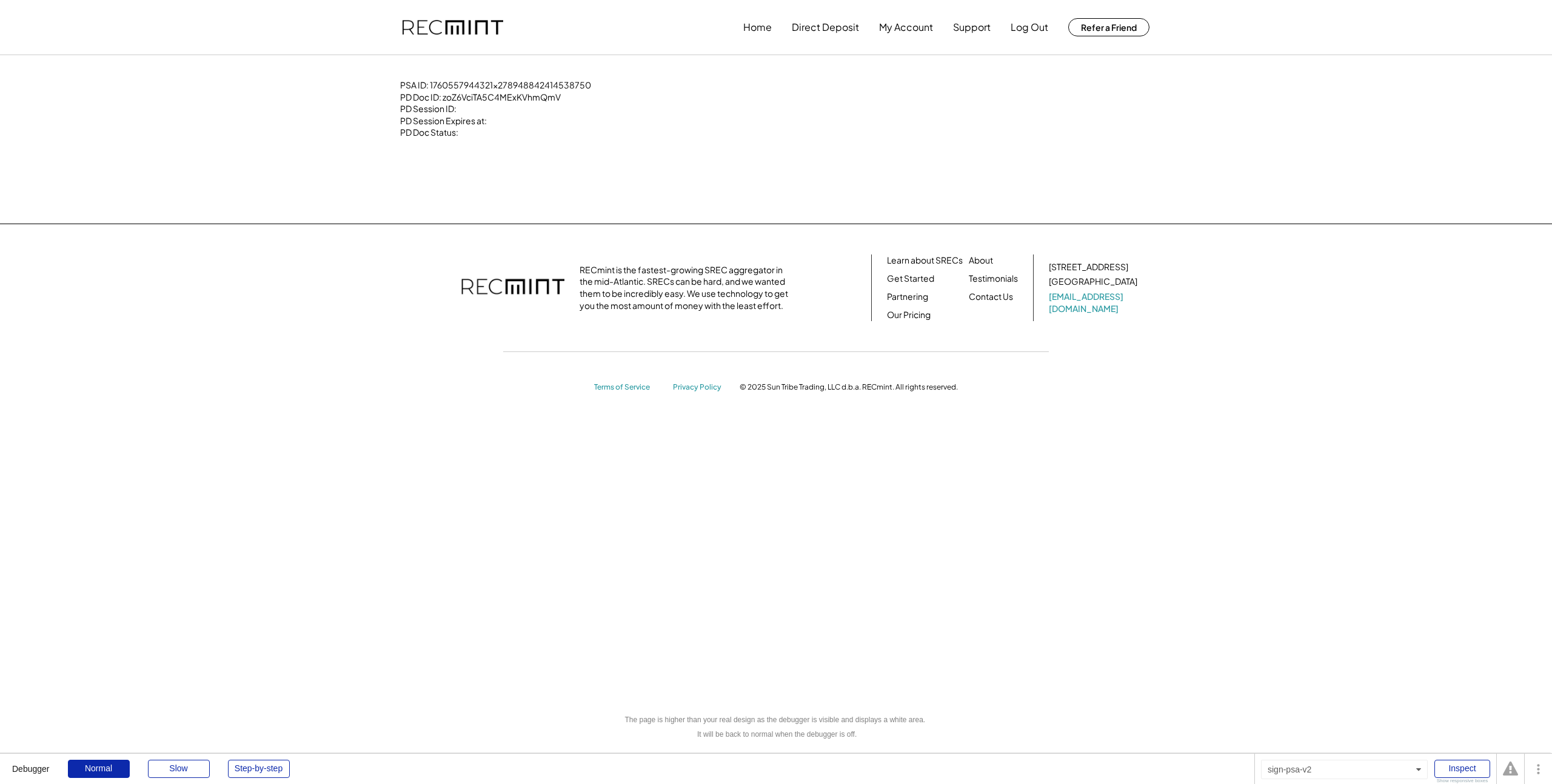
click at [341, 367] on div "RECmint is the fastest-growing SREC aggregator in the mid-Atlantic. SRECs can b…" at bounding box center [776, 322] width 1552 height 199
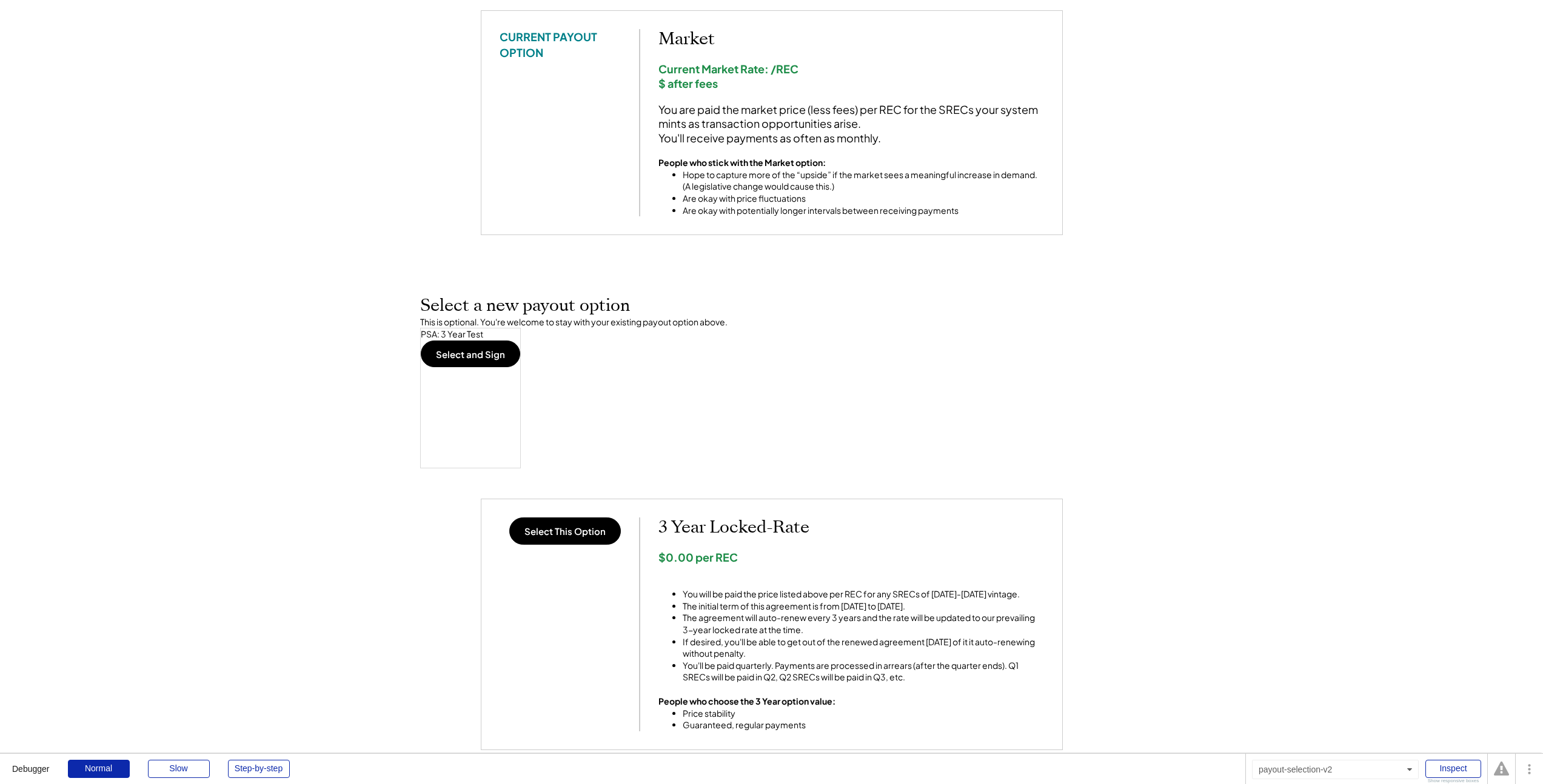
scroll to position [214, 0]
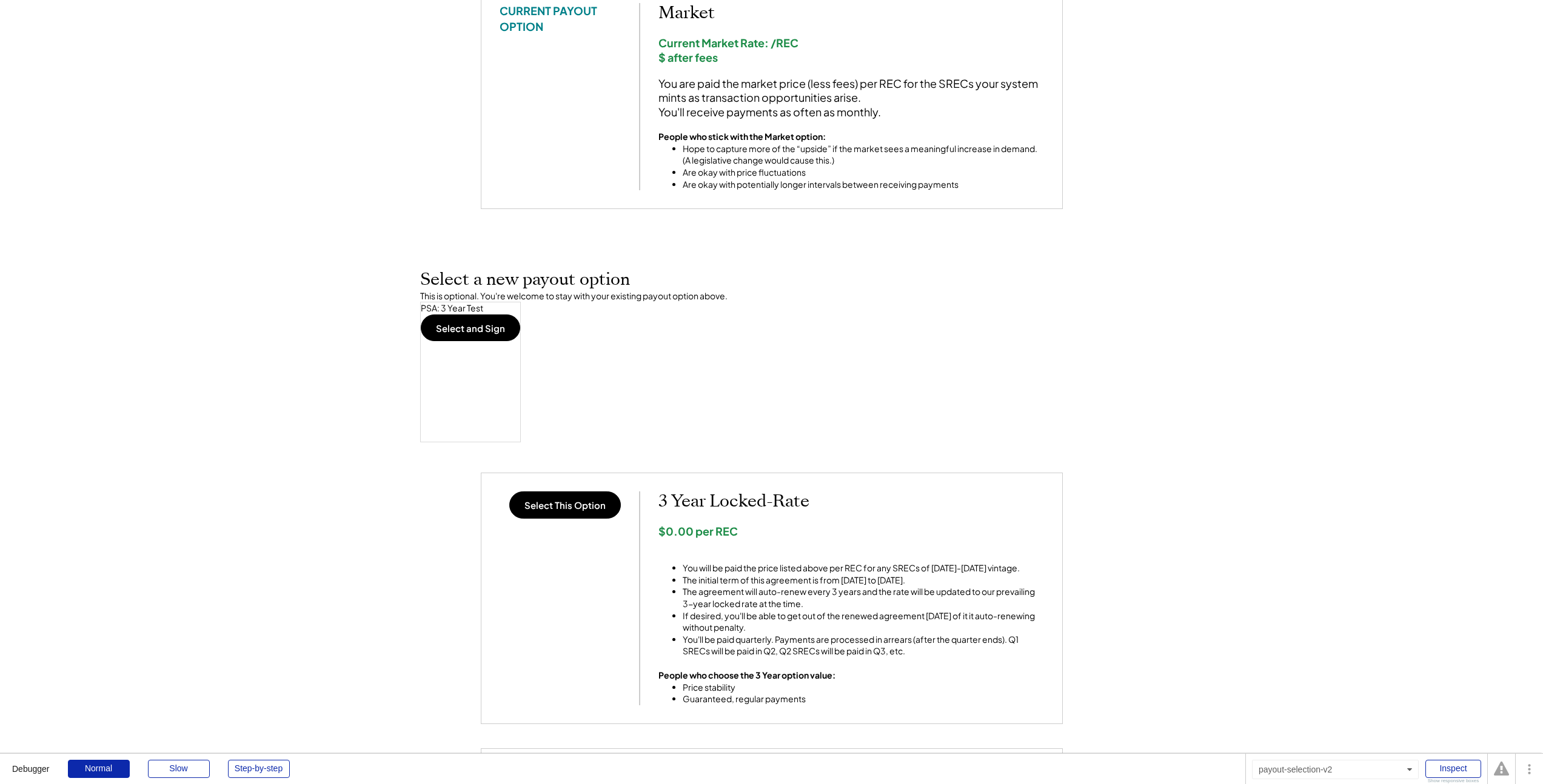
click at [457, 334] on button "Select and Sign" at bounding box center [470, 327] width 99 height 27
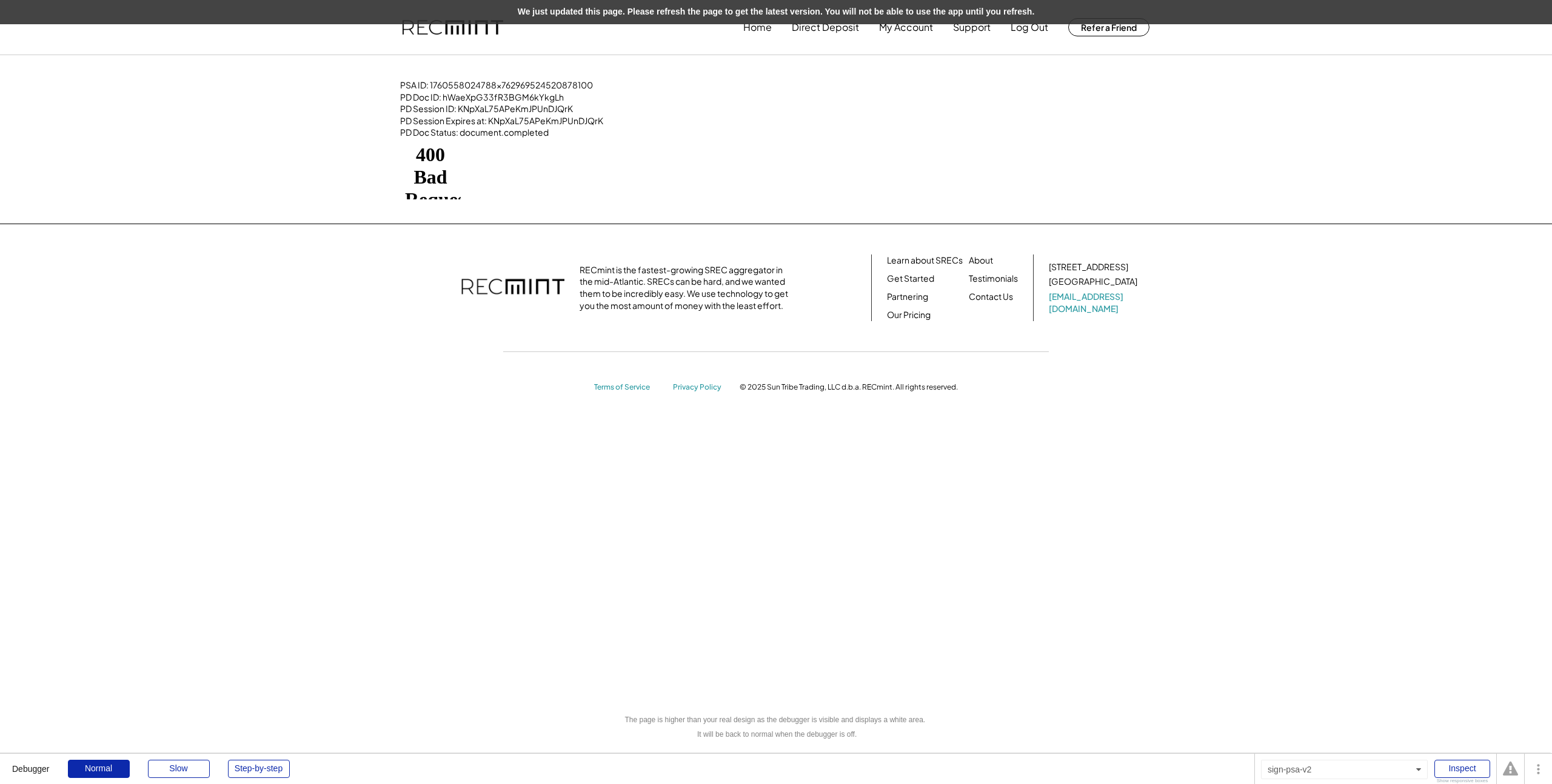
click at [625, 155] on div "PSA ID: 1760558024788x762969524520878100 PD Doc ID: hWaeXpG33fR3BGM6kYkgLh PD S…" at bounding box center [776, 139] width 776 height 120
click at [603, 137] on div "PSA ID: 1760558024788x762969524520878100 PD Doc ID: hWaeXpG33fR3BGM6kYkgLh PD S…" at bounding box center [501, 109] width 203 height 60
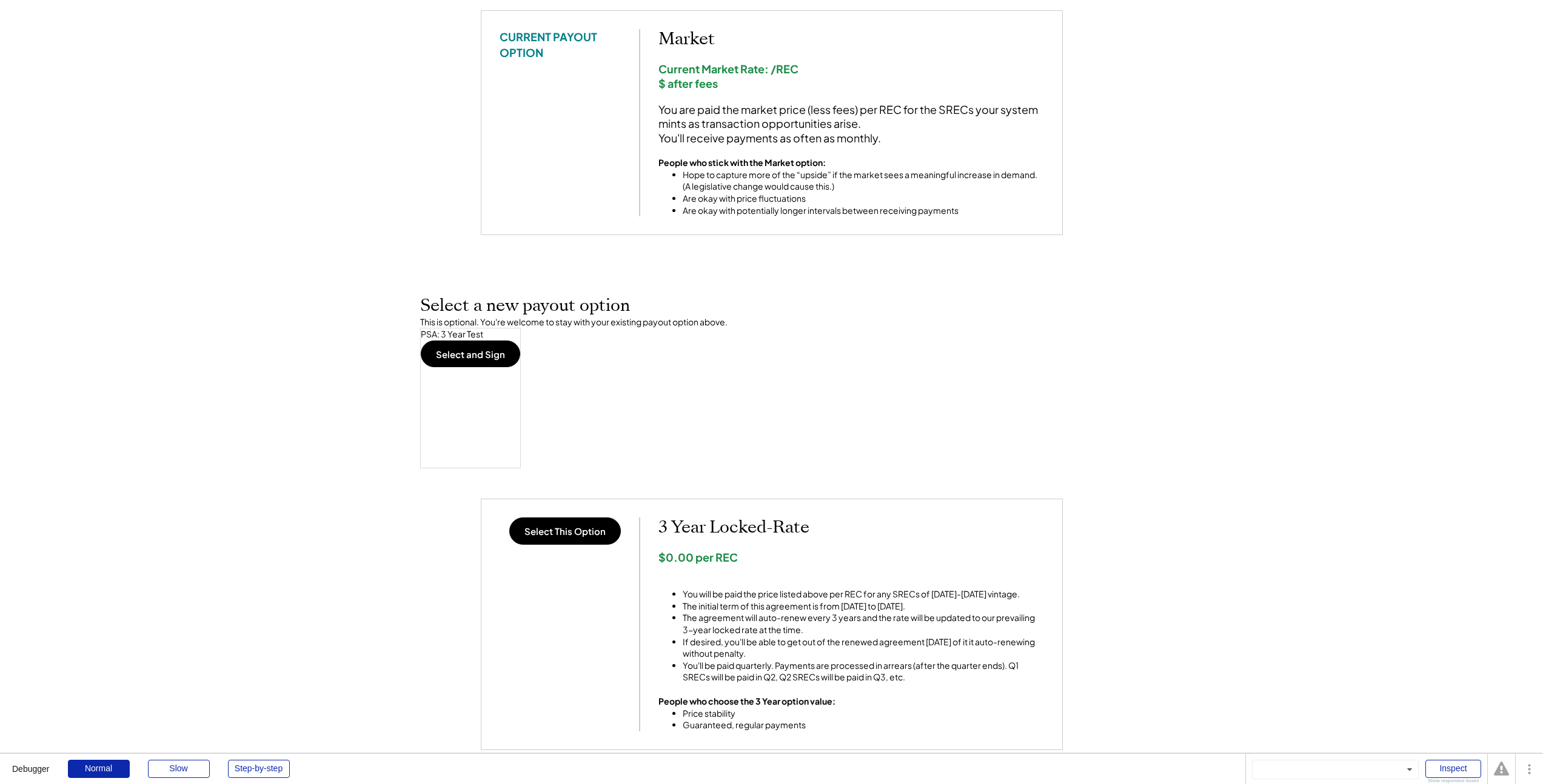
scroll to position [214, 0]
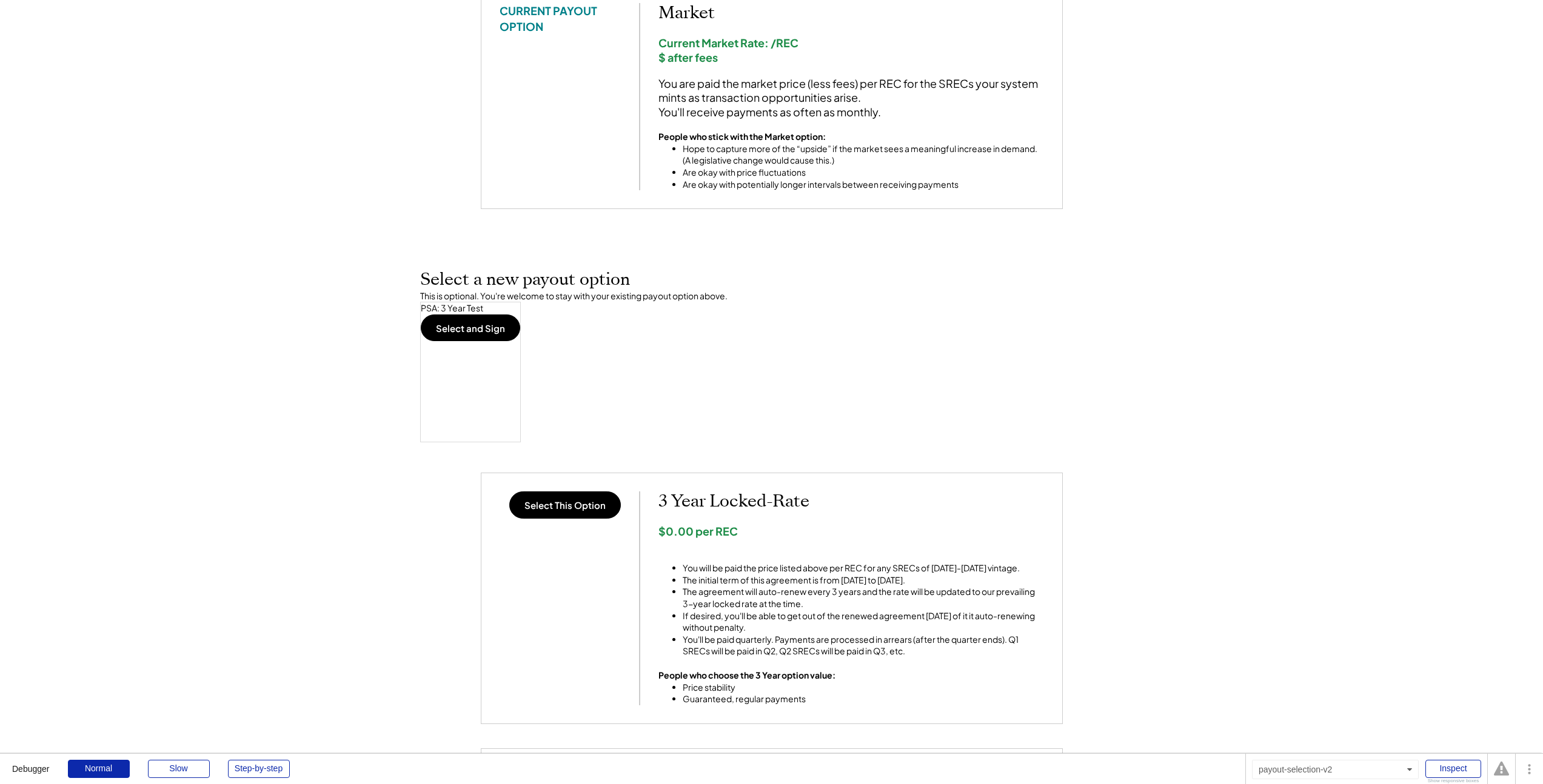
click at [459, 321] on button "Select and Sign" at bounding box center [470, 327] width 99 height 27
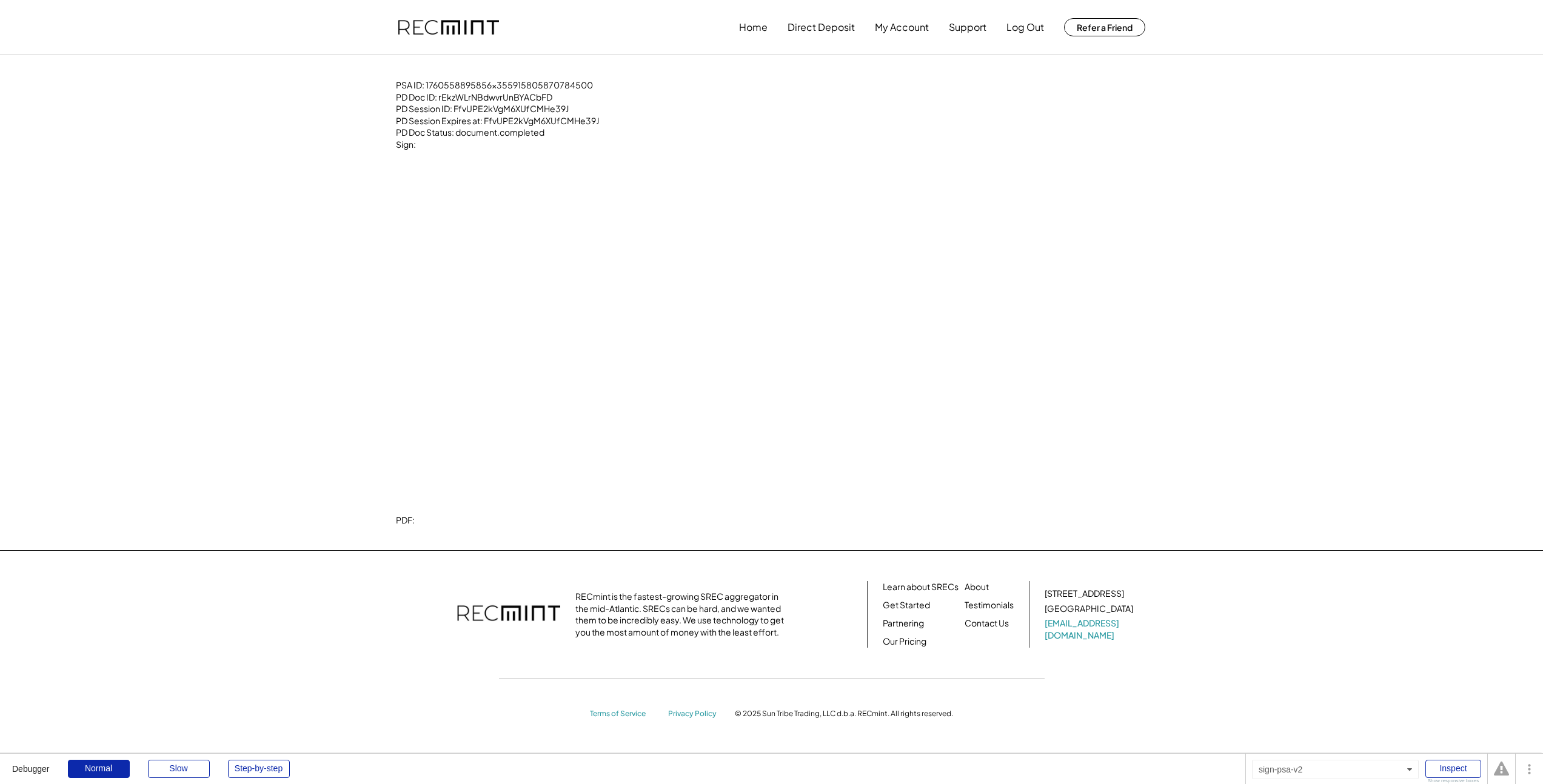
click at [214, 491] on div "Home Direct Deposit My Account Support Log Out Refer a Friend PSA ID: 176055889…" at bounding box center [772, 466] width 1543 height 931
